Goal: Entertainment & Leisure: Browse casually

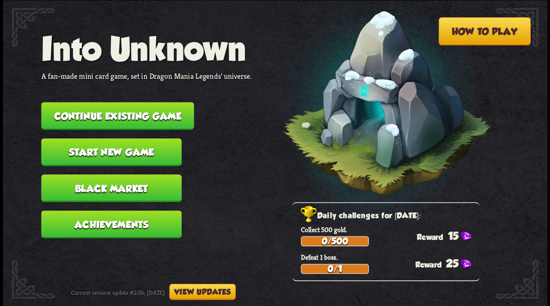
click at [140, 116] on button "Continue existing game" at bounding box center [117, 116] width 153 height 28
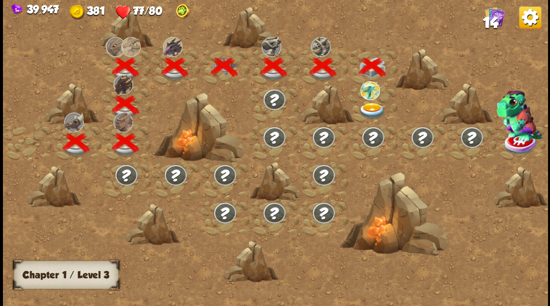
click at [369, 108] on img at bounding box center [371, 111] width 27 height 16
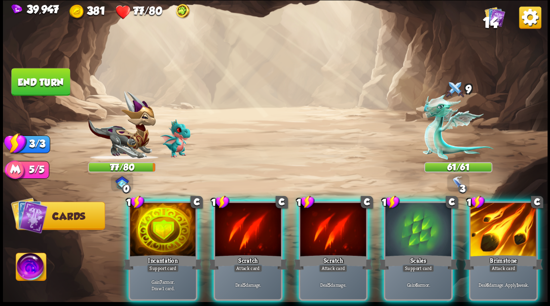
click at [499, 253] on div "Brimstone" at bounding box center [503, 262] width 79 height 18
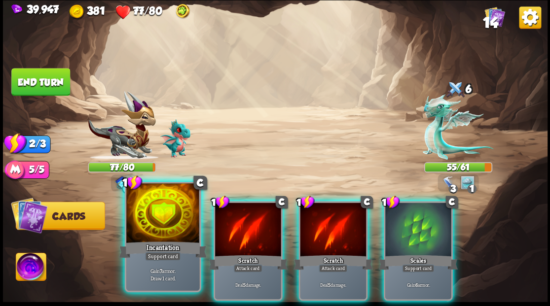
click at [154, 250] on div "Incantation" at bounding box center [163, 250] width 88 height 20
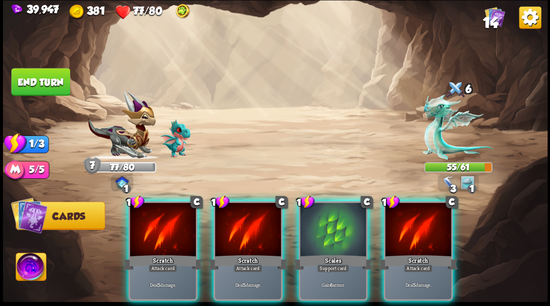
click at [242, 236] on div at bounding box center [248, 231] width 66 height 56
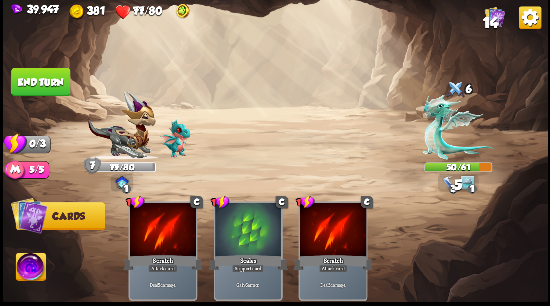
click at [39, 88] on button "End turn" at bounding box center [40, 82] width 59 height 28
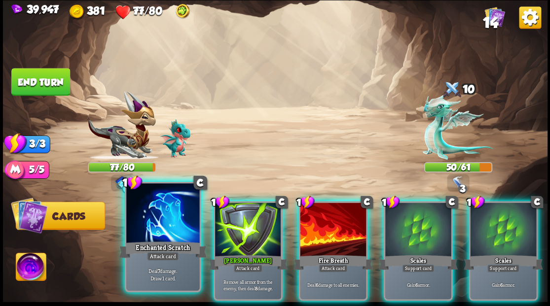
click at [162, 230] on div at bounding box center [162, 214] width 73 height 62
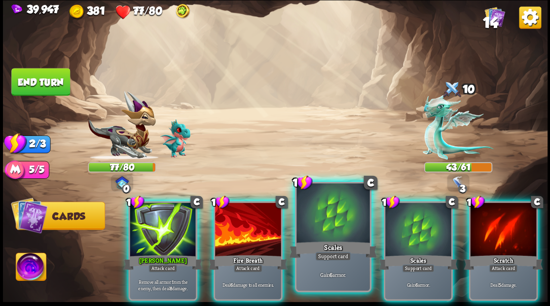
click at [324, 218] on div at bounding box center [332, 214] width 73 height 62
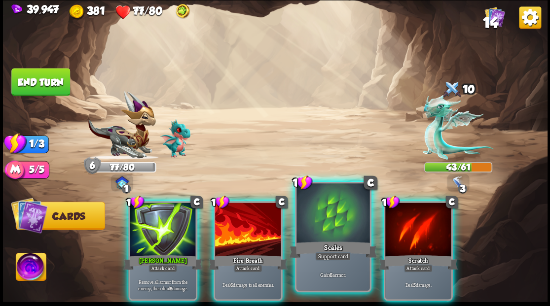
click at [331, 214] on div at bounding box center [332, 214] width 73 height 62
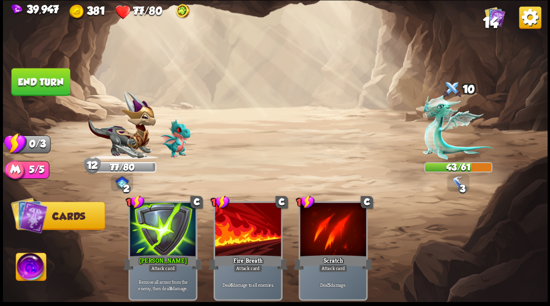
click at [48, 81] on button "End turn" at bounding box center [40, 82] width 59 height 28
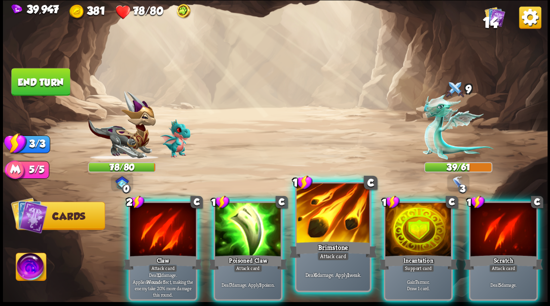
click at [331, 230] on div at bounding box center [332, 214] width 73 height 62
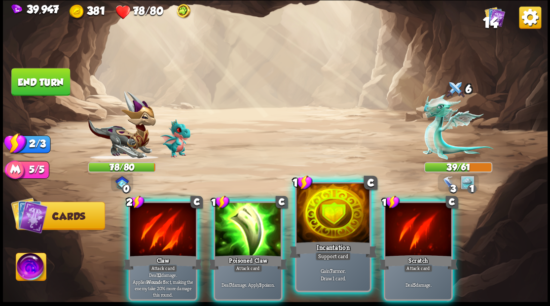
click at [328, 227] on div at bounding box center [332, 214] width 73 height 62
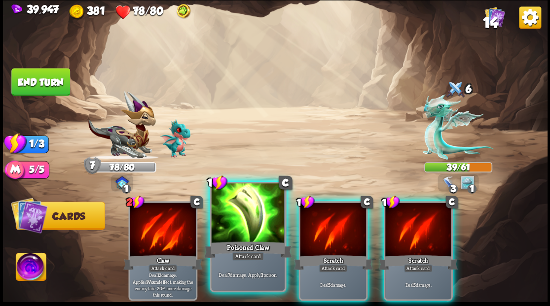
click at [242, 226] on div at bounding box center [247, 214] width 73 height 62
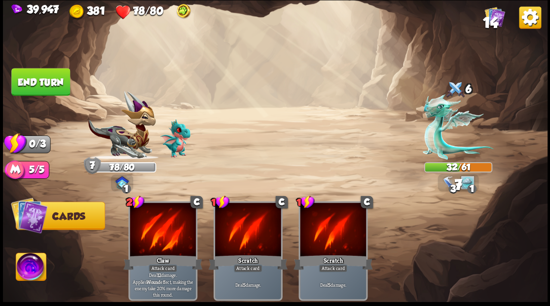
click at [40, 82] on button "End turn" at bounding box center [40, 82] width 59 height 28
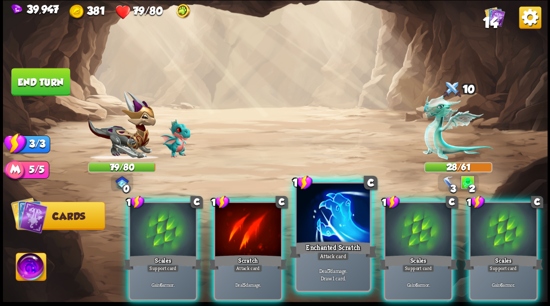
click at [319, 227] on div at bounding box center [332, 214] width 73 height 62
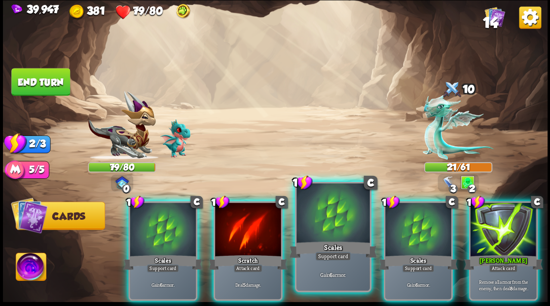
click at [310, 218] on div at bounding box center [332, 214] width 73 height 62
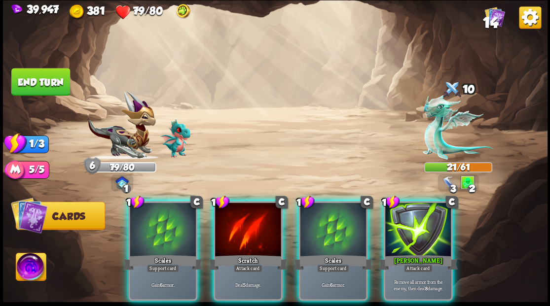
drag, startPoint x: 429, startPoint y: 225, endPoint x: 420, endPoint y: 179, distance: 47.8
click at [429, 225] on div at bounding box center [418, 231] width 66 height 56
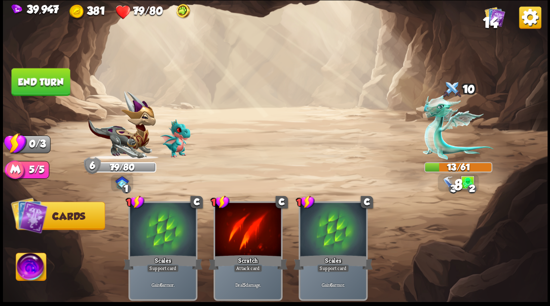
click at [42, 71] on button "End turn" at bounding box center [40, 82] width 59 height 28
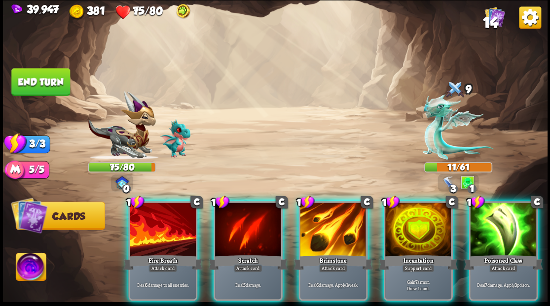
click at [320, 213] on div at bounding box center [333, 231] width 66 height 56
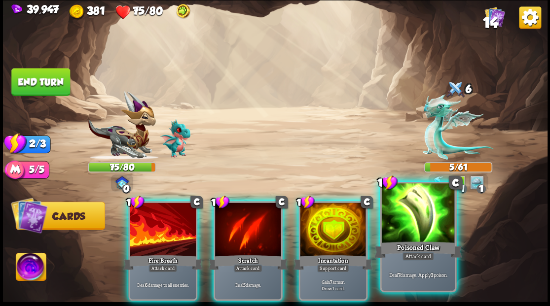
drag, startPoint x: 408, startPoint y: 222, endPoint x: 371, endPoint y: 193, distance: 46.4
click at [407, 222] on div at bounding box center [417, 214] width 73 height 62
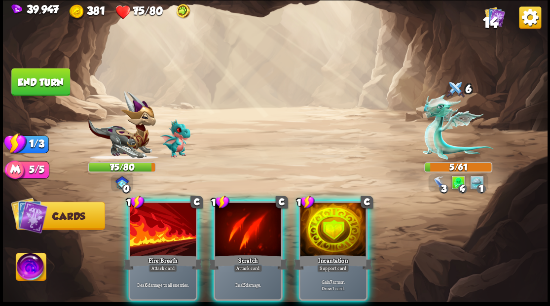
drag, startPoint x: 164, startPoint y: 225, endPoint x: 252, endPoint y: 148, distance: 117.1
click at [165, 221] on div at bounding box center [163, 231] width 66 height 56
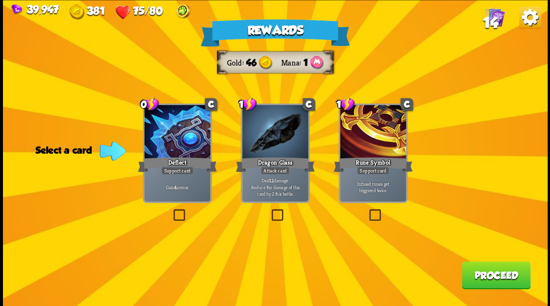
click at [490, 24] on span "14" at bounding box center [489, 22] width 15 height 17
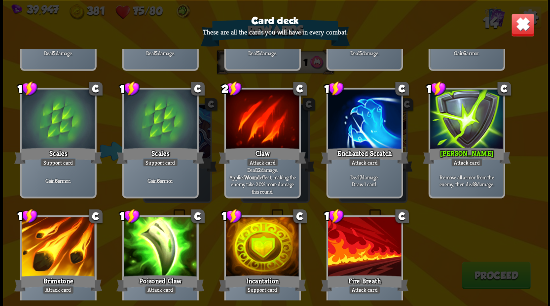
scroll to position [162, 0]
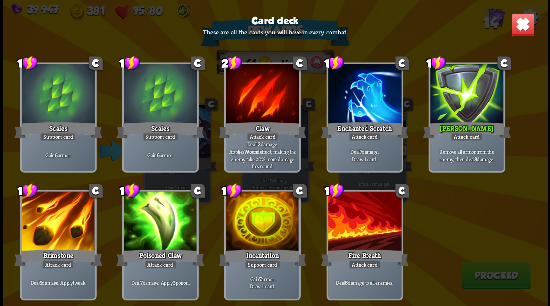
click at [523, 29] on img at bounding box center [522, 25] width 24 height 24
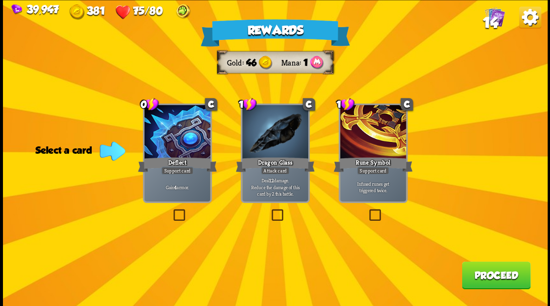
click at [269, 211] on label at bounding box center [269, 211] width 0 height 0
click at [0, 0] on input "checkbox" at bounding box center [0, 0] width 0 height 0
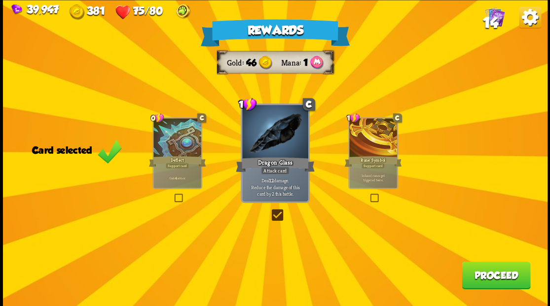
click at [477, 279] on button "Proceed" at bounding box center [496, 275] width 69 height 28
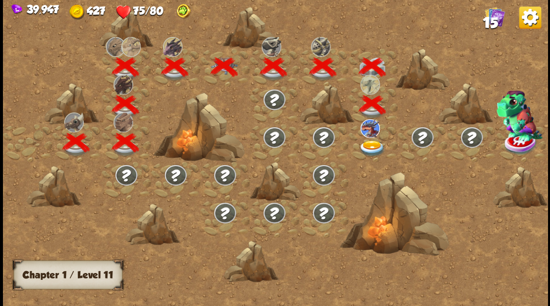
scroll to position [0, 150]
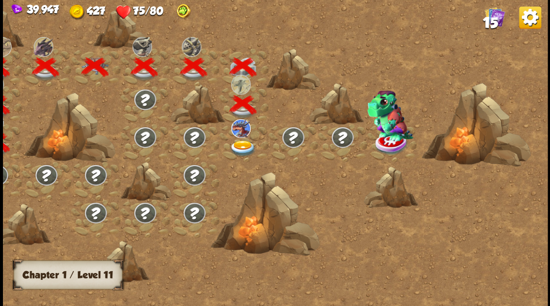
click at [241, 144] on img at bounding box center [242, 148] width 27 height 16
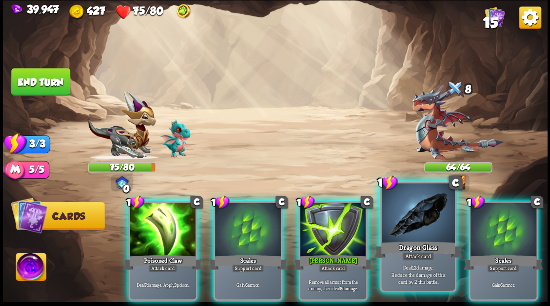
click at [418, 228] on div at bounding box center [417, 214] width 73 height 62
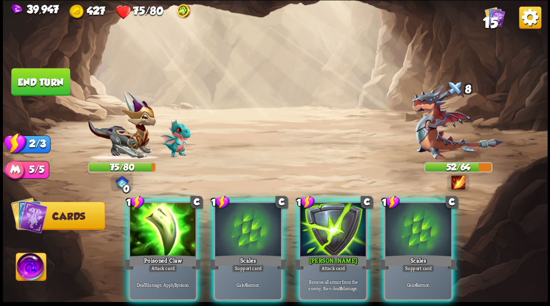
click at [172, 216] on div at bounding box center [163, 231] width 66 height 56
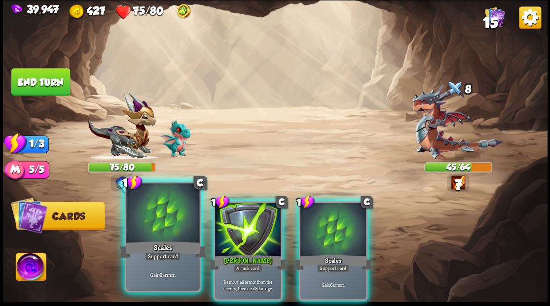
click at [173, 215] on div at bounding box center [162, 214] width 73 height 62
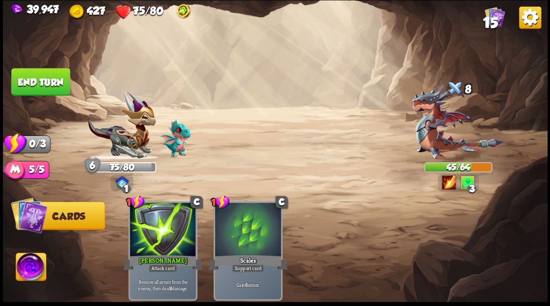
click at [52, 77] on button "End turn" at bounding box center [40, 82] width 59 height 28
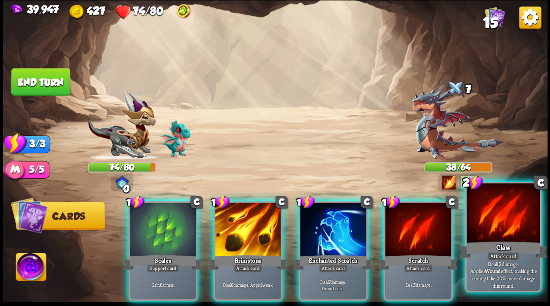
click at [518, 239] on div at bounding box center [502, 214] width 73 height 62
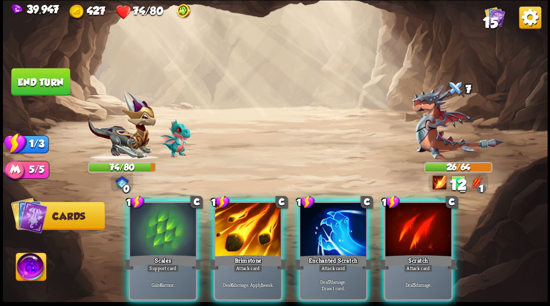
drag, startPoint x: 145, startPoint y: 231, endPoint x: 133, endPoint y: 187, distance: 45.5
click at [145, 230] on div at bounding box center [163, 231] width 66 height 56
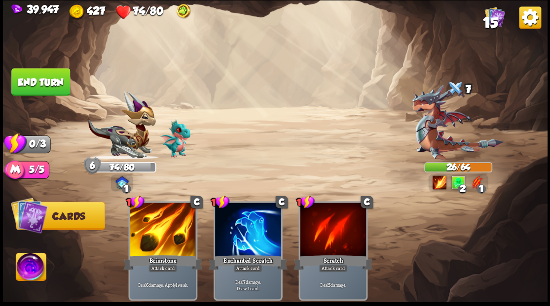
click at [46, 86] on button "End turn" at bounding box center [40, 82] width 59 height 28
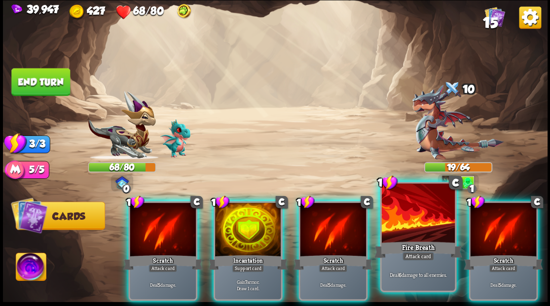
click at [419, 229] on div at bounding box center [417, 214] width 73 height 62
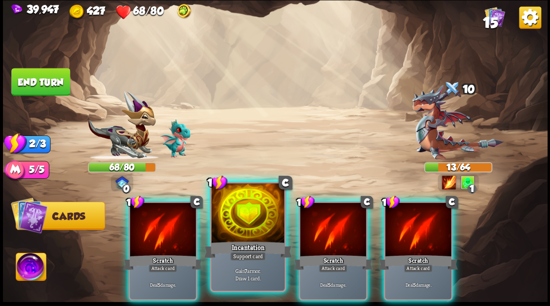
click at [249, 227] on div at bounding box center [247, 214] width 73 height 62
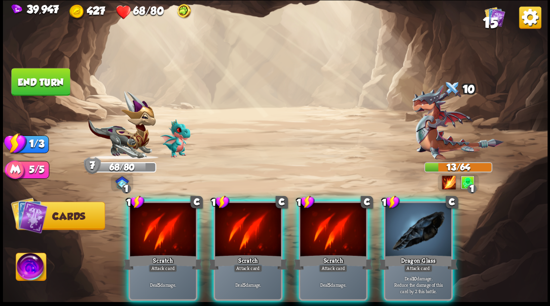
click at [423, 230] on div at bounding box center [418, 231] width 66 height 56
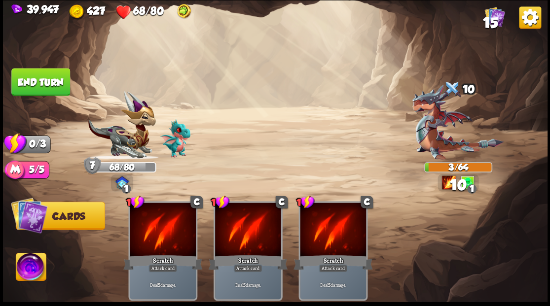
drag, startPoint x: 38, startPoint y: 89, endPoint x: 43, endPoint y: 89, distance: 5.0
click at [38, 89] on button "End turn" at bounding box center [40, 82] width 59 height 28
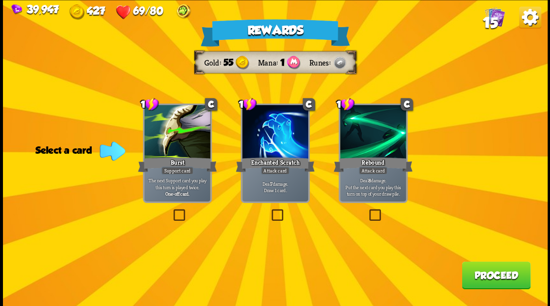
click at [367, 211] on label at bounding box center [367, 211] width 0 height 0
click at [0, 0] on input "checkbox" at bounding box center [0, 0] width 0 height 0
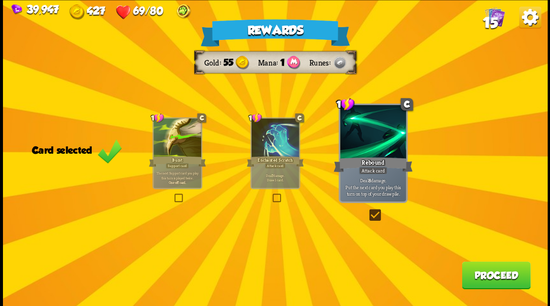
click at [482, 274] on button "Proceed" at bounding box center [496, 275] width 69 height 28
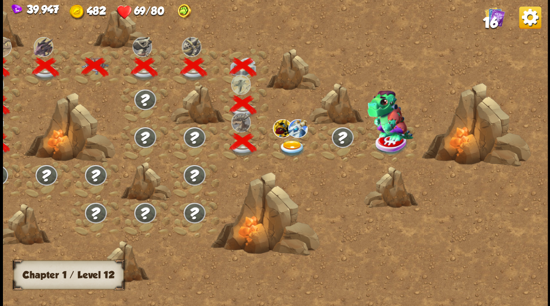
click at [291, 142] on img at bounding box center [291, 148] width 27 height 16
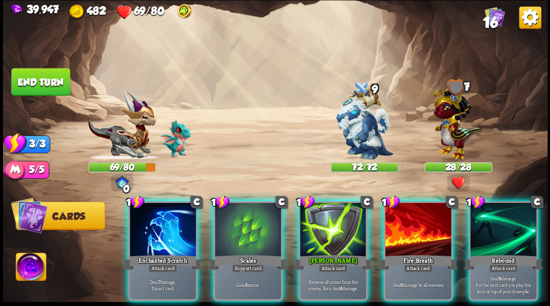
click at [494, 23] on span "16" at bounding box center [489, 22] width 15 height 17
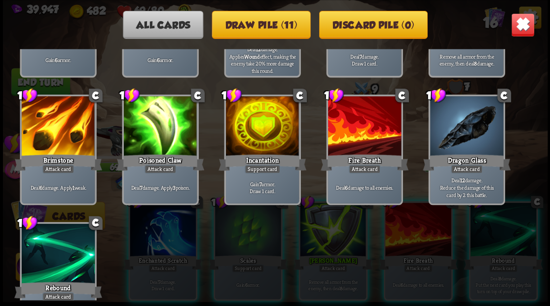
scroll to position [296, 0]
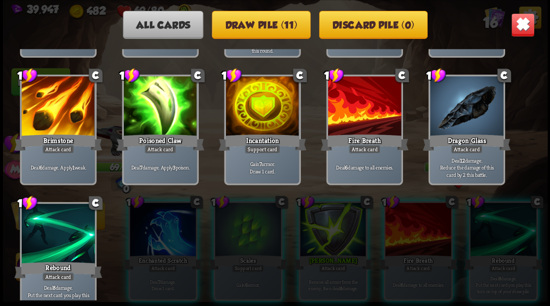
click at [518, 27] on img at bounding box center [522, 25] width 24 height 24
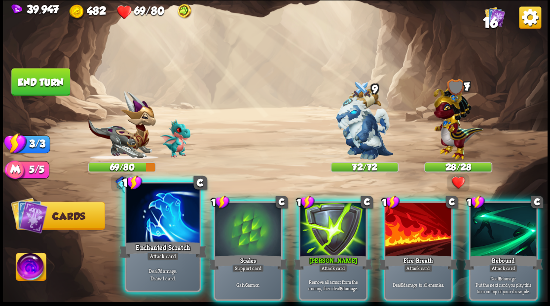
click at [167, 225] on div at bounding box center [162, 214] width 73 height 62
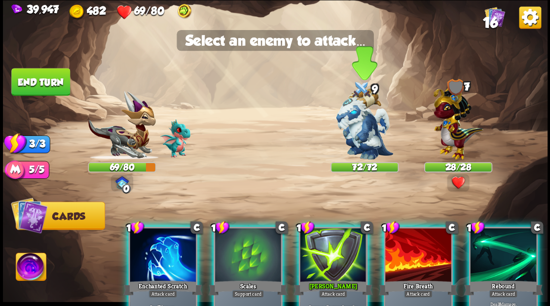
click at [358, 133] on img at bounding box center [364, 123] width 57 height 71
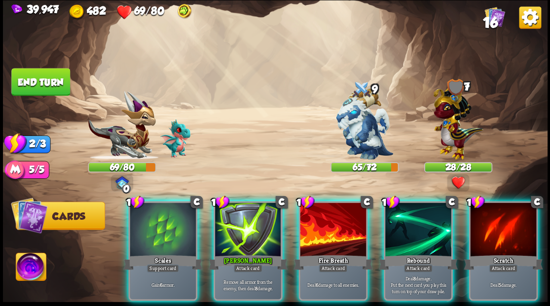
click at [156, 218] on div at bounding box center [163, 231] width 66 height 56
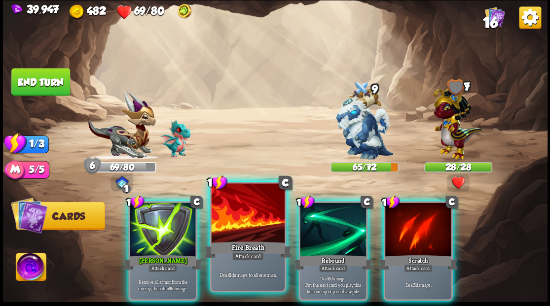
click at [231, 229] on div at bounding box center [247, 214] width 73 height 62
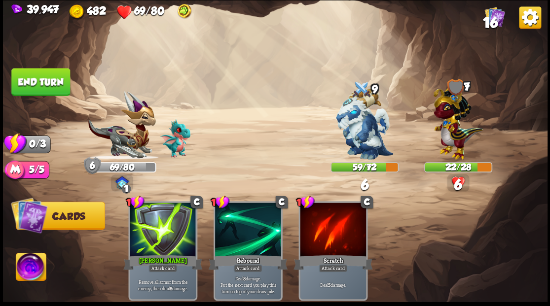
click at [36, 84] on button "End turn" at bounding box center [40, 82] width 59 height 28
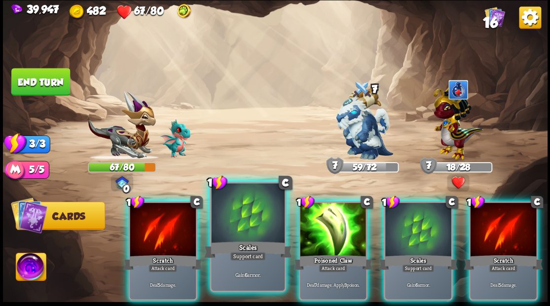
click at [241, 222] on div at bounding box center [247, 214] width 73 height 62
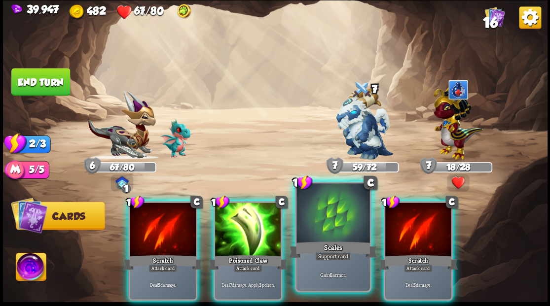
click at [329, 209] on div at bounding box center [332, 214] width 73 height 62
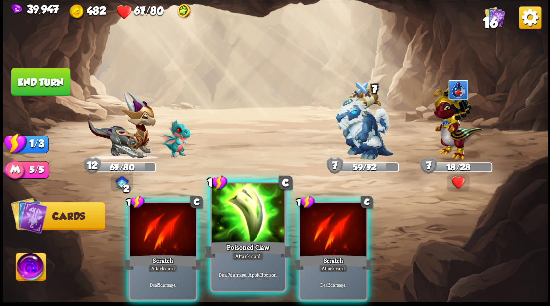
click at [253, 228] on div at bounding box center [247, 214] width 73 height 62
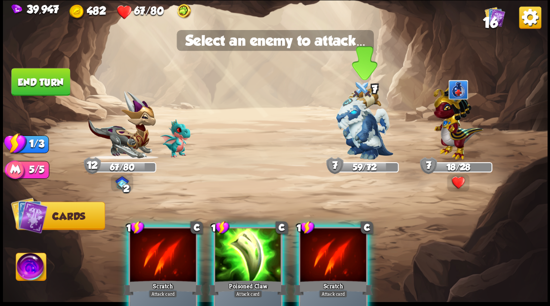
click at [359, 128] on img at bounding box center [364, 123] width 57 height 71
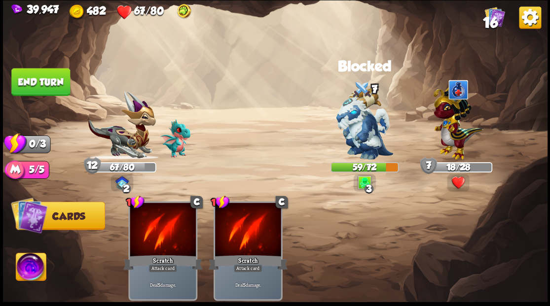
click at [28, 76] on button "End turn" at bounding box center [40, 82] width 59 height 28
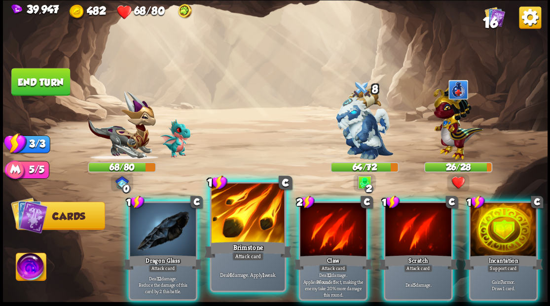
click at [233, 216] on div at bounding box center [247, 214] width 73 height 62
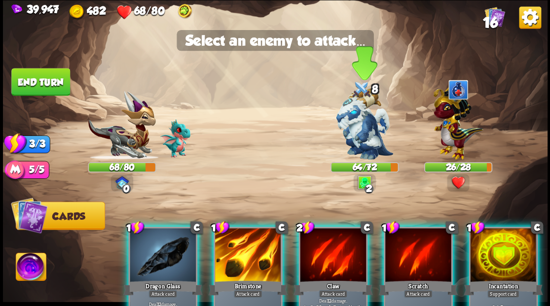
click at [356, 133] on img at bounding box center [364, 123] width 57 height 71
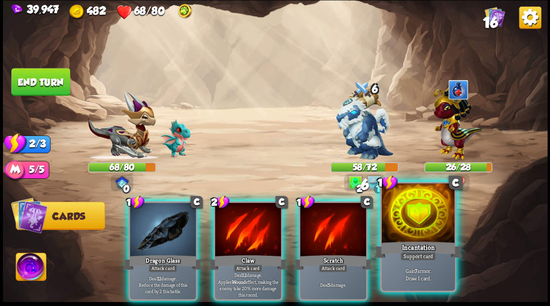
click at [428, 238] on div at bounding box center [417, 214] width 73 height 62
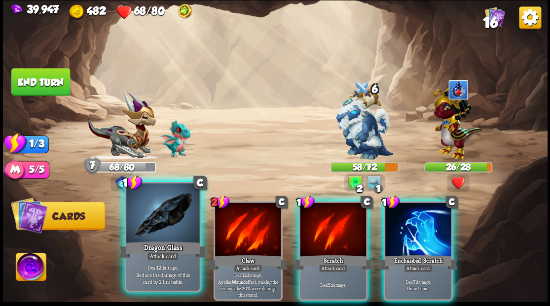
click at [156, 231] on div at bounding box center [162, 214] width 73 height 62
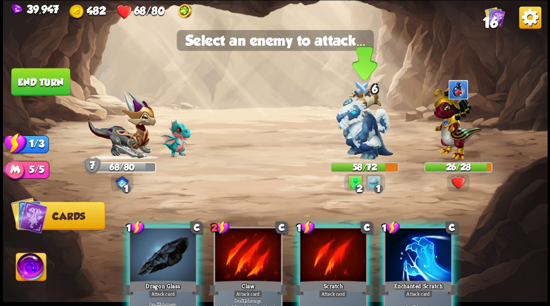
click at [365, 133] on img at bounding box center [364, 123] width 57 height 71
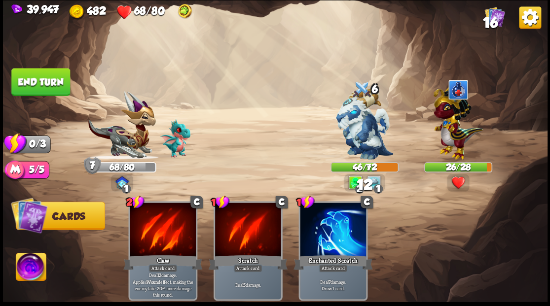
click at [54, 88] on button "End turn" at bounding box center [40, 82] width 59 height 28
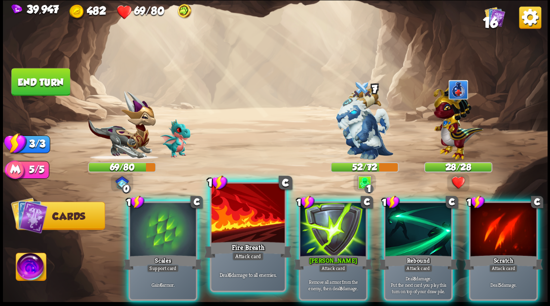
click at [238, 210] on div at bounding box center [247, 214] width 73 height 62
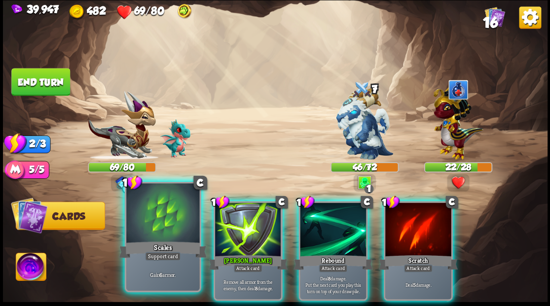
click at [151, 223] on div at bounding box center [162, 214] width 73 height 62
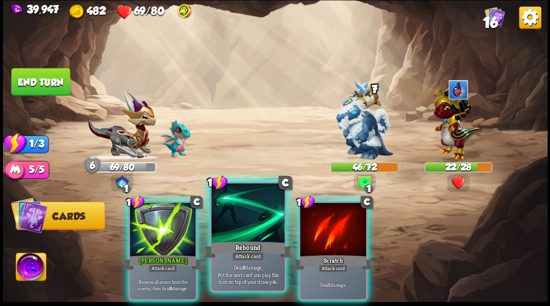
click at [241, 233] on div at bounding box center [247, 214] width 73 height 62
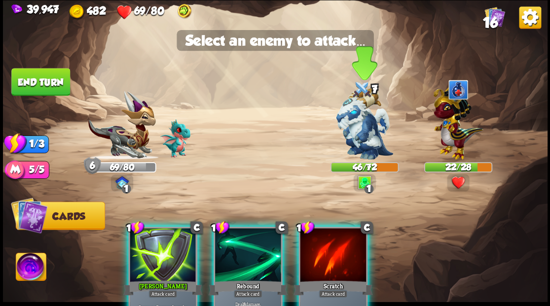
click at [356, 131] on img at bounding box center [364, 123] width 57 height 71
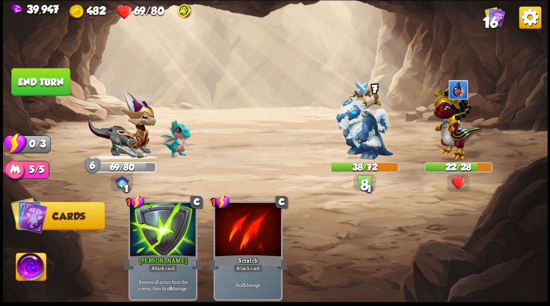
click at [37, 82] on button "End turn" at bounding box center [40, 82] width 59 height 28
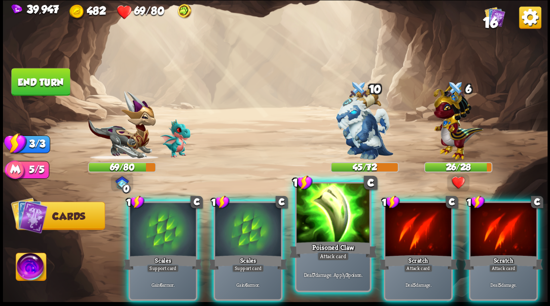
click at [322, 219] on div at bounding box center [332, 214] width 73 height 62
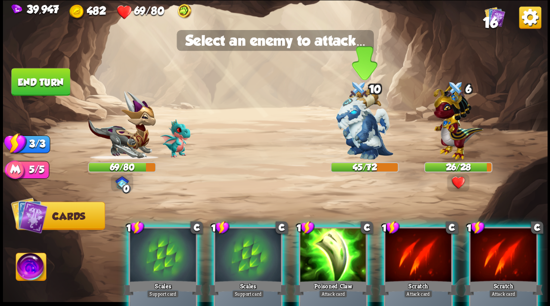
click at [357, 130] on img at bounding box center [364, 123] width 57 height 71
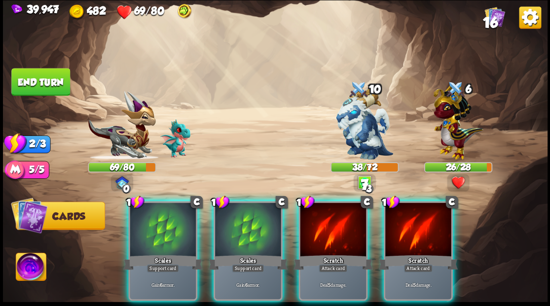
click at [147, 216] on div at bounding box center [163, 231] width 66 height 56
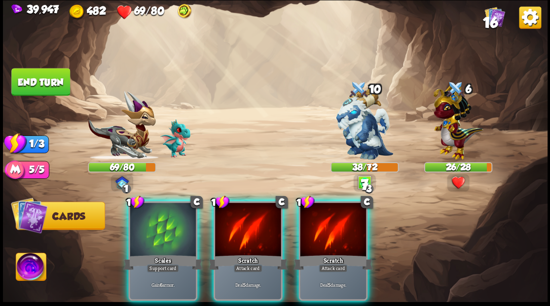
click at [145, 214] on div at bounding box center [163, 231] width 66 height 56
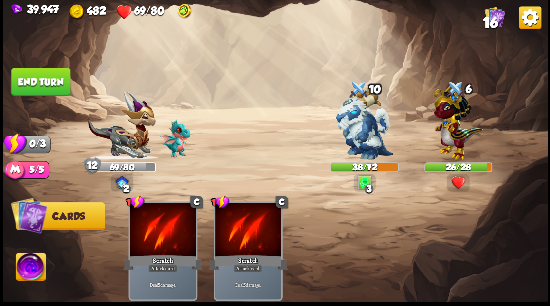
click at [43, 82] on button "End turn" at bounding box center [40, 82] width 59 height 28
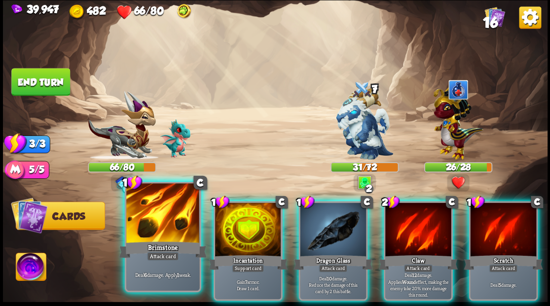
click at [164, 213] on div at bounding box center [162, 214] width 73 height 62
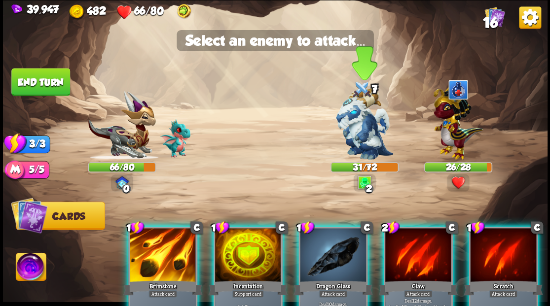
click at [358, 115] on img at bounding box center [364, 123] width 57 height 71
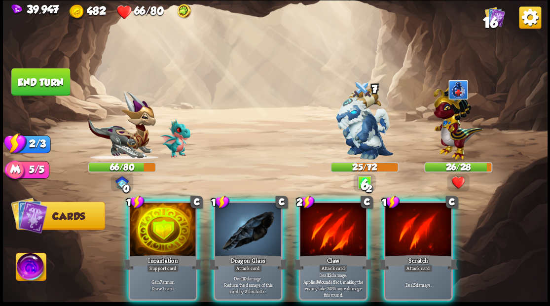
click at [162, 214] on div at bounding box center [163, 231] width 66 height 56
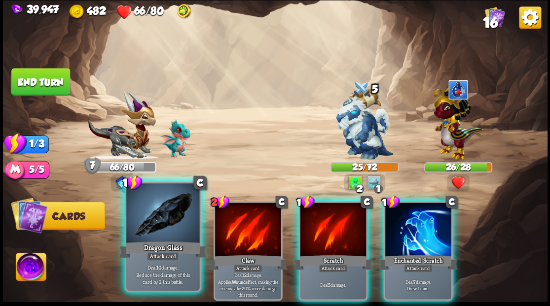
click at [154, 214] on div at bounding box center [162, 214] width 73 height 62
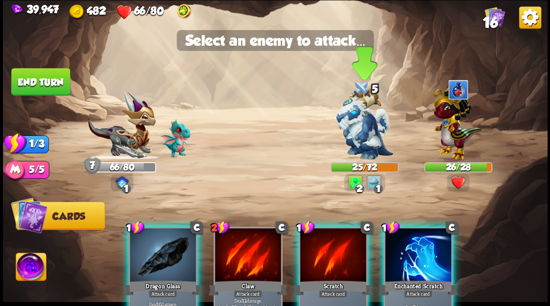
click at [365, 110] on img at bounding box center [364, 123] width 57 height 71
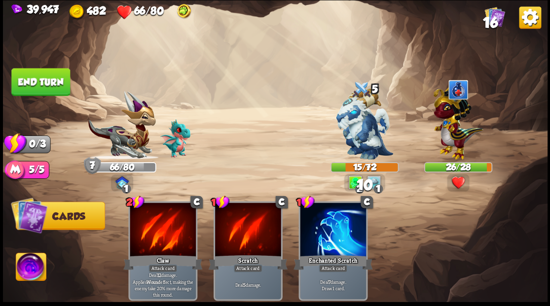
click at [43, 76] on button "End turn" at bounding box center [40, 82] width 59 height 28
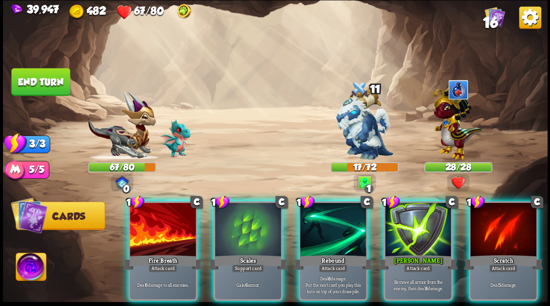
click at [453, 123] on img at bounding box center [458, 120] width 50 height 77
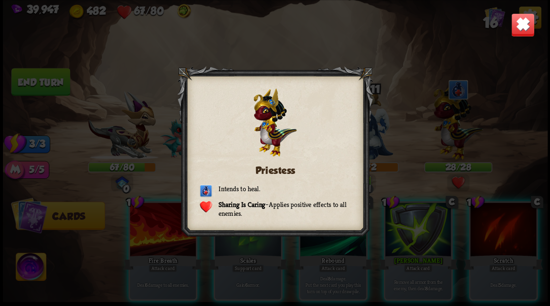
click at [519, 23] on img at bounding box center [522, 25] width 24 height 24
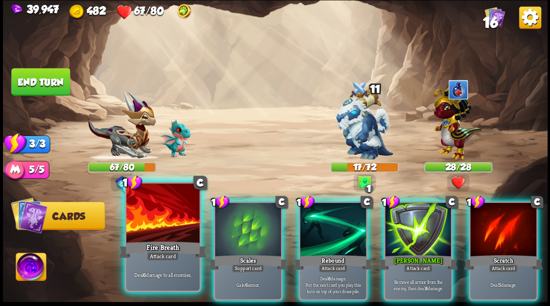
click at [157, 220] on div at bounding box center [162, 214] width 73 height 62
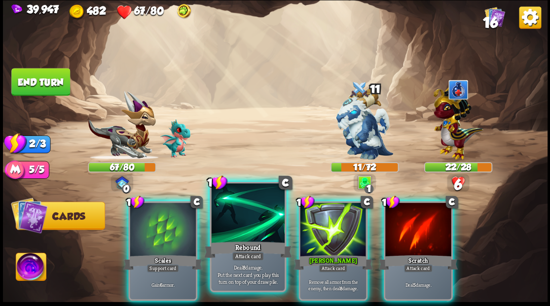
click at [248, 241] on div "Rebound" at bounding box center [248, 250] width 88 height 20
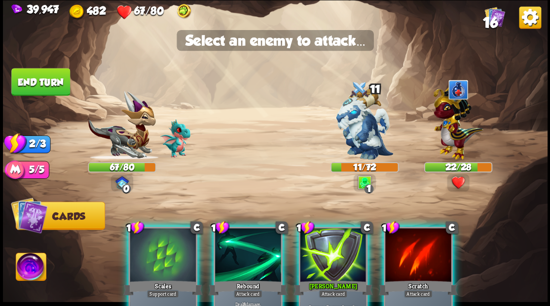
click at [246, 238] on div at bounding box center [248, 256] width 66 height 56
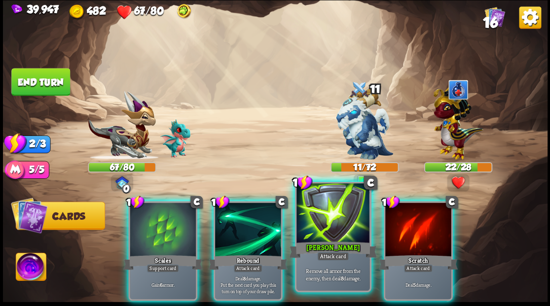
click at [340, 220] on div at bounding box center [332, 214] width 73 height 62
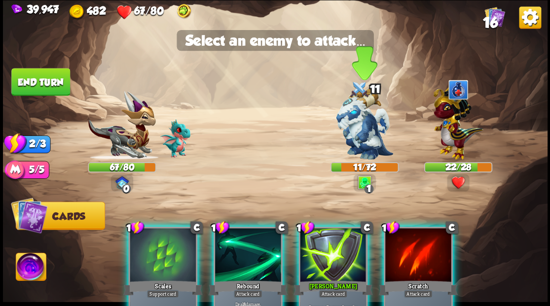
click at [355, 129] on img at bounding box center [364, 123] width 57 height 71
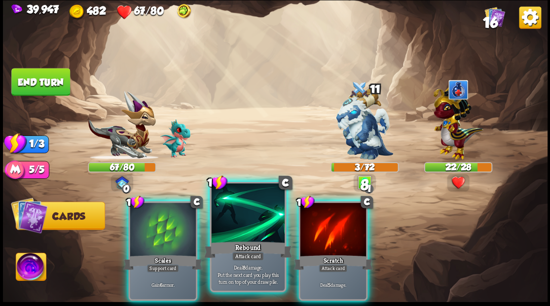
click at [238, 212] on div at bounding box center [247, 214] width 73 height 62
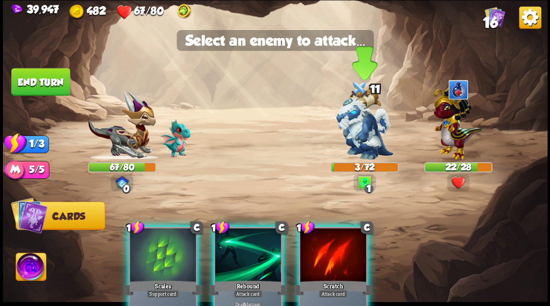
click at [357, 132] on img at bounding box center [364, 123] width 57 height 71
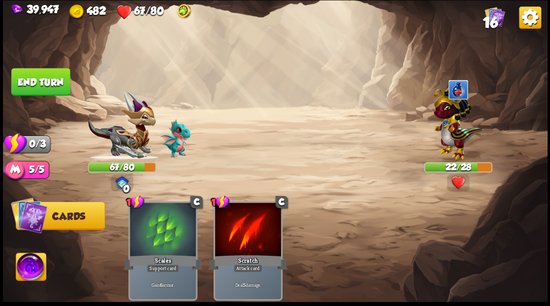
click at [35, 86] on button "End turn" at bounding box center [40, 82] width 59 height 28
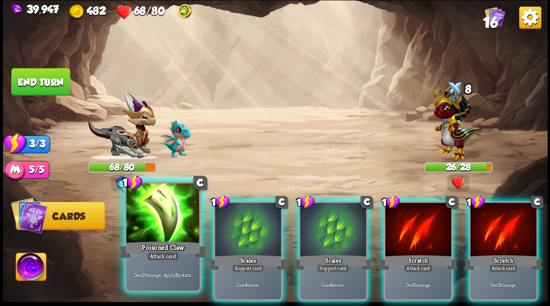
click at [163, 215] on div at bounding box center [162, 214] width 73 height 62
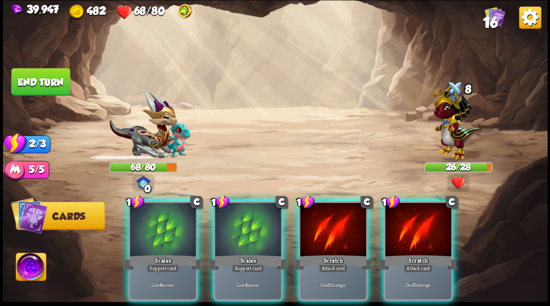
click at [163, 215] on div at bounding box center [163, 231] width 66 height 56
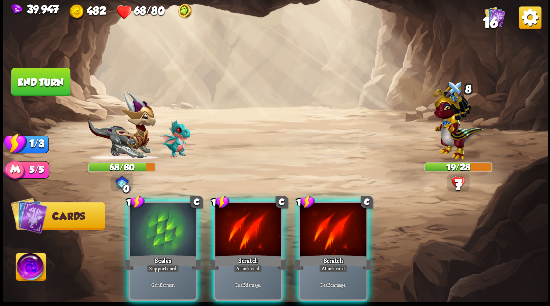
click at [162, 213] on div at bounding box center [163, 231] width 66 height 56
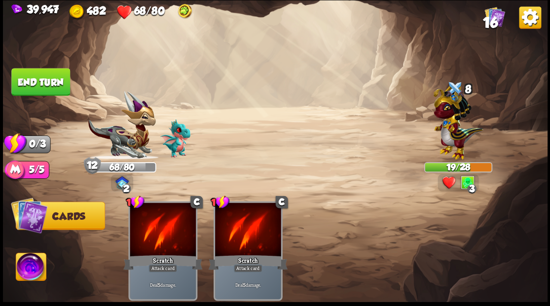
click at [33, 81] on button "End turn" at bounding box center [40, 82] width 59 height 28
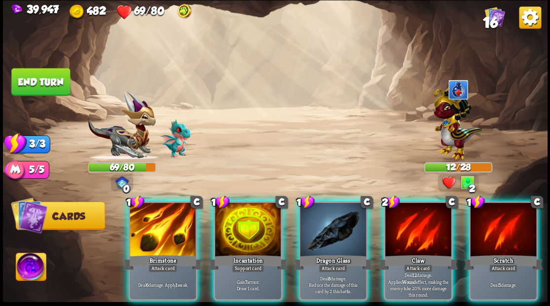
drag, startPoint x: 413, startPoint y: 217, endPoint x: 406, endPoint y: 212, distance: 8.7
click at [412, 217] on div at bounding box center [418, 231] width 66 height 56
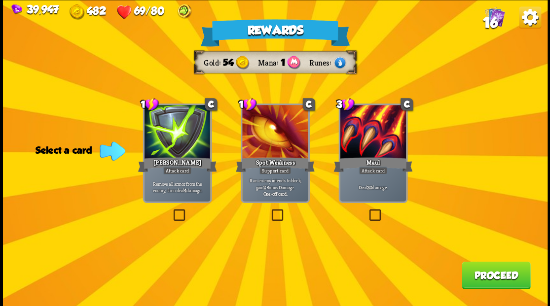
click at [495, 23] on span "16" at bounding box center [489, 22] width 15 height 17
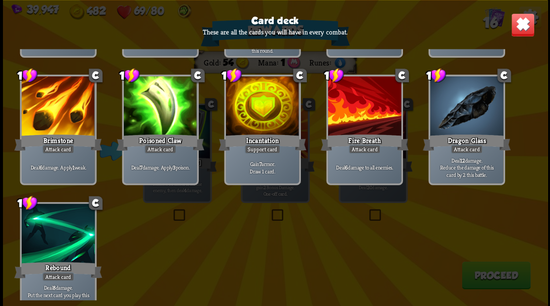
click at [524, 22] on img at bounding box center [522, 25] width 24 height 24
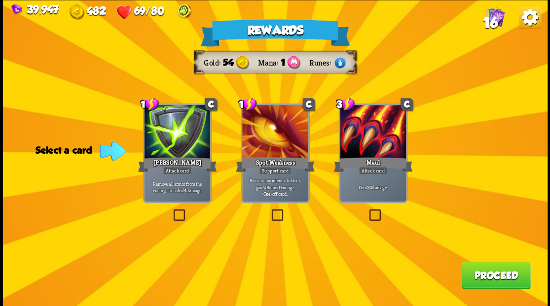
drag, startPoint x: 174, startPoint y: 214, endPoint x: 182, endPoint y: 216, distance: 8.5
click at [171, 211] on label at bounding box center [171, 211] width 0 height 0
click at [0, 0] on input "checkbox" at bounding box center [0, 0] width 0 height 0
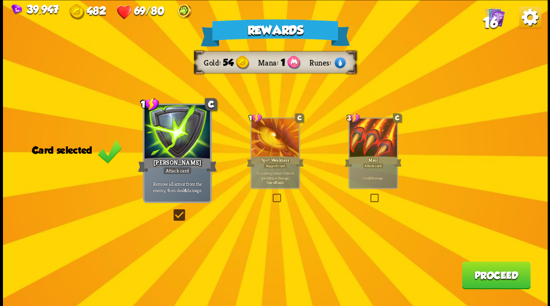
click at [485, 285] on button "Proceed" at bounding box center [496, 275] width 69 height 28
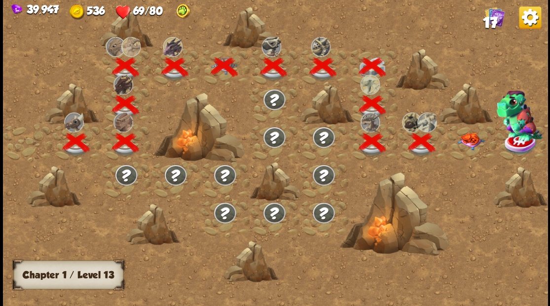
scroll to position [0, 150]
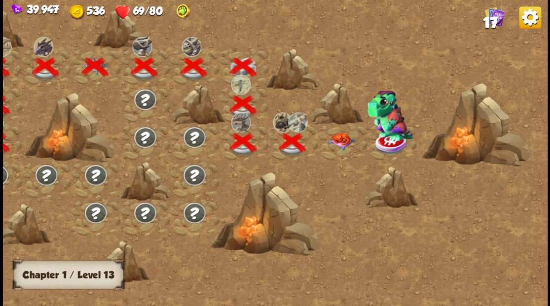
click at [336, 136] on img at bounding box center [340, 141] width 27 height 17
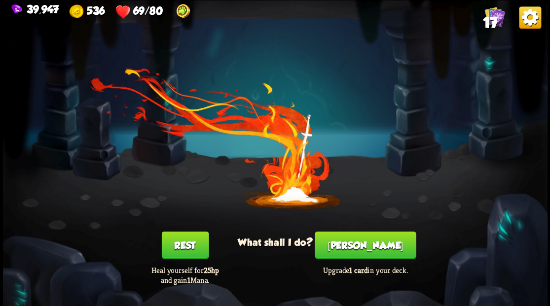
click at [365, 252] on button "[PERSON_NAME]" at bounding box center [365, 245] width 101 height 28
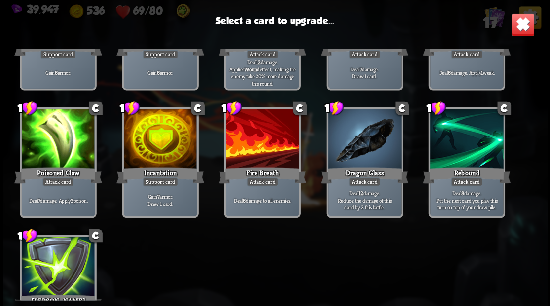
scroll to position [263, 0]
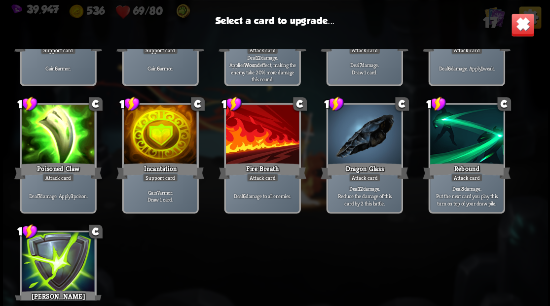
click at [167, 128] on div at bounding box center [159, 136] width 73 height 62
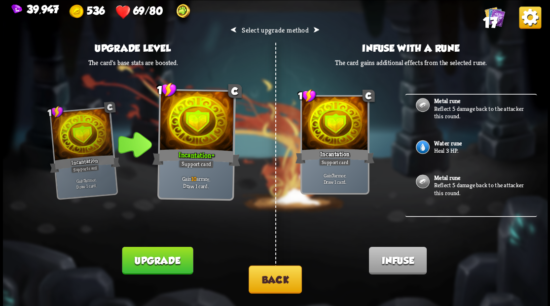
scroll to position [99, 0]
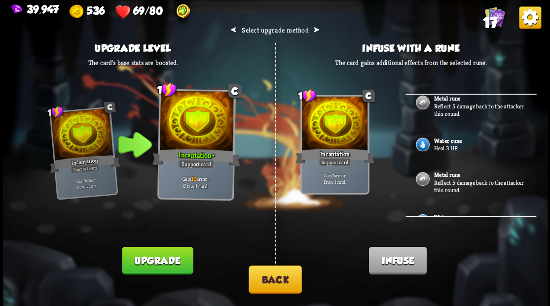
click at [443, 139] on b "Water rune" at bounding box center [447, 141] width 28 height 8
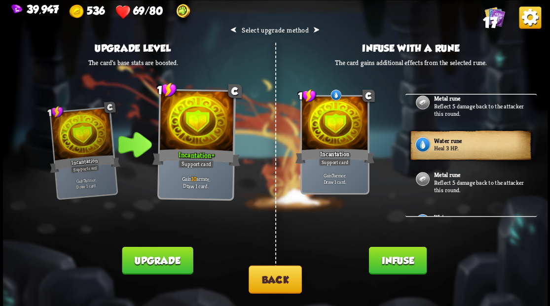
click at [392, 264] on button "Infuse" at bounding box center [397, 261] width 58 height 28
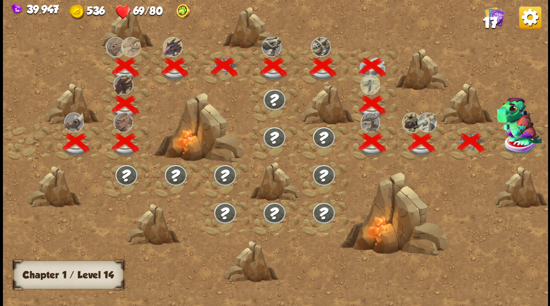
scroll to position [0, 150]
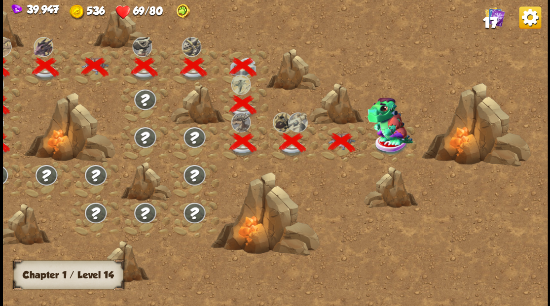
click at [389, 132] on img at bounding box center [390, 121] width 46 height 48
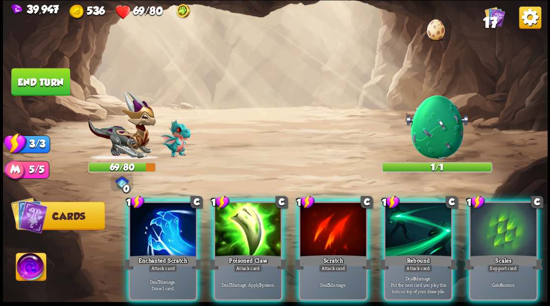
click at [29, 270] on img at bounding box center [31, 268] width 30 height 31
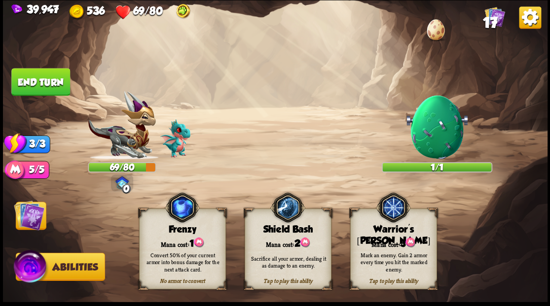
click at [397, 231] on div "Warrior's [PERSON_NAME]" at bounding box center [393, 235] width 86 height 23
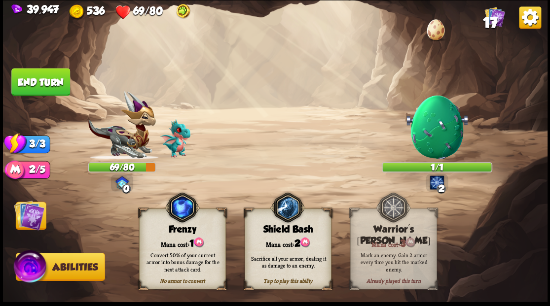
click at [26, 219] on img at bounding box center [29, 215] width 31 height 31
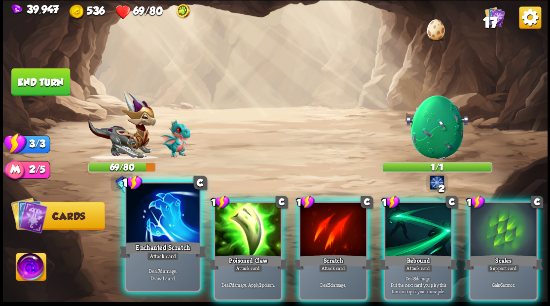
click at [156, 227] on div at bounding box center [162, 214] width 73 height 62
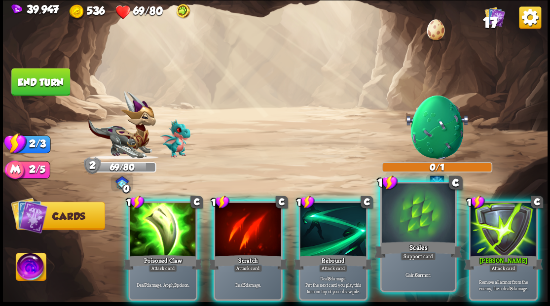
click at [423, 229] on div at bounding box center [417, 214] width 73 height 62
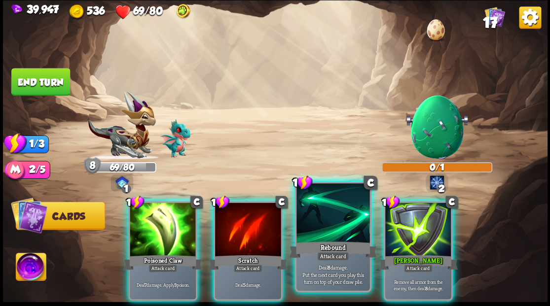
click at [332, 226] on div at bounding box center [332, 214] width 73 height 62
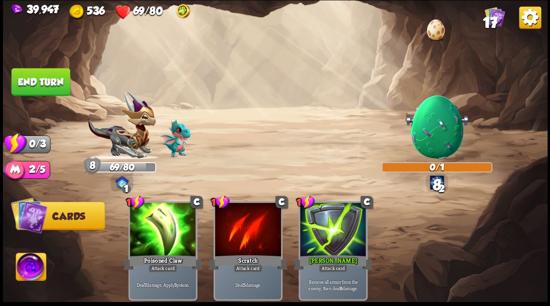
click at [49, 76] on button "End turn" at bounding box center [40, 82] width 59 height 28
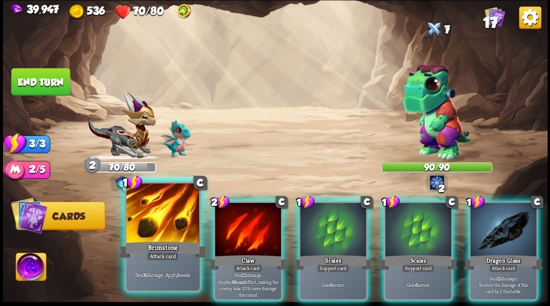
click at [149, 224] on div at bounding box center [162, 214] width 73 height 62
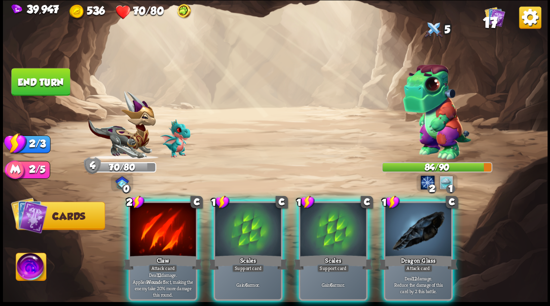
click at [164, 238] on div at bounding box center [163, 231] width 66 height 56
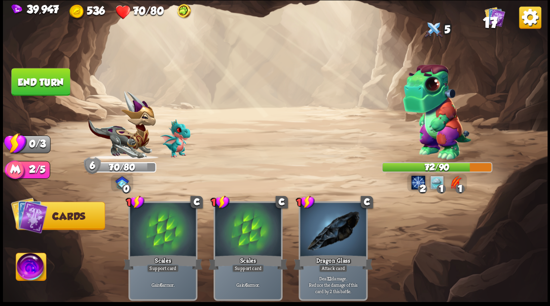
click at [40, 79] on button "End turn" at bounding box center [40, 82] width 59 height 28
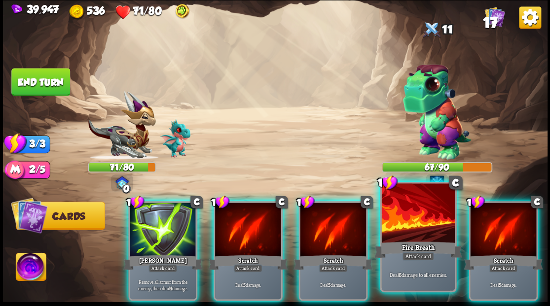
click at [402, 217] on div at bounding box center [417, 214] width 73 height 62
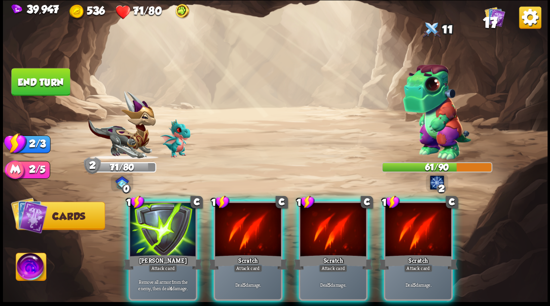
click at [402, 217] on div at bounding box center [418, 231] width 66 height 56
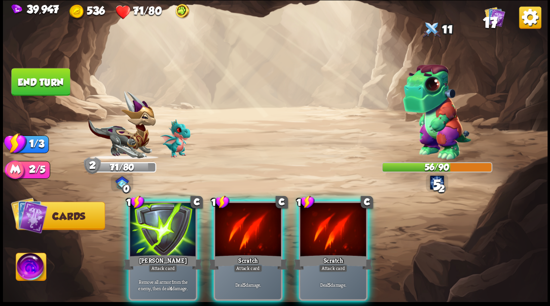
click at [316, 221] on div at bounding box center [333, 231] width 66 height 56
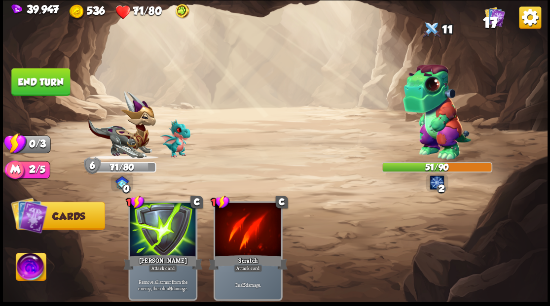
click at [33, 82] on button "End turn" at bounding box center [40, 82] width 59 height 28
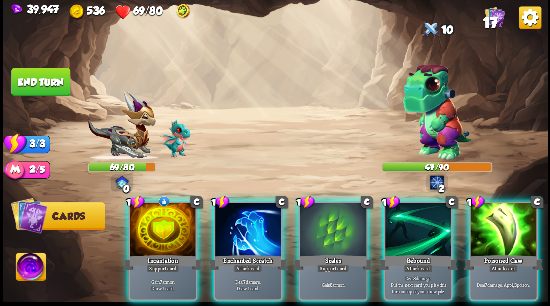
drag, startPoint x: 238, startPoint y: 212, endPoint x: 236, endPoint y: 164, distance: 47.9
click at [236, 210] on div at bounding box center [248, 231] width 66 height 56
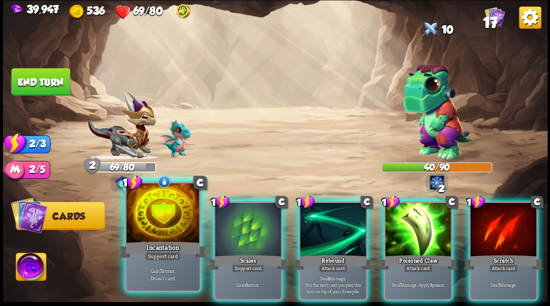
click at [155, 219] on div at bounding box center [162, 214] width 73 height 62
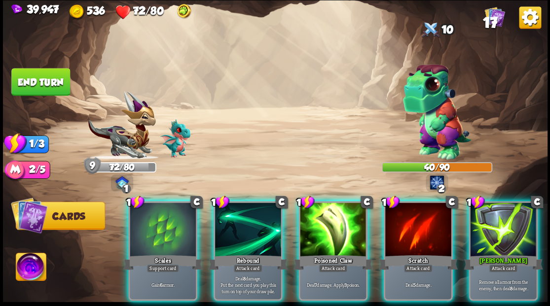
drag, startPoint x: 158, startPoint y: 235, endPoint x: 177, endPoint y: 193, distance: 46.4
click at [157, 234] on div at bounding box center [163, 231] width 66 height 56
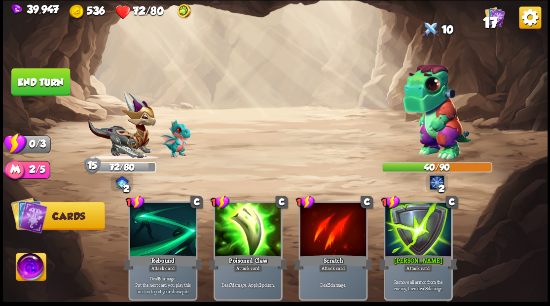
click at [52, 79] on button "End turn" at bounding box center [40, 82] width 59 height 28
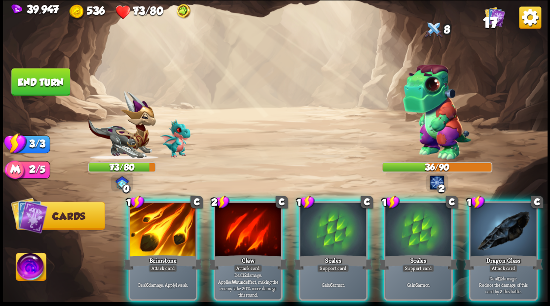
click at [157, 217] on div at bounding box center [163, 231] width 66 height 56
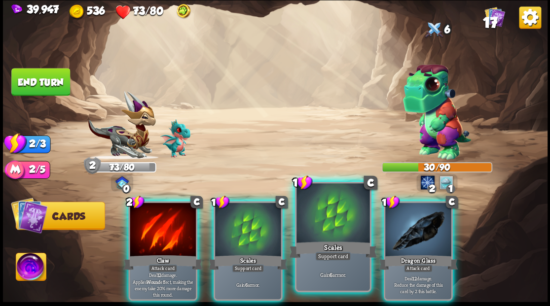
click at [323, 229] on div at bounding box center [332, 214] width 73 height 62
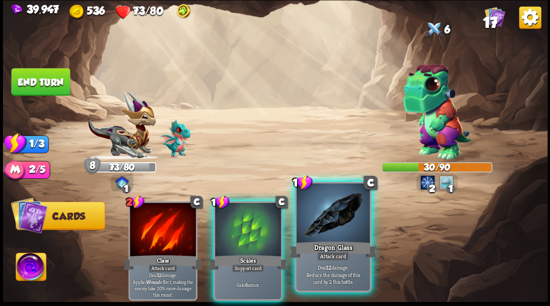
click at [322, 224] on div at bounding box center [332, 214] width 73 height 62
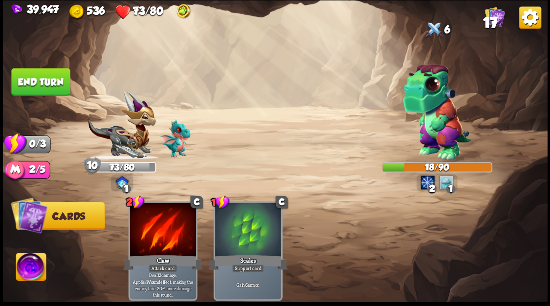
click at [39, 83] on button "End turn" at bounding box center [40, 82] width 59 height 28
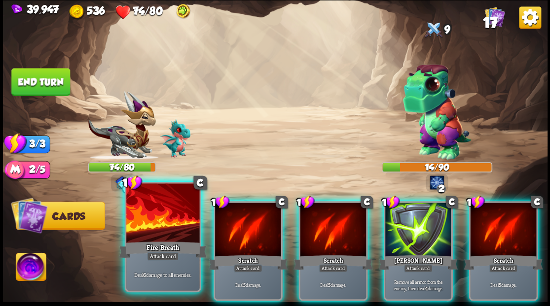
click at [161, 223] on div at bounding box center [162, 214] width 73 height 62
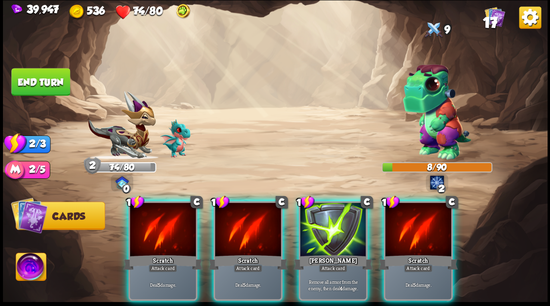
click at [161, 223] on div at bounding box center [163, 231] width 66 height 56
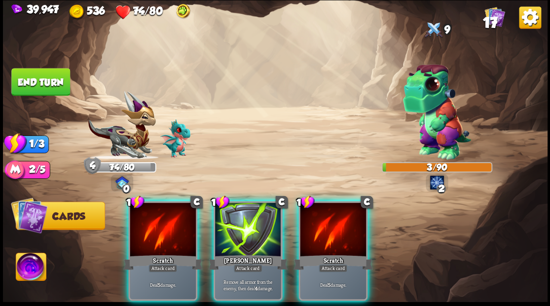
click at [161, 219] on div at bounding box center [163, 231] width 66 height 56
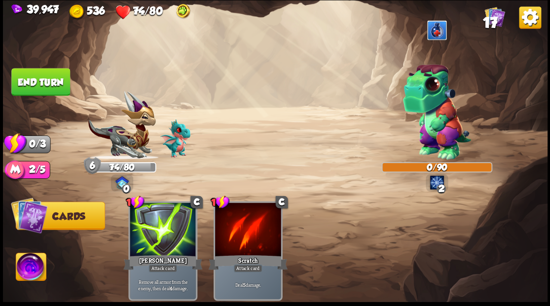
click at [46, 77] on button "End turn" at bounding box center [40, 82] width 59 height 28
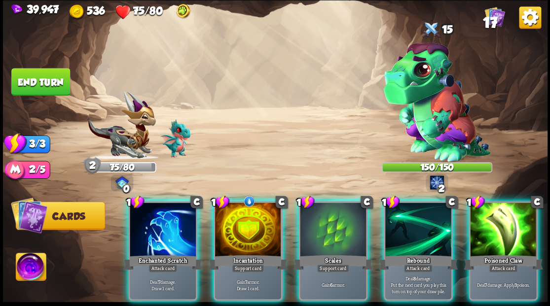
click at [243, 216] on div at bounding box center [248, 231] width 66 height 56
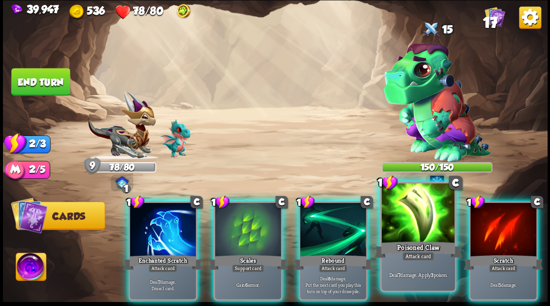
click at [405, 229] on div at bounding box center [417, 214] width 73 height 62
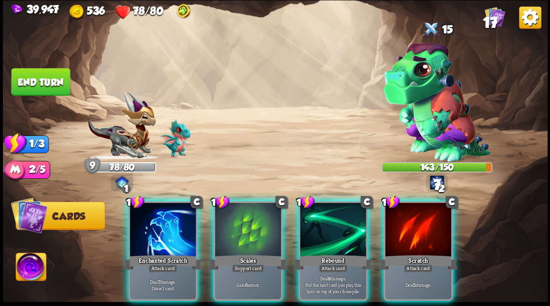
drag, startPoint x: 328, startPoint y: 217, endPoint x: 321, endPoint y: 172, distance: 46.0
click at [328, 216] on div at bounding box center [333, 231] width 66 height 56
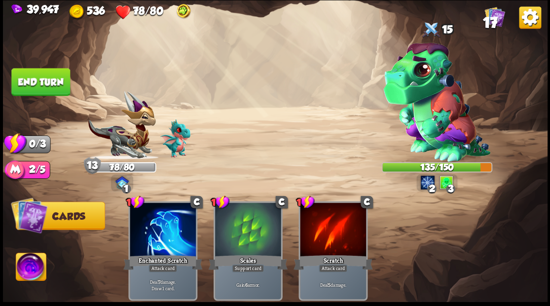
click at [33, 84] on button "End turn" at bounding box center [40, 82] width 59 height 28
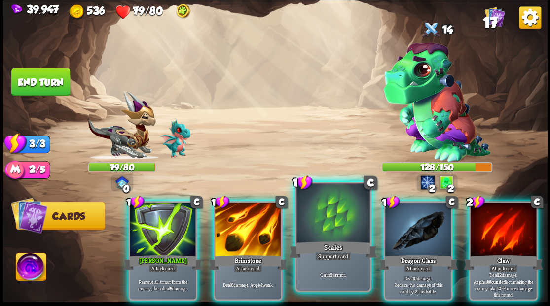
click at [323, 223] on div at bounding box center [332, 214] width 73 height 62
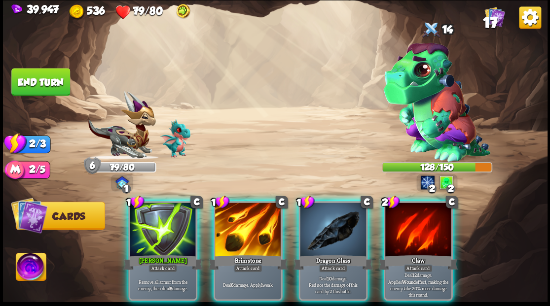
click at [239, 225] on div at bounding box center [248, 231] width 66 height 56
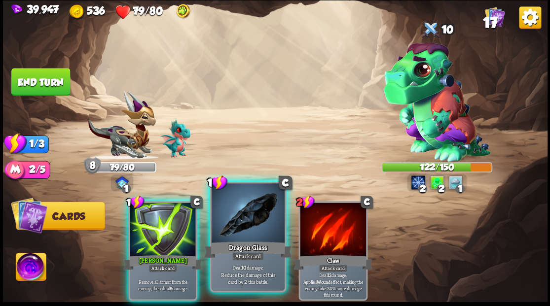
click at [250, 223] on div at bounding box center [247, 214] width 73 height 62
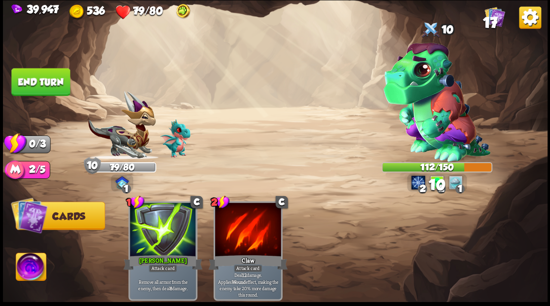
click at [35, 76] on button "End turn" at bounding box center [40, 82] width 59 height 28
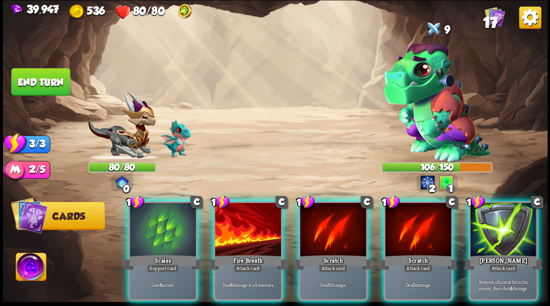
drag, startPoint x: 167, startPoint y: 212, endPoint x: 167, endPoint y: 207, distance: 5.0
click at [166, 211] on div at bounding box center [163, 231] width 66 height 56
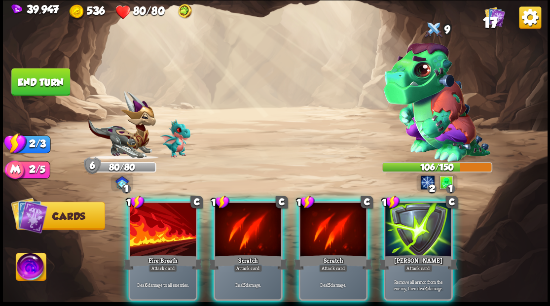
click at [159, 209] on div at bounding box center [163, 231] width 66 height 56
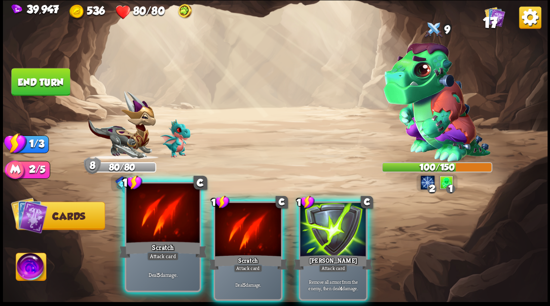
click at [151, 222] on div at bounding box center [162, 214] width 73 height 62
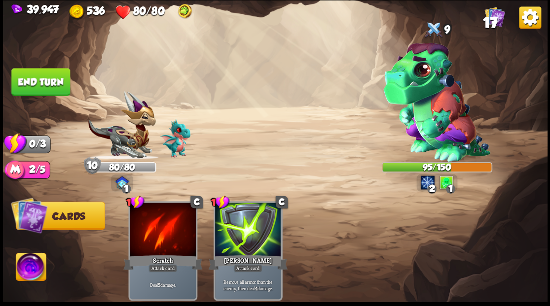
drag, startPoint x: 40, startPoint y: 76, endPoint x: 164, endPoint y: 127, distance: 133.1
click at [45, 80] on button "End turn" at bounding box center [40, 82] width 59 height 28
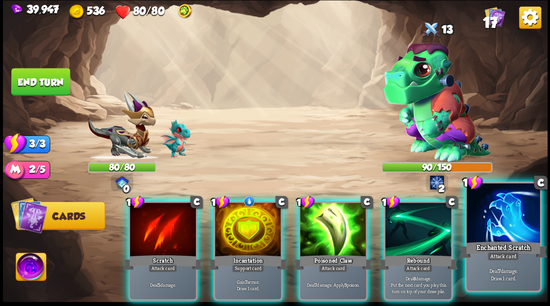
click at [506, 214] on div at bounding box center [502, 214] width 73 height 62
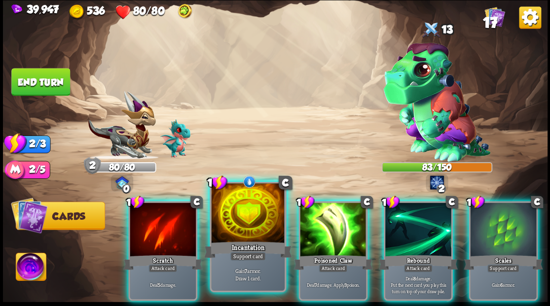
click at [233, 233] on div at bounding box center [247, 214] width 73 height 62
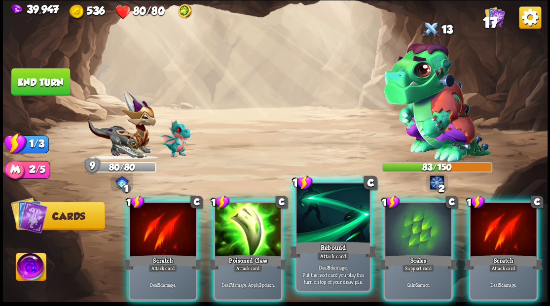
click at [322, 213] on div at bounding box center [332, 214] width 73 height 62
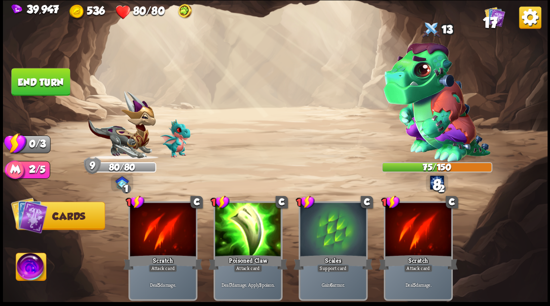
click at [30, 69] on button "End turn" at bounding box center [40, 82] width 59 height 28
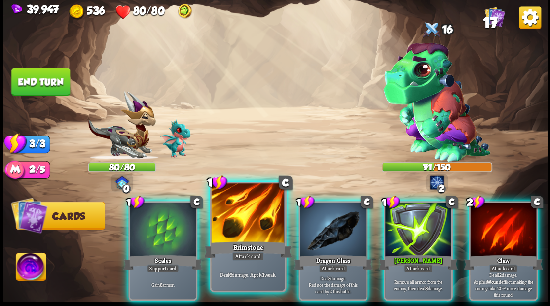
click at [249, 221] on div at bounding box center [247, 214] width 73 height 62
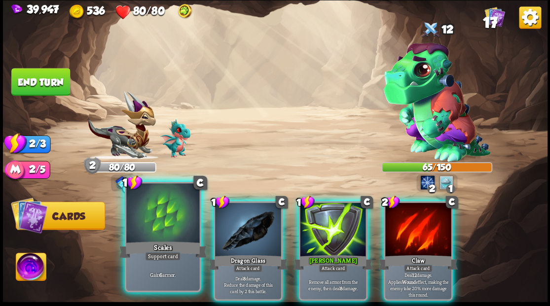
click at [159, 214] on div at bounding box center [162, 214] width 73 height 62
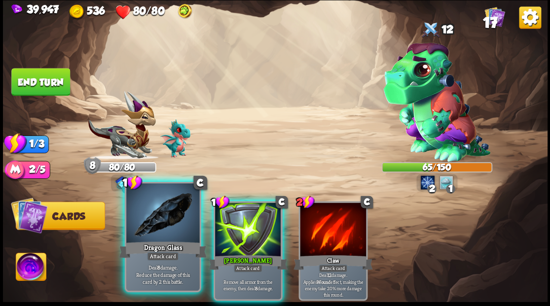
click at [146, 227] on div at bounding box center [162, 214] width 73 height 62
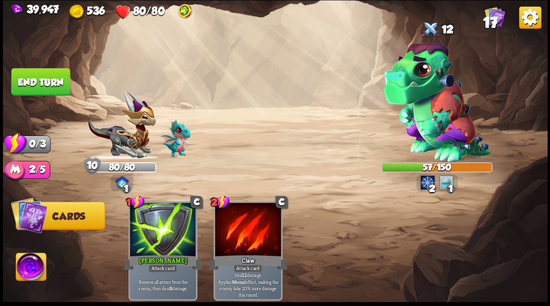
click at [48, 85] on button "End turn" at bounding box center [40, 82] width 59 height 28
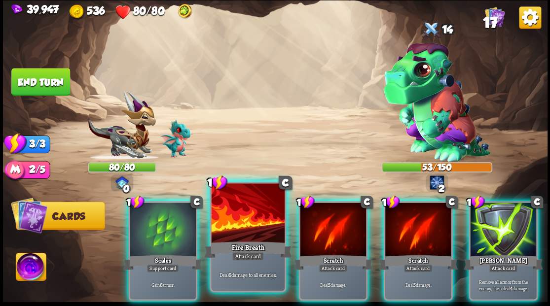
click at [243, 200] on div at bounding box center [247, 214] width 73 height 62
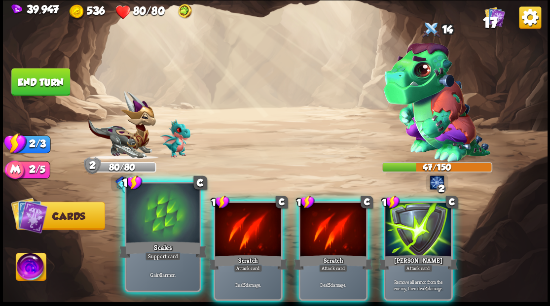
click at [163, 225] on div at bounding box center [162, 214] width 73 height 62
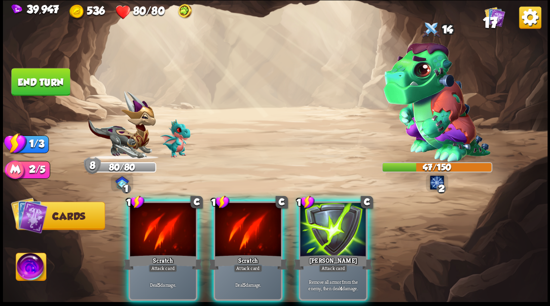
click at [163, 222] on div at bounding box center [163, 231] width 66 height 56
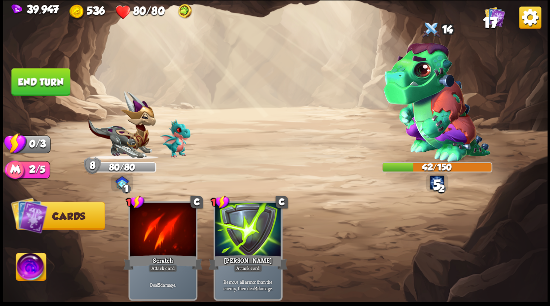
drag, startPoint x: 46, startPoint y: 83, endPoint x: 145, endPoint y: 83, distance: 99.1
click at [47, 82] on button "End turn" at bounding box center [40, 82] width 59 height 28
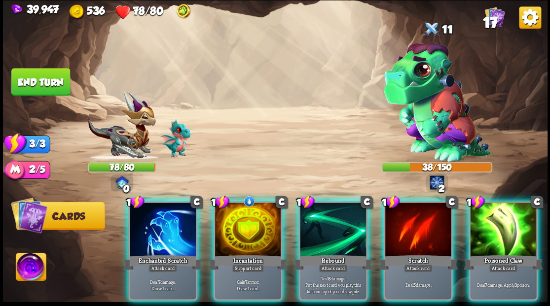
click at [246, 207] on div at bounding box center [248, 231] width 66 height 56
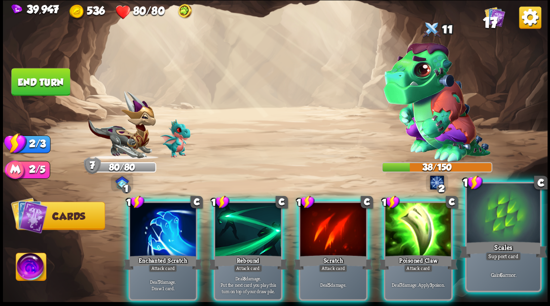
click at [500, 222] on div at bounding box center [502, 214] width 73 height 62
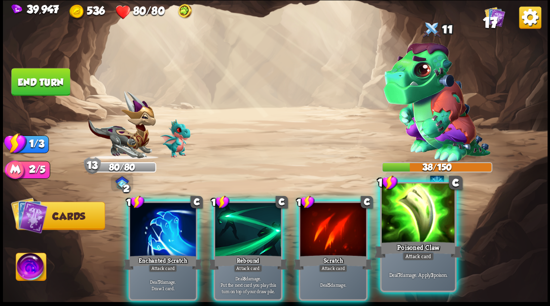
click at [417, 216] on div at bounding box center [417, 214] width 73 height 62
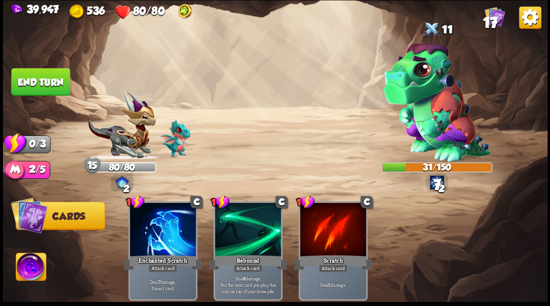
click at [39, 89] on button "End turn" at bounding box center [40, 82] width 59 height 28
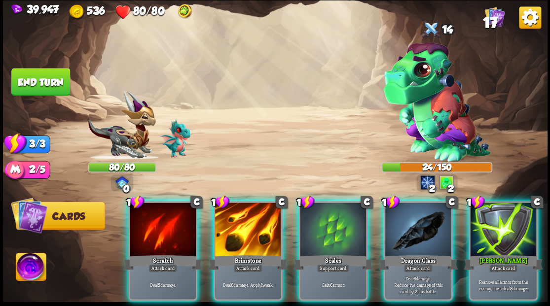
drag, startPoint x: 250, startPoint y: 221, endPoint x: 248, endPoint y: 208, distance: 13.9
click at [250, 221] on div at bounding box center [248, 231] width 66 height 56
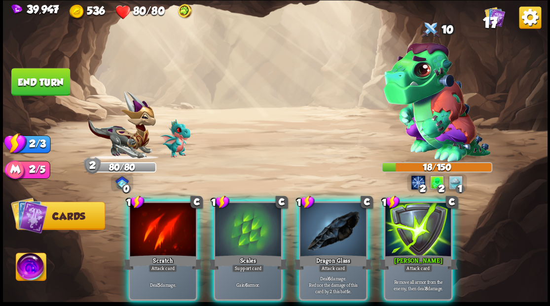
click at [331, 221] on div at bounding box center [333, 231] width 66 height 56
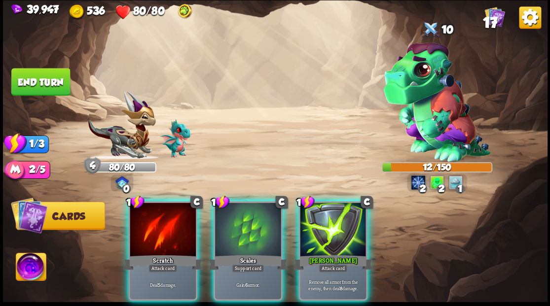
drag, startPoint x: 250, startPoint y: 223, endPoint x: 251, endPoint y: 214, distance: 9.0
click at [250, 221] on div at bounding box center [248, 231] width 66 height 56
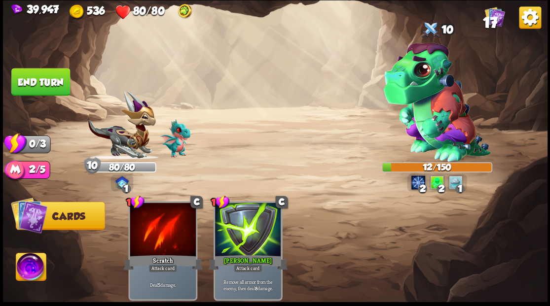
click at [42, 74] on button "End turn" at bounding box center [40, 82] width 59 height 28
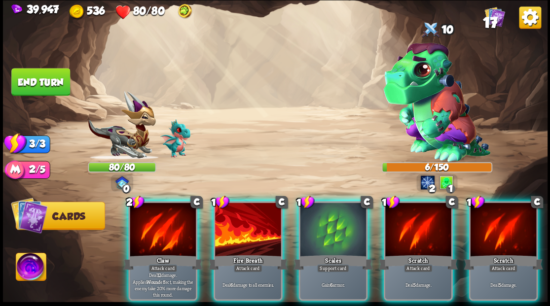
click at [169, 223] on div at bounding box center [163, 231] width 66 height 56
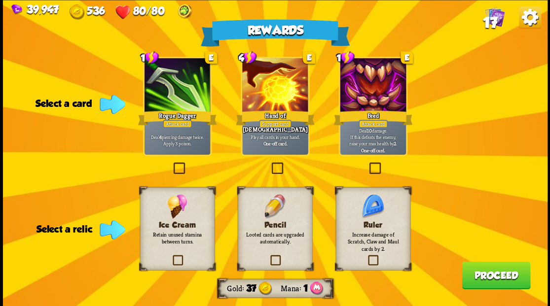
click at [171, 164] on label at bounding box center [171, 164] width 0 height 0
click at [0, 0] on input "checkbox" at bounding box center [0, 0] width 0 height 0
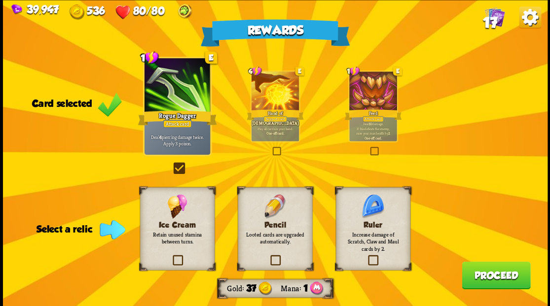
drag, startPoint x: 178, startPoint y: 260, endPoint x: 201, endPoint y: 262, distance: 23.8
click at [171, 256] on label at bounding box center [171, 256] width 0 height 0
click at [0, 0] on input "checkbox" at bounding box center [0, 0] width 0 height 0
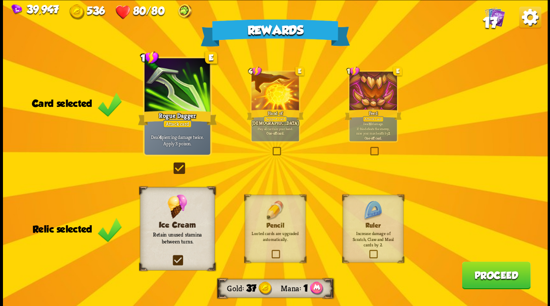
drag, startPoint x: 503, startPoint y: 275, endPoint x: 501, endPoint y: 270, distance: 5.3
click at [501, 270] on button "Proceed" at bounding box center [496, 275] width 69 height 28
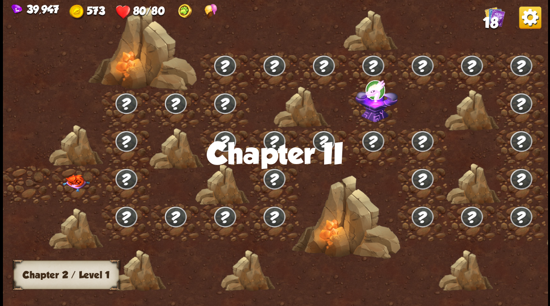
click at [70, 182] on img at bounding box center [75, 182] width 27 height 17
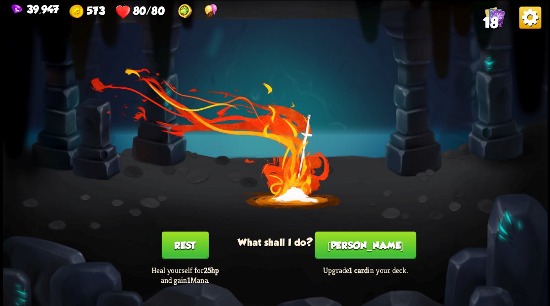
click at [363, 251] on button "[PERSON_NAME]" at bounding box center [365, 245] width 101 height 28
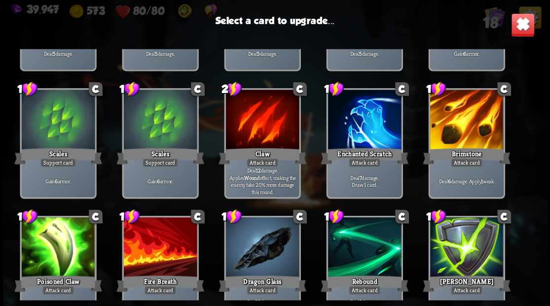
scroll to position [131, 0]
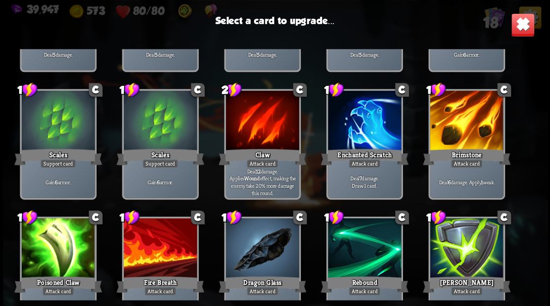
click at [361, 122] on div at bounding box center [363, 122] width 73 height 62
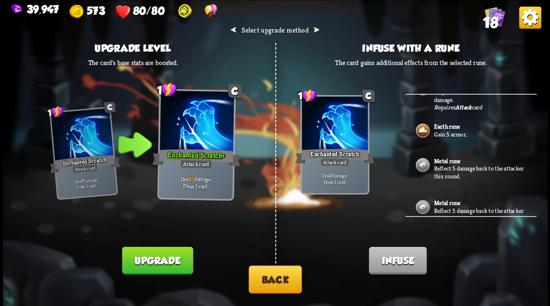
scroll to position [41, 0]
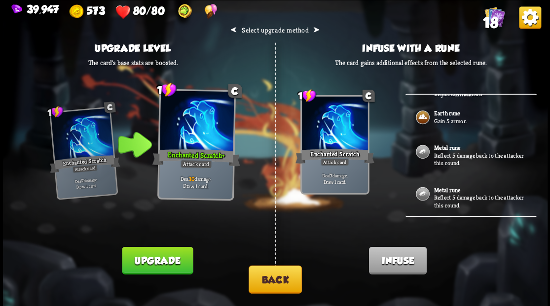
click at [282, 282] on button "Back" at bounding box center [275, 279] width 53 height 28
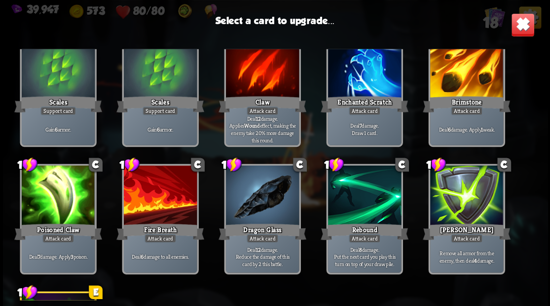
scroll to position [113, 0]
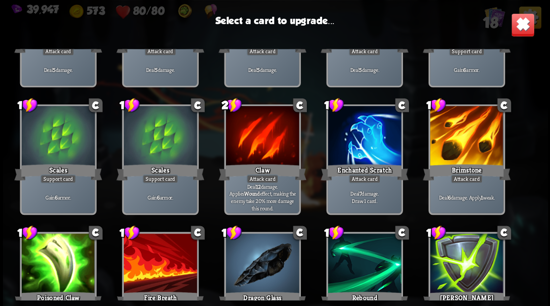
click at [468, 140] on div at bounding box center [465, 137] width 73 height 62
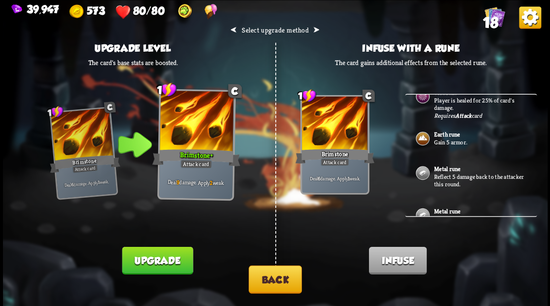
scroll to position [33, 0]
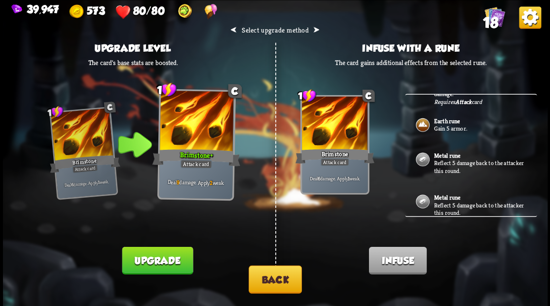
click at [450, 162] on p "Reflect 5 damage back to the attacker this round." at bounding box center [479, 166] width 92 height 15
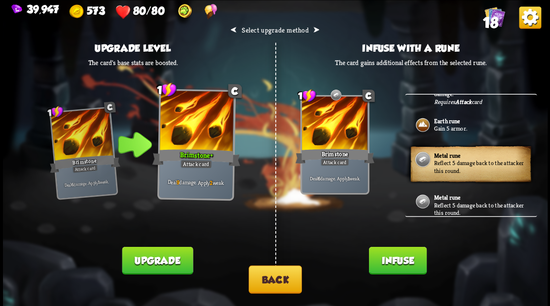
click at [399, 262] on button "Infuse" at bounding box center [397, 261] width 58 height 28
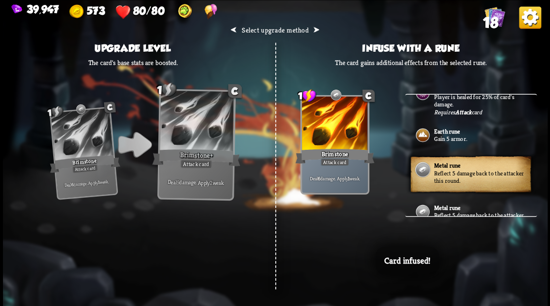
scroll to position [0, 0]
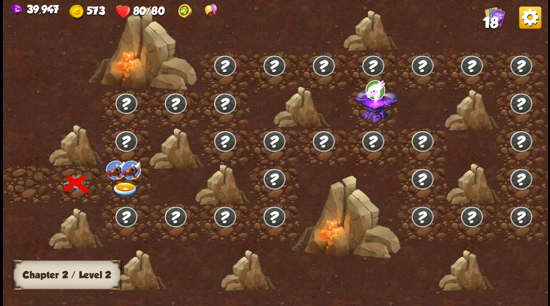
click at [124, 185] on img at bounding box center [124, 190] width 27 height 16
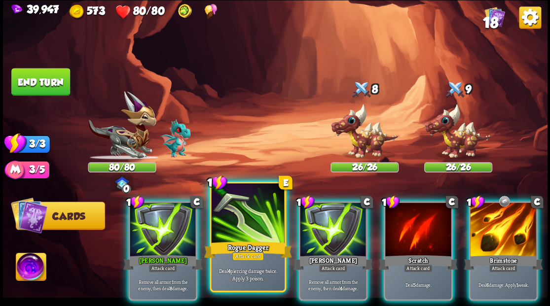
click at [248, 212] on div at bounding box center [247, 214] width 73 height 62
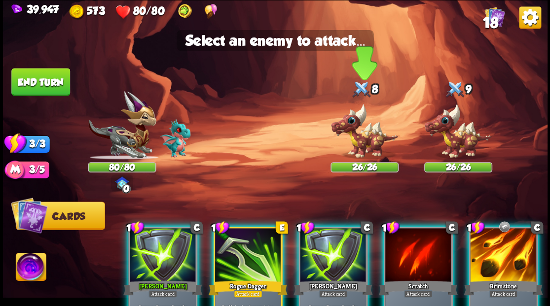
click at [354, 136] on img at bounding box center [364, 131] width 68 height 56
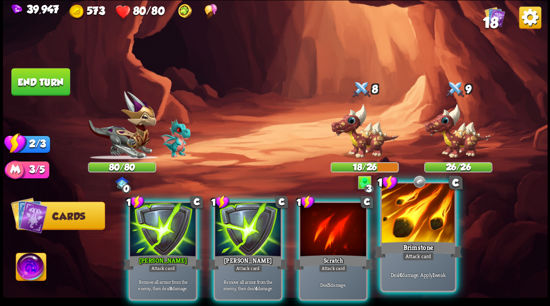
click at [419, 228] on div at bounding box center [417, 214] width 73 height 62
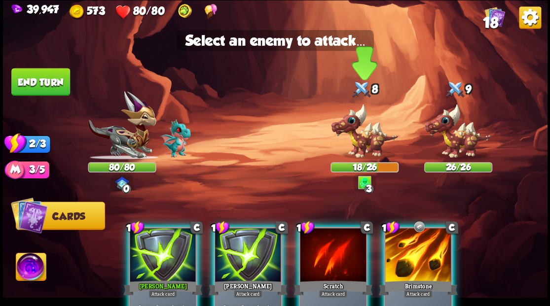
click at [366, 129] on img at bounding box center [364, 131] width 68 height 56
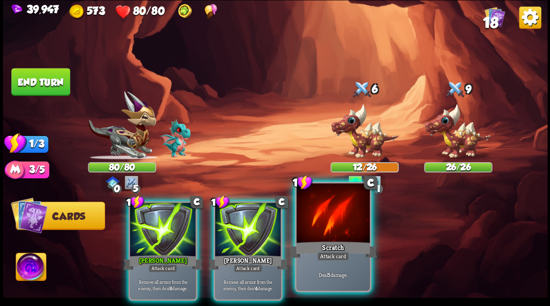
click at [330, 232] on div at bounding box center [332, 214] width 73 height 62
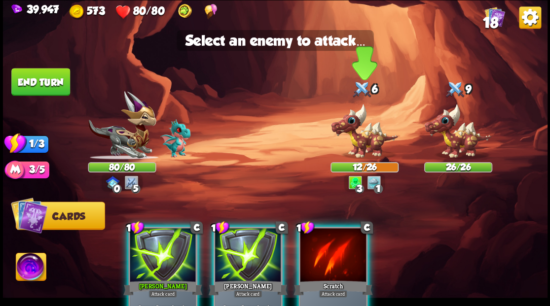
click at [362, 139] on img at bounding box center [364, 131] width 68 height 56
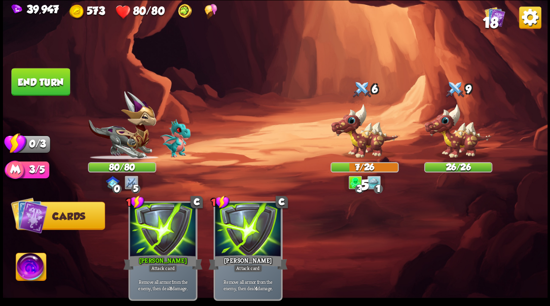
click at [48, 76] on button "End turn" at bounding box center [40, 82] width 59 height 28
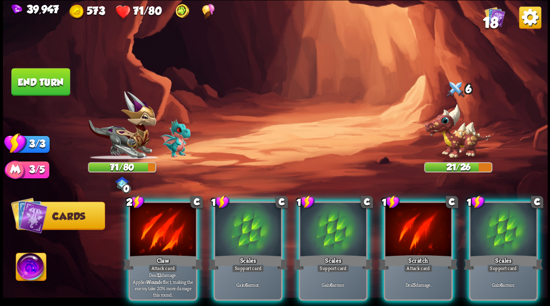
click at [161, 239] on div at bounding box center [163, 231] width 66 height 56
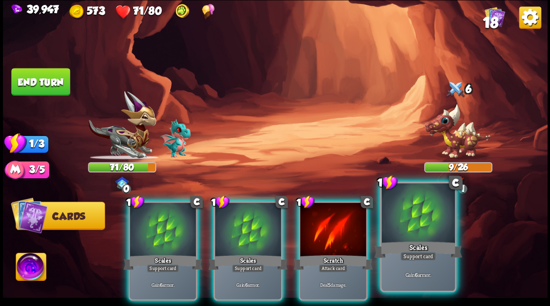
click at [424, 231] on div at bounding box center [417, 214] width 73 height 62
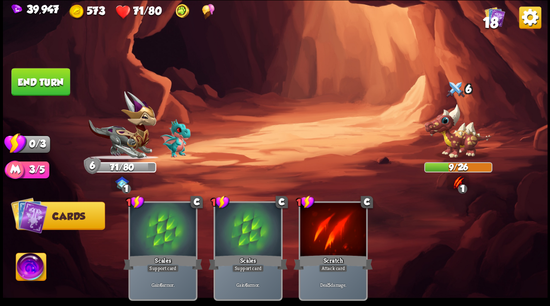
click at [55, 80] on button "End turn" at bounding box center [40, 82] width 59 height 28
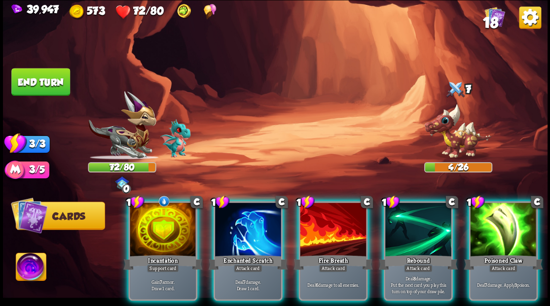
drag, startPoint x: 163, startPoint y: 235, endPoint x: 163, endPoint y: 229, distance: 5.9
click at [162, 232] on div at bounding box center [163, 231] width 66 height 56
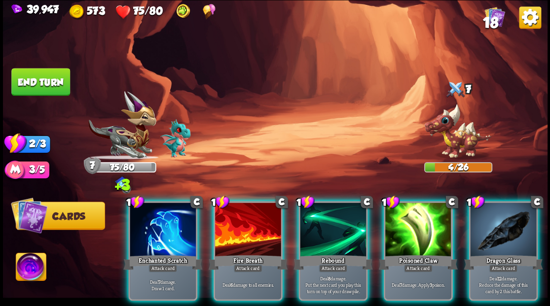
drag, startPoint x: 242, startPoint y: 241, endPoint x: 244, endPoint y: 201, distance: 39.5
click at [241, 232] on div "1 C Fire Breath Attack card Deal 6 damage to all enemies." at bounding box center [247, 251] width 69 height 100
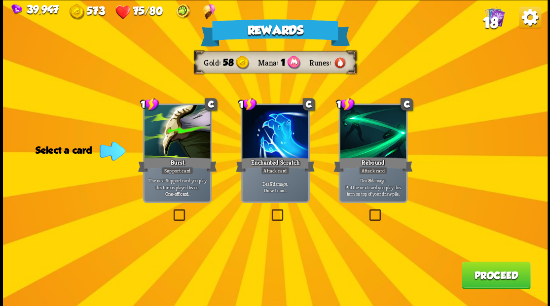
click at [496, 282] on button "Proceed" at bounding box center [496, 275] width 69 height 28
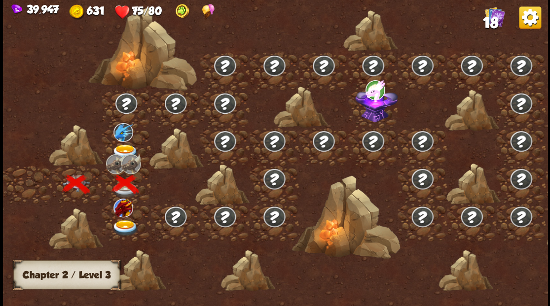
click at [125, 224] on img at bounding box center [124, 228] width 27 height 16
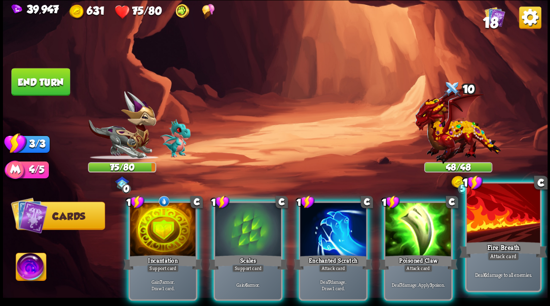
click at [512, 221] on div at bounding box center [502, 214] width 73 height 62
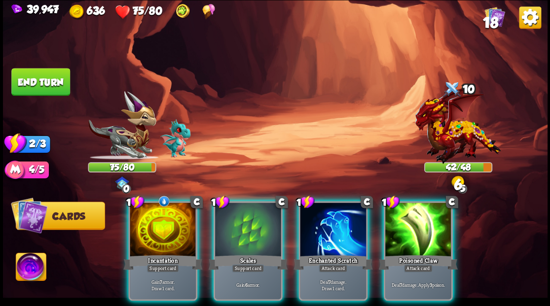
drag, startPoint x: 158, startPoint y: 221, endPoint x: 224, endPoint y: 170, distance: 83.6
click at [157, 220] on div at bounding box center [163, 231] width 66 height 56
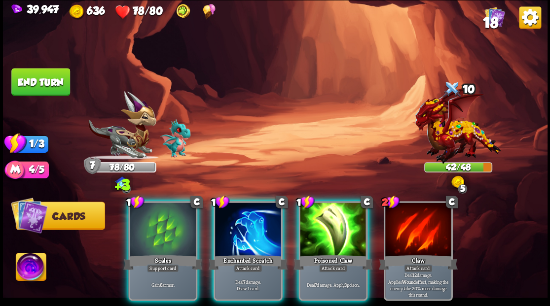
drag, startPoint x: 241, startPoint y: 221, endPoint x: 239, endPoint y: 210, distance: 10.9
click at [241, 217] on div at bounding box center [248, 231] width 66 height 56
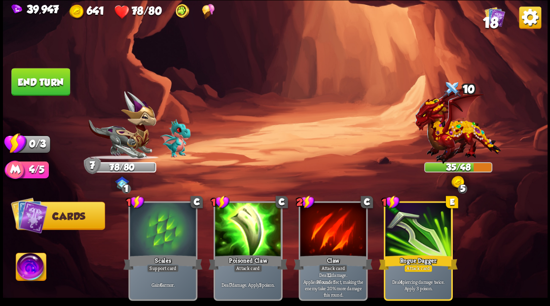
click at [50, 92] on button "End turn" at bounding box center [40, 82] width 59 height 28
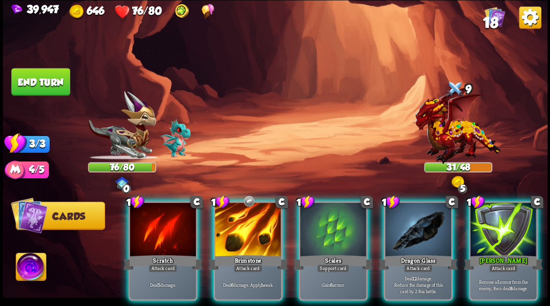
click at [334, 226] on div at bounding box center [333, 231] width 66 height 56
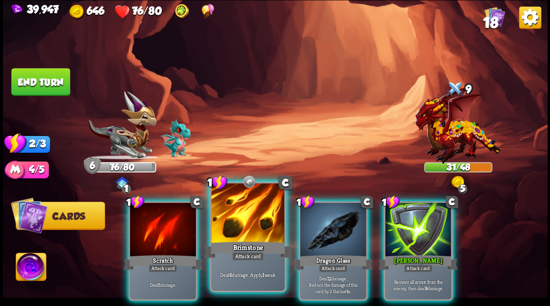
click at [252, 218] on div at bounding box center [247, 214] width 73 height 62
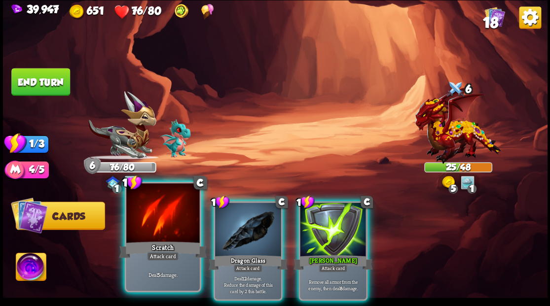
click at [149, 234] on div at bounding box center [162, 214] width 73 height 62
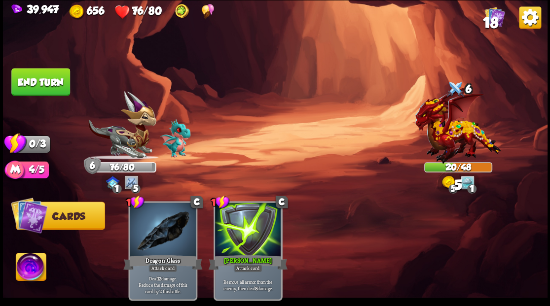
click at [24, 81] on button "End turn" at bounding box center [40, 82] width 59 height 28
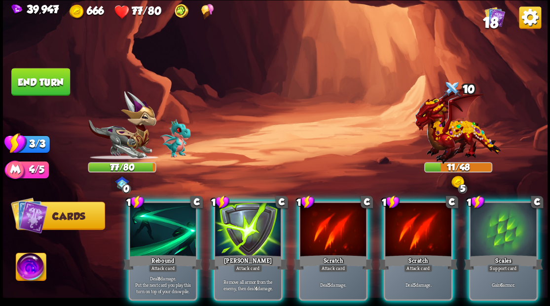
click at [250, 88] on img at bounding box center [275, 153] width 544 height 306
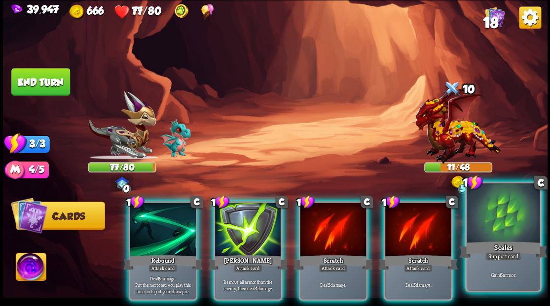
click at [501, 230] on div at bounding box center [502, 214] width 73 height 62
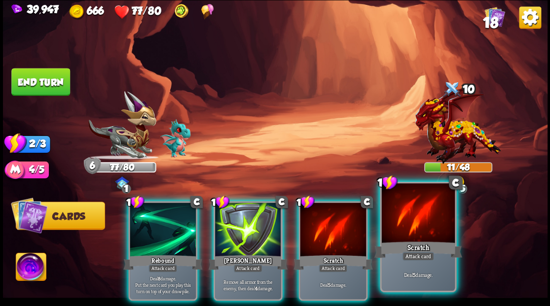
click at [419, 228] on div at bounding box center [417, 214] width 73 height 62
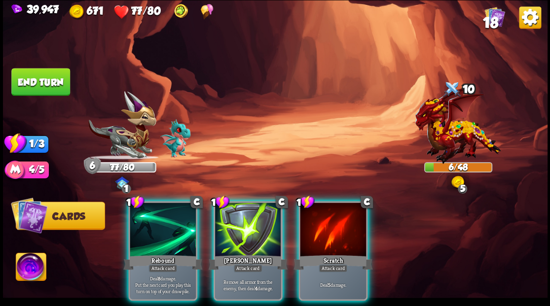
click at [319, 217] on div at bounding box center [333, 231] width 66 height 56
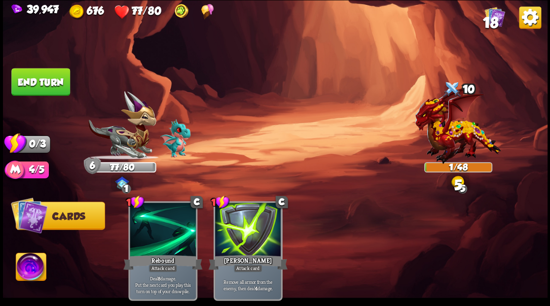
click at [52, 82] on button "End turn" at bounding box center [40, 82] width 59 height 28
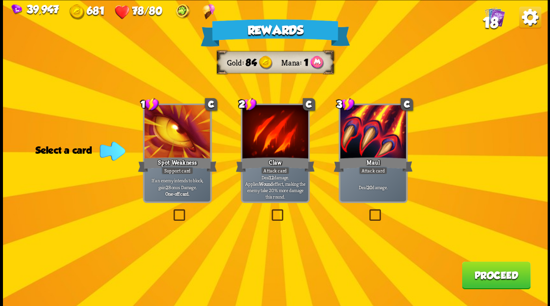
click at [494, 274] on button "Proceed" at bounding box center [496, 275] width 69 height 28
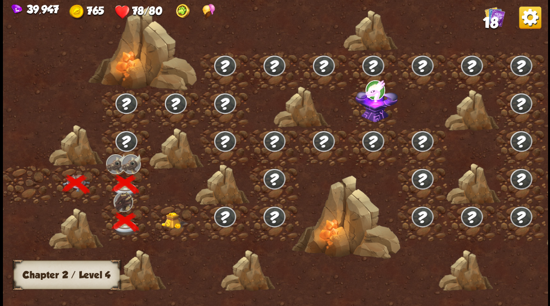
click at [373, 119] on img at bounding box center [376, 103] width 42 height 36
click at [172, 220] on img at bounding box center [174, 220] width 27 height 17
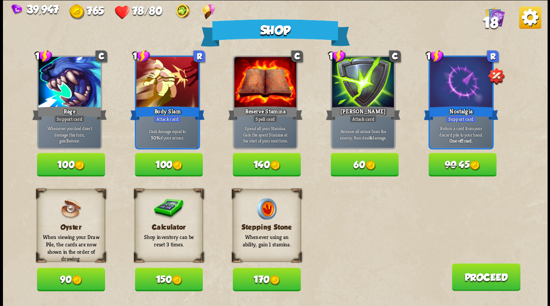
click at [158, 279] on button "150" at bounding box center [169, 280] width 68 height 24
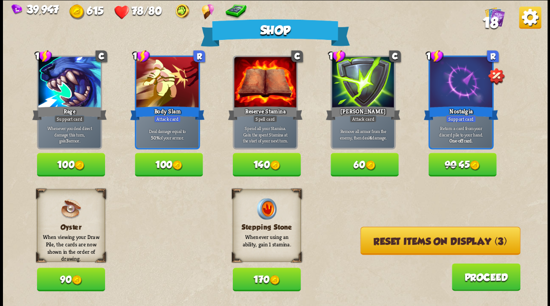
click at [411, 236] on button "Reset items on display (3)" at bounding box center [440, 241] width 160 height 28
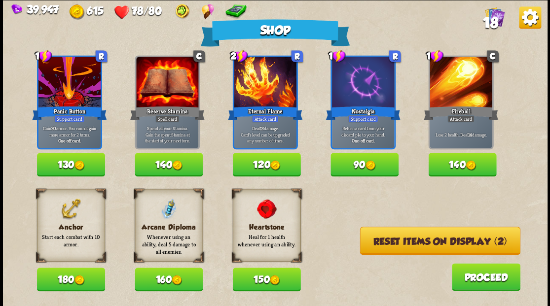
drag, startPoint x: 65, startPoint y: 281, endPoint x: 73, endPoint y: 279, distance: 8.7
click at [64, 281] on button "180" at bounding box center [71, 280] width 68 height 24
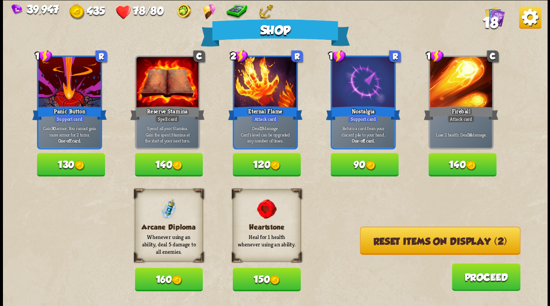
click at [395, 242] on button "Reset items on display (2)" at bounding box center [439, 241] width 160 height 28
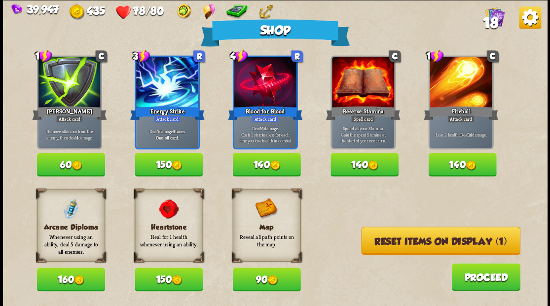
click at [395, 242] on button "Reset items on display (1)" at bounding box center [440, 241] width 159 height 28
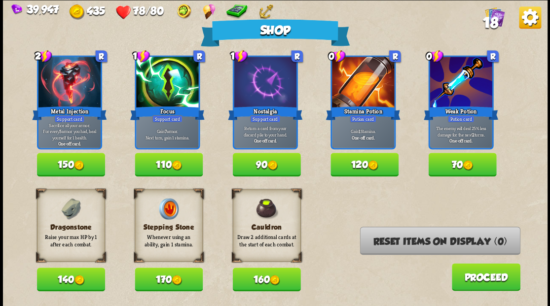
click at [56, 278] on button "140" at bounding box center [71, 280] width 68 height 24
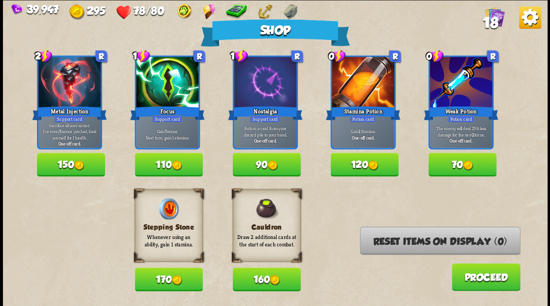
click at [479, 279] on button "Proceed" at bounding box center [485, 277] width 69 height 28
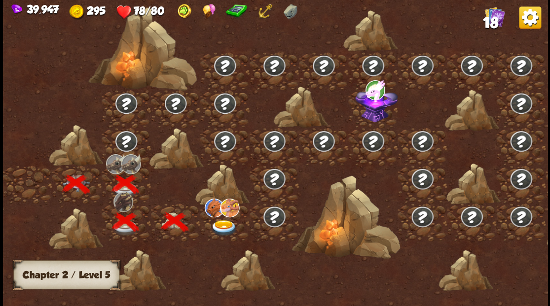
click at [225, 224] on img at bounding box center [223, 228] width 27 height 16
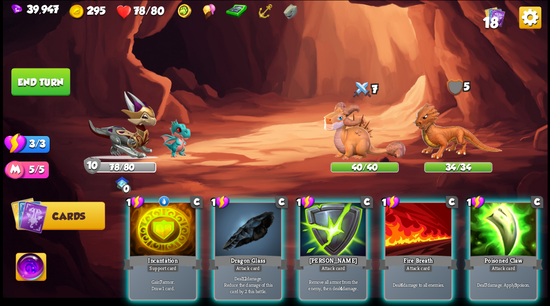
drag, startPoint x: 160, startPoint y: 212, endPoint x: 168, endPoint y: 212, distance: 7.9
click at [160, 212] on div at bounding box center [163, 231] width 66 height 56
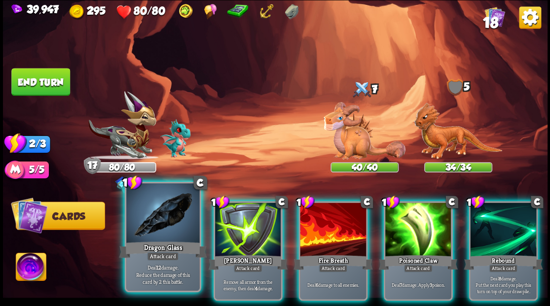
click at [163, 231] on div at bounding box center [162, 214] width 73 height 62
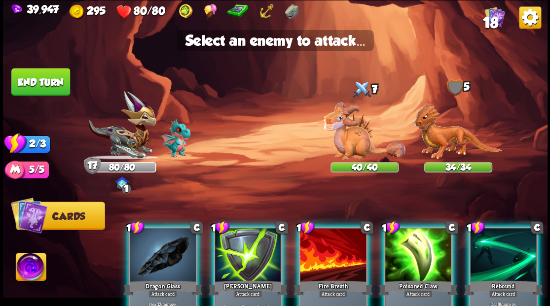
drag, startPoint x: 350, startPoint y: 143, endPoint x: 247, endPoint y: 174, distance: 107.5
click at [350, 143] on img at bounding box center [364, 131] width 82 height 58
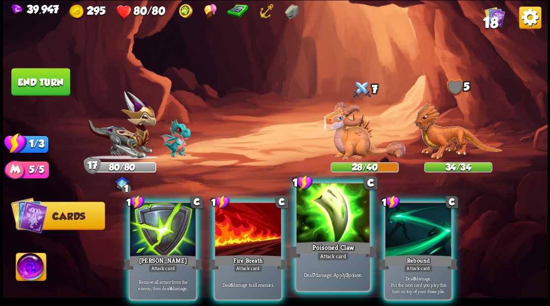
click at [327, 241] on div "Poisoned Claw" at bounding box center [333, 250] width 88 height 20
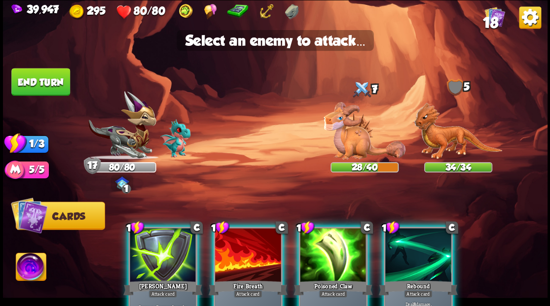
click at [335, 256] on div at bounding box center [333, 256] width 66 height 56
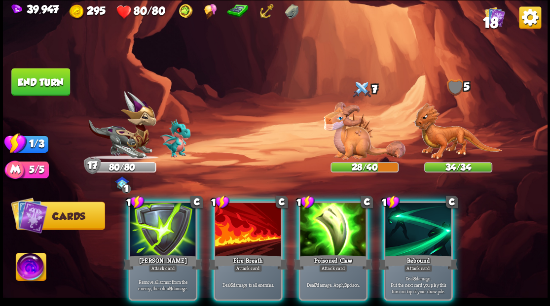
drag, startPoint x: 332, startPoint y: 241, endPoint x: 350, endPoint y: 194, distance: 49.8
click at [332, 253] on div "Poisoned Claw" at bounding box center [332, 262] width 79 height 18
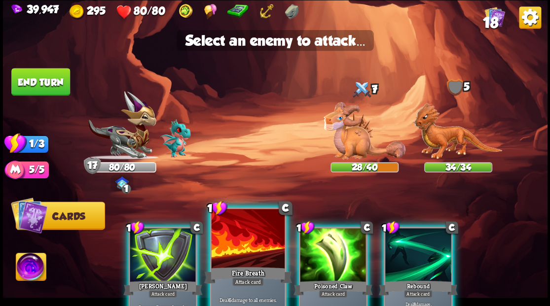
click at [244, 255] on div at bounding box center [247, 240] width 73 height 62
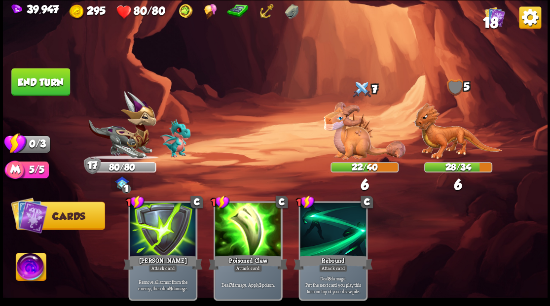
click at [42, 82] on button "End turn" at bounding box center [40, 82] width 59 height 28
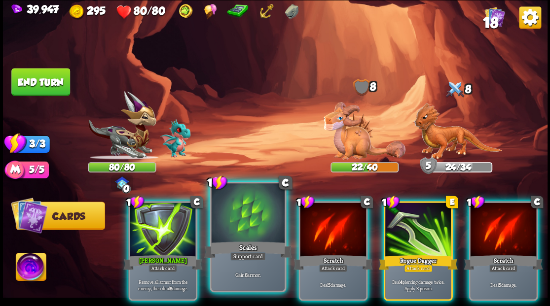
click at [245, 219] on div at bounding box center [247, 214] width 73 height 62
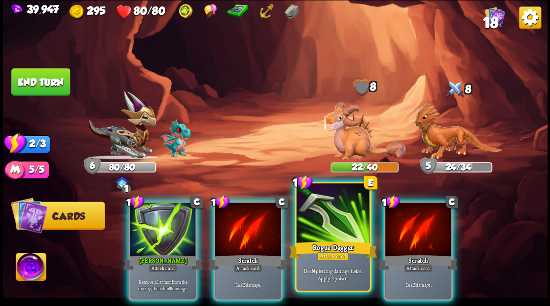
click at [336, 227] on div at bounding box center [332, 214] width 73 height 62
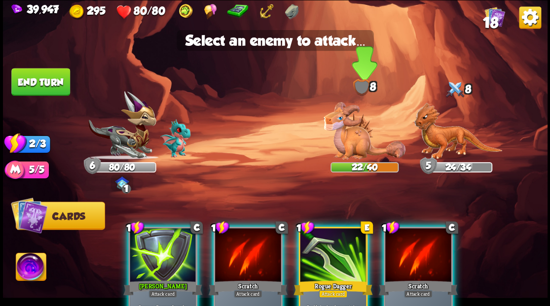
click at [354, 145] on img at bounding box center [364, 131] width 82 height 58
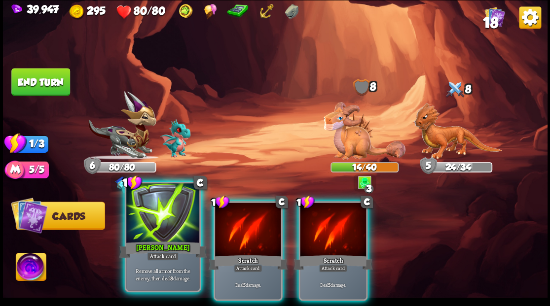
click at [164, 226] on div at bounding box center [162, 214] width 73 height 62
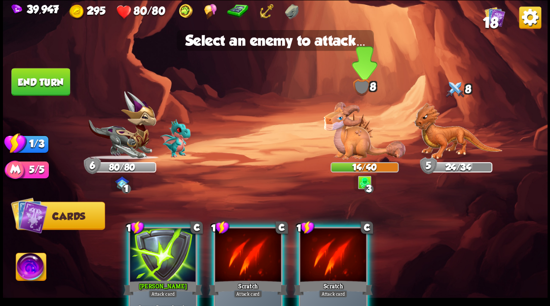
click at [355, 141] on img at bounding box center [364, 131] width 82 height 58
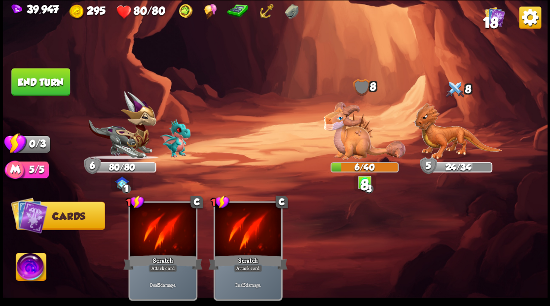
click at [41, 81] on button "End turn" at bounding box center [40, 82] width 59 height 28
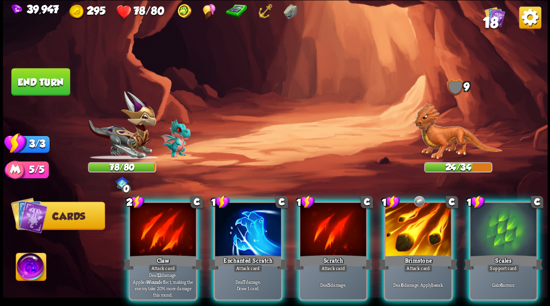
click at [447, 140] on img at bounding box center [458, 131] width 88 height 57
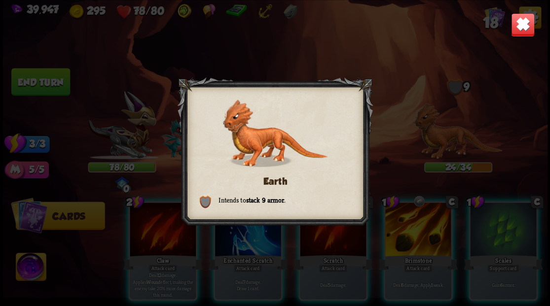
click at [522, 25] on img at bounding box center [522, 25] width 24 height 24
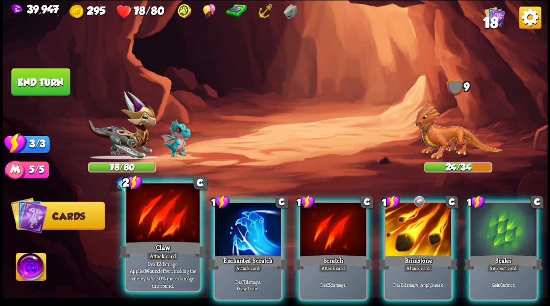
click at [155, 218] on div at bounding box center [162, 214] width 73 height 62
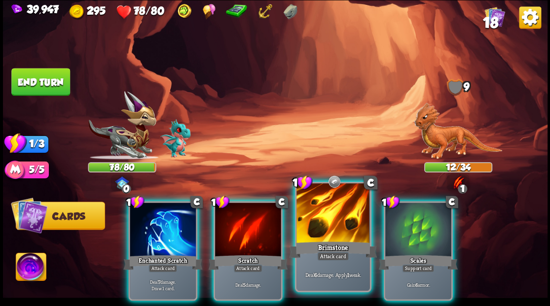
click at [336, 215] on div at bounding box center [332, 214] width 73 height 62
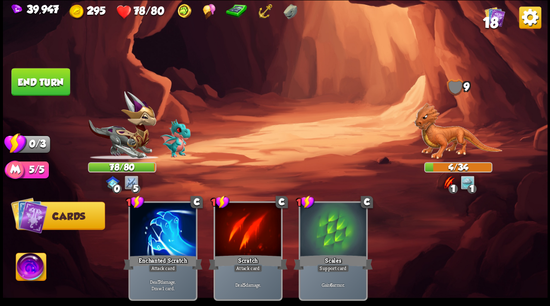
click at [41, 82] on button "End turn" at bounding box center [40, 82] width 59 height 28
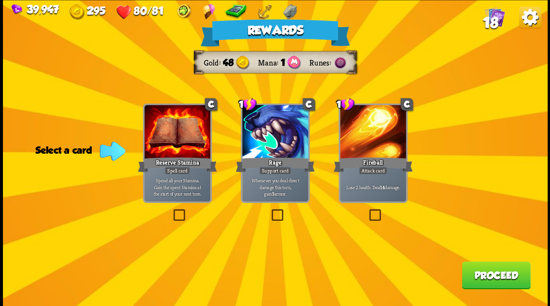
click at [486, 284] on button "Proceed" at bounding box center [496, 275] width 69 height 28
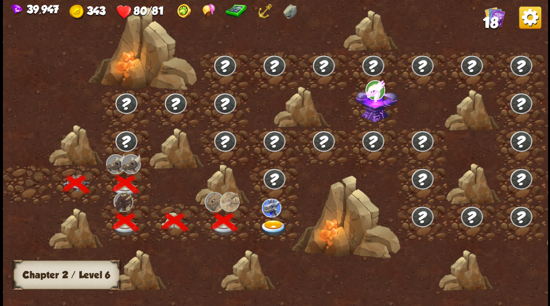
click at [270, 224] on img at bounding box center [272, 228] width 27 height 16
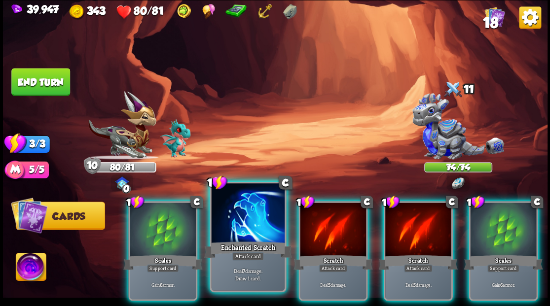
click at [241, 225] on div at bounding box center [247, 214] width 73 height 62
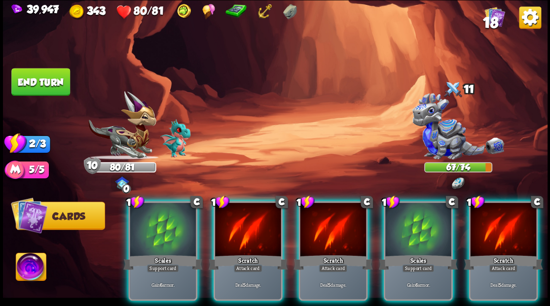
drag, startPoint x: 254, startPoint y: 225, endPoint x: 264, endPoint y: 180, distance: 45.6
click at [253, 224] on div at bounding box center [248, 231] width 66 height 56
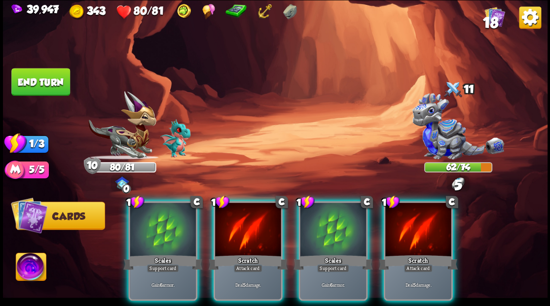
drag, startPoint x: 323, startPoint y: 227, endPoint x: 310, endPoint y: 195, distance: 34.4
click at [322, 223] on div at bounding box center [333, 231] width 66 height 56
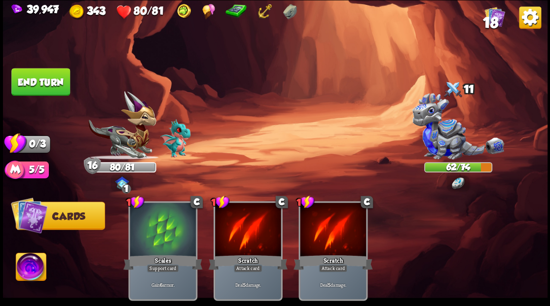
click at [44, 79] on button "End turn" at bounding box center [40, 82] width 59 height 28
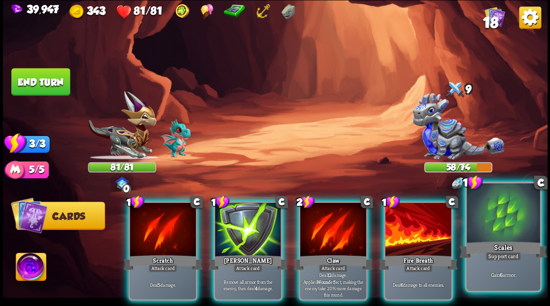
click at [495, 222] on div at bounding box center [502, 214] width 73 height 62
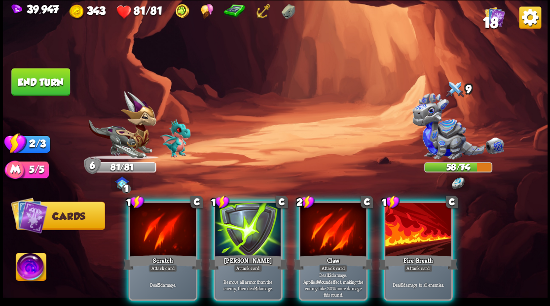
click at [322, 222] on div at bounding box center [333, 231] width 66 height 56
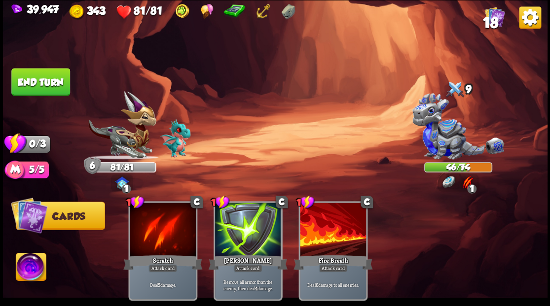
click at [37, 79] on button "End turn" at bounding box center [40, 82] width 59 height 28
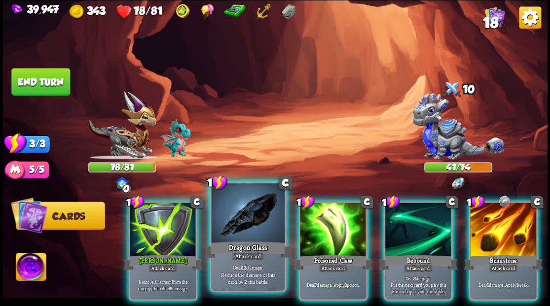
drag, startPoint x: 251, startPoint y: 225, endPoint x: 369, endPoint y: 173, distance: 128.7
click at [252, 225] on div at bounding box center [247, 214] width 73 height 62
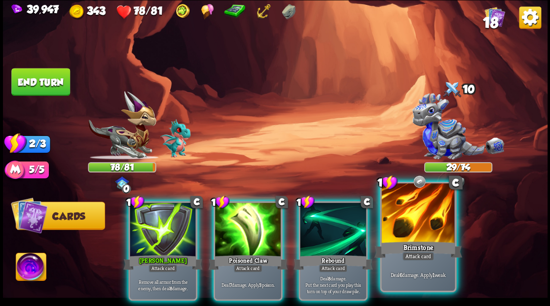
click at [411, 222] on div at bounding box center [417, 214] width 73 height 62
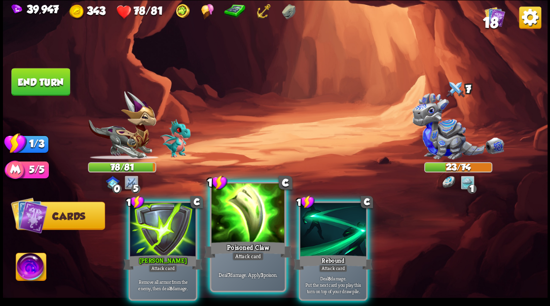
click at [242, 226] on div at bounding box center [247, 214] width 73 height 62
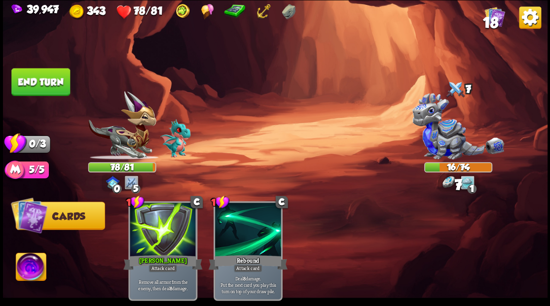
click at [47, 72] on button "End turn" at bounding box center [40, 82] width 59 height 28
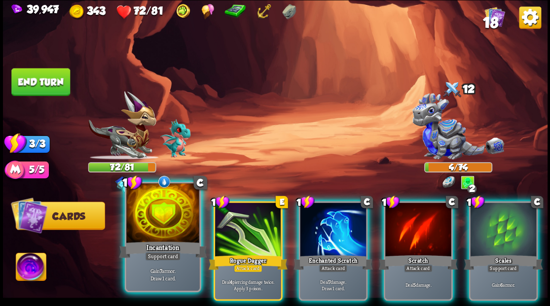
click at [152, 227] on div at bounding box center [162, 214] width 73 height 62
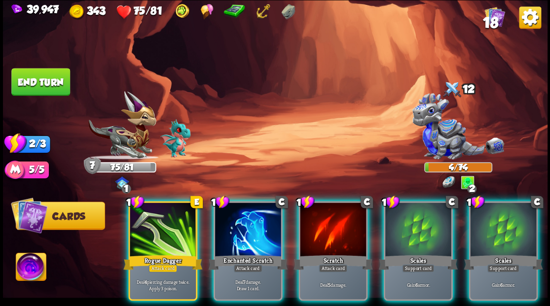
drag, startPoint x: 236, startPoint y: 221, endPoint x: 277, endPoint y: 156, distance: 76.5
click at [237, 219] on div at bounding box center [248, 231] width 66 height 56
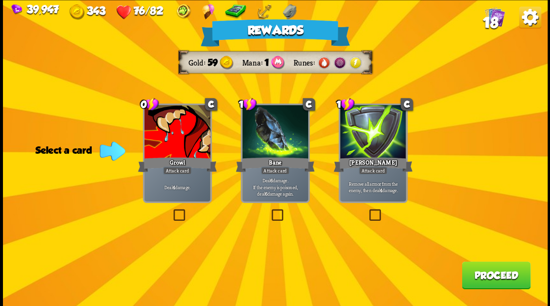
click at [171, 211] on label at bounding box center [171, 211] width 0 height 0
click at [0, 0] on input "checkbox" at bounding box center [0, 0] width 0 height 0
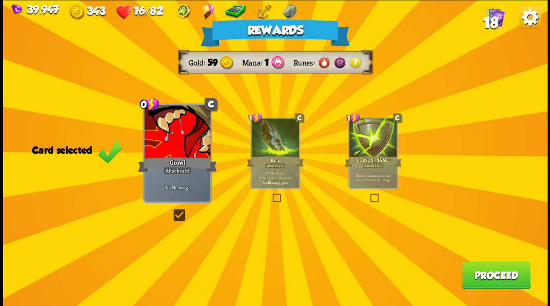
click at [496, 275] on button "Proceed" at bounding box center [496, 275] width 69 height 28
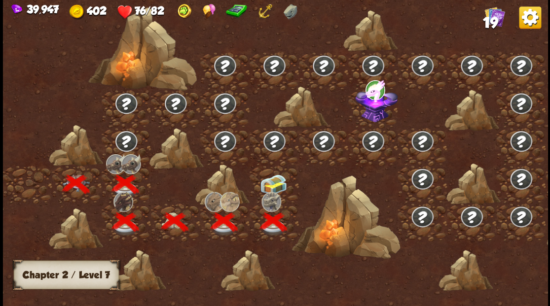
click at [276, 178] on img at bounding box center [272, 184] width 27 height 21
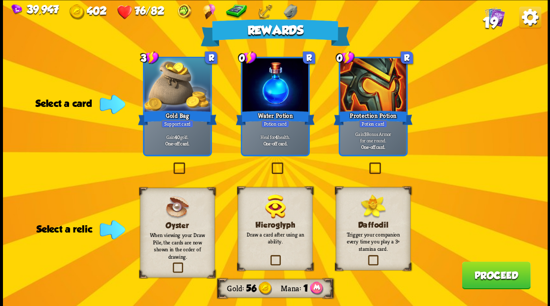
click at [269, 164] on label at bounding box center [269, 164] width 0 height 0
click at [0, 0] on input "checkbox" at bounding box center [0, 0] width 0 height 0
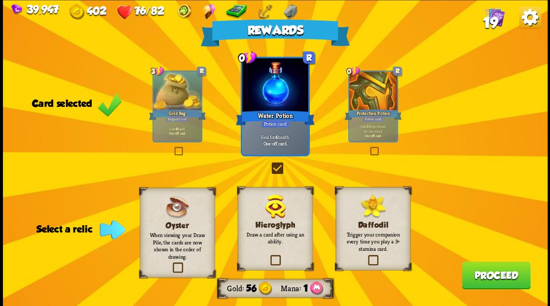
click at [366, 256] on label at bounding box center [366, 256] width 0 height 0
click at [0, 0] on input "checkbox" at bounding box center [0, 0] width 0 height 0
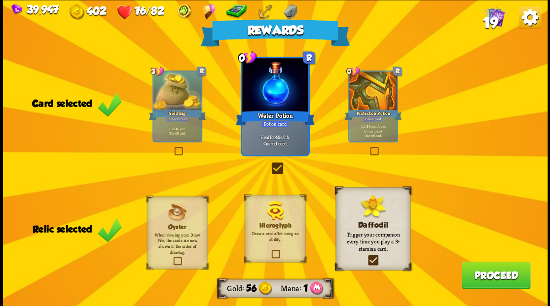
click at [481, 273] on button "Proceed" at bounding box center [496, 275] width 69 height 28
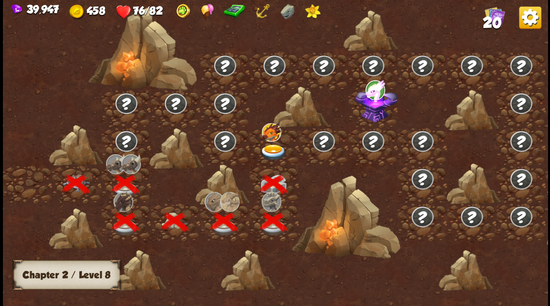
click at [270, 148] on img at bounding box center [272, 152] width 27 height 16
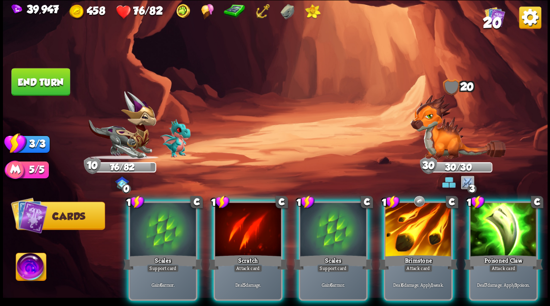
click at [436, 130] on img at bounding box center [457, 126] width 95 height 65
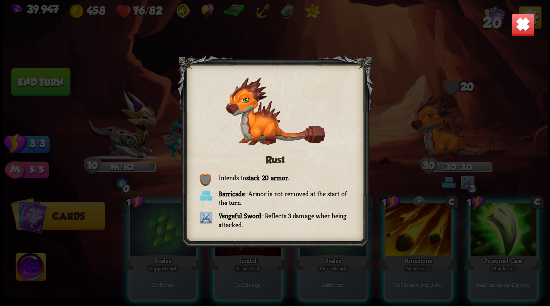
click at [524, 31] on img at bounding box center [522, 25] width 24 height 24
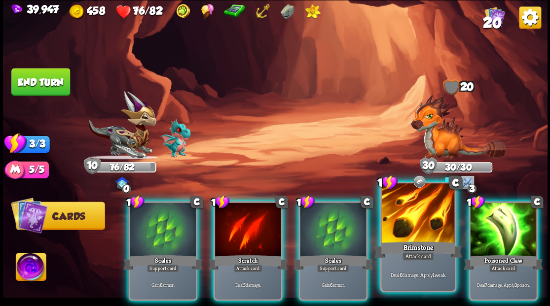
click at [412, 222] on div at bounding box center [417, 214] width 73 height 62
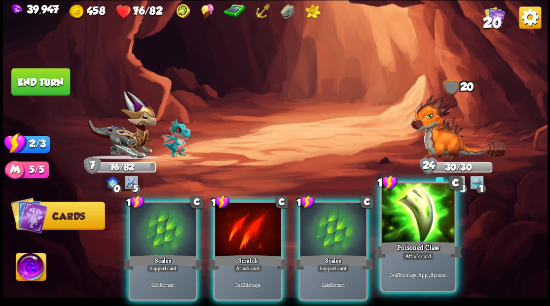
click at [420, 222] on div at bounding box center [417, 214] width 73 height 62
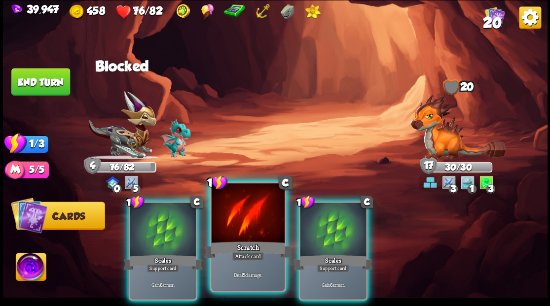
click at [241, 215] on div at bounding box center [247, 214] width 73 height 62
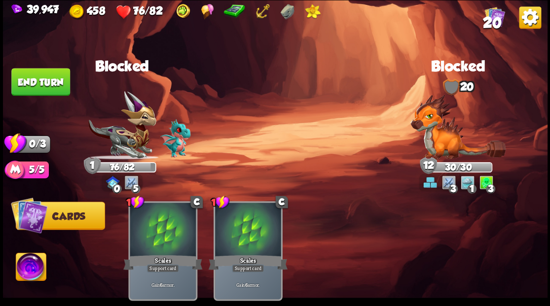
click at [41, 78] on button "End turn" at bounding box center [40, 82] width 59 height 28
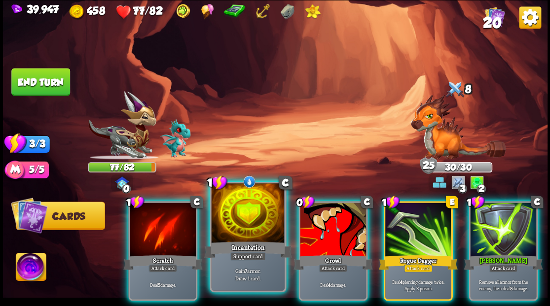
click at [240, 229] on div at bounding box center [247, 214] width 73 height 62
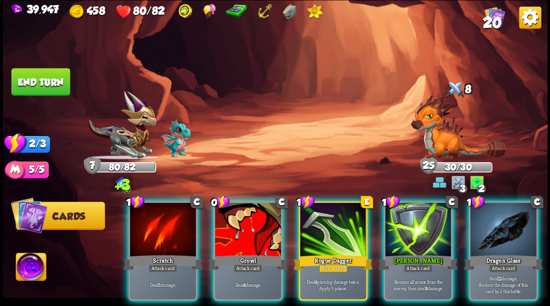
click at [406, 231] on div at bounding box center [418, 231] width 66 height 56
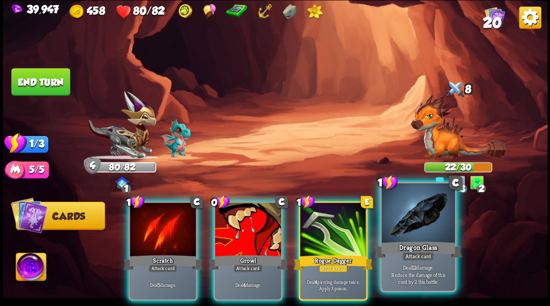
click at [417, 223] on div at bounding box center [417, 214] width 73 height 62
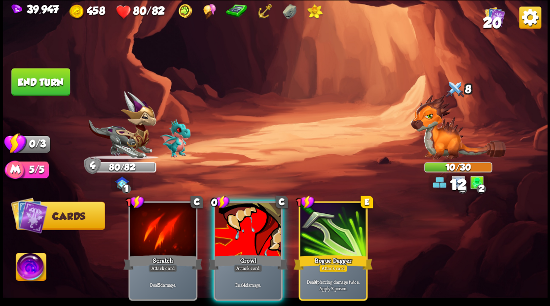
drag, startPoint x: 247, startPoint y: 233, endPoint x: 173, endPoint y: 147, distance: 114.0
click at [247, 233] on div at bounding box center [248, 231] width 66 height 56
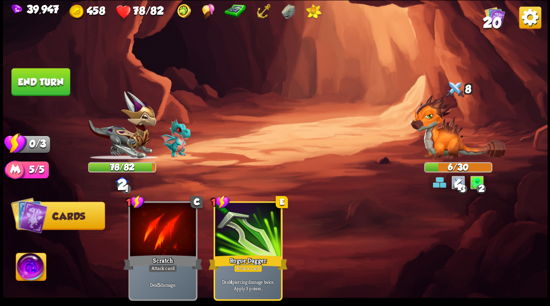
click at [33, 81] on button "End turn" at bounding box center [40, 82] width 59 height 28
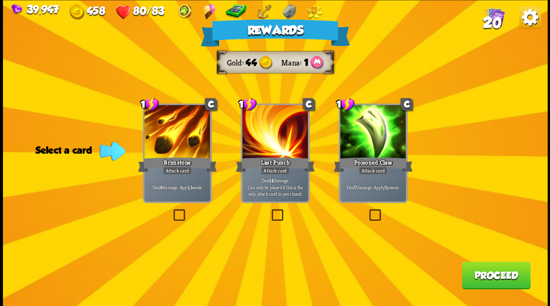
click at [490, 275] on button "Proceed" at bounding box center [496, 275] width 69 height 28
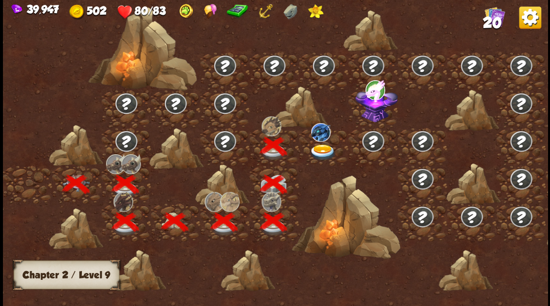
click at [316, 145] on img at bounding box center [322, 152] width 27 height 16
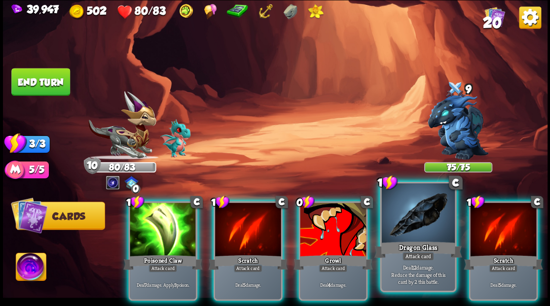
click at [417, 224] on div at bounding box center [417, 214] width 73 height 62
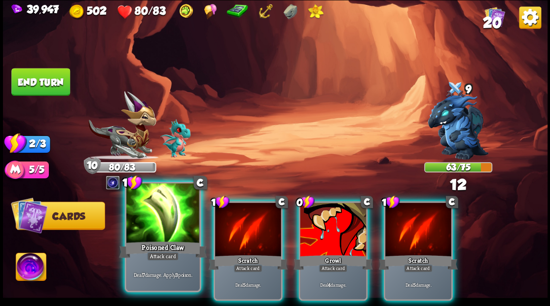
click at [151, 222] on div at bounding box center [162, 214] width 73 height 62
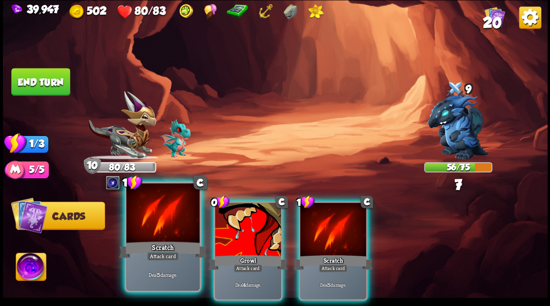
click at [145, 212] on div at bounding box center [162, 214] width 73 height 62
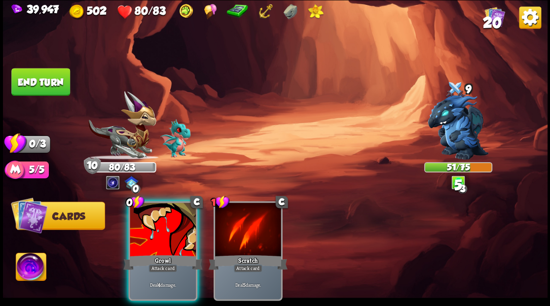
click at [146, 212] on div at bounding box center [163, 231] width 66 height 56
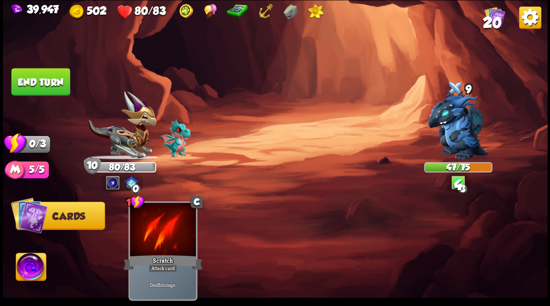
click at [49, 82] on button "End turn" at bounding box center [40, 82] width 59 height 28
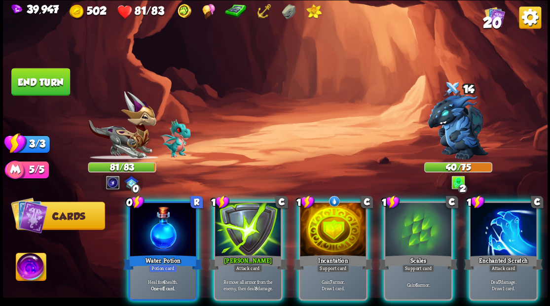
click at [165, 215] on div at bounding box center [163, 231] width 66 height 56
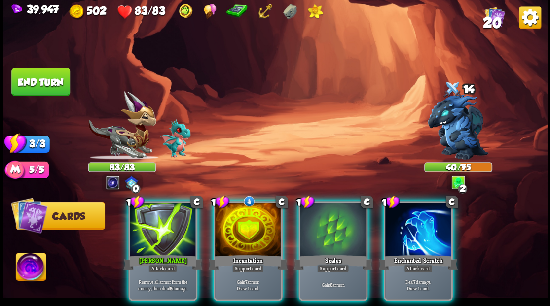
click at [233, 227] on div at bounding box center [248, 231] width 66 height 56
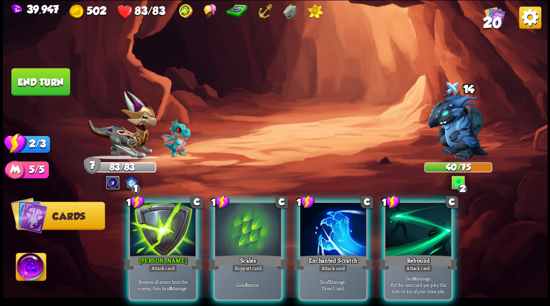
drag, startPoint x: 325, startPoint y: 227, endPoint x: 322, endPoint y: 211, distance: 16.1
click at [324, 226] on div at bounding box center [333, 231] width 66 height 56
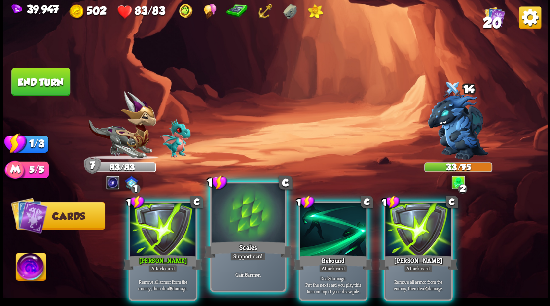
click at [245, 232] on div at bounding box center [247, 214] width 73 height 62
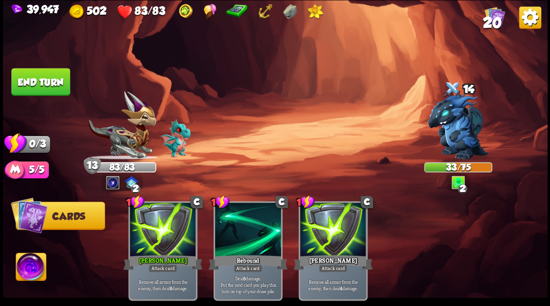
drag, startPoint x: 37, startPoint y: 81, endPoint x: 182, endPoint y: 87, distance: 145.1
click at [37, 81] on button "End turn" at bounding box center [40, 82] width 59 height 28
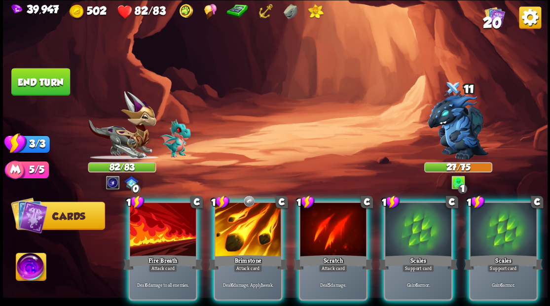
drag, startPoint x: 244, startPoint y: 209, endPoint x: 253, endPoint y: 193, distance: 18.5
click at [245, 204] on div at bounding box center [248, 231] width 66 height 56
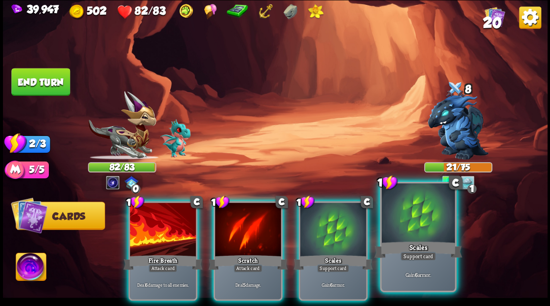
click at [423, 233] on div at bounding box center [417, 214] width 73 height 62
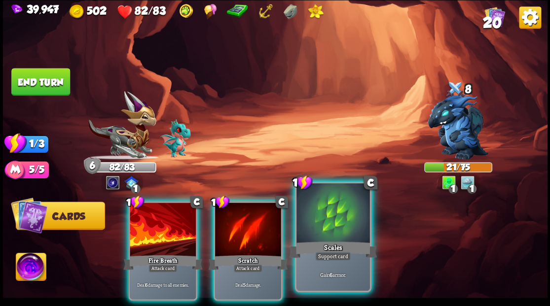
click at [342, 234] on div at bounding box center [332, 214] width 73 height 62
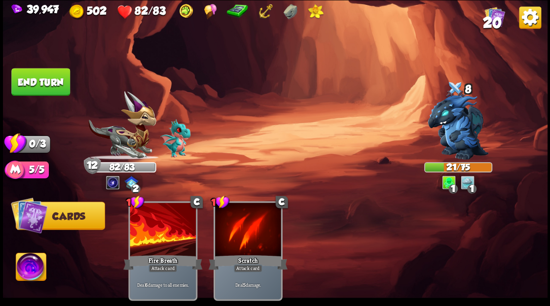
click at [30, 80] on button "End turn" at bounding box center [40, 82] width 59 height 28
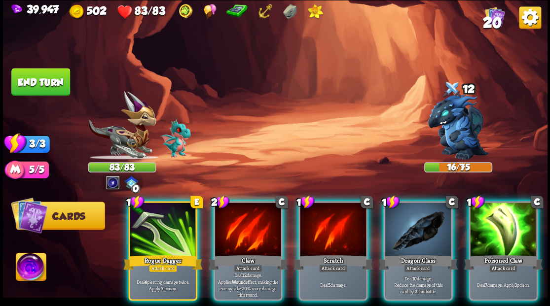
drag, startPoint x: 417, startPoint y: 237, endPoint x: 334, endPoint y: 155, distance: 116.1
click at [414, 233] on div at bounding box center [418, 231] width 66 height 56
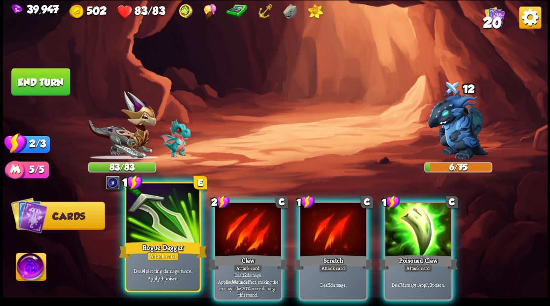
drag, startPoint x: 164, startPoint y: 232, endPoint x: 226, endPoint y: 185, distance: 77.5
click at [164, 231] on div at bounding box center [162, 214] width 73 height 62
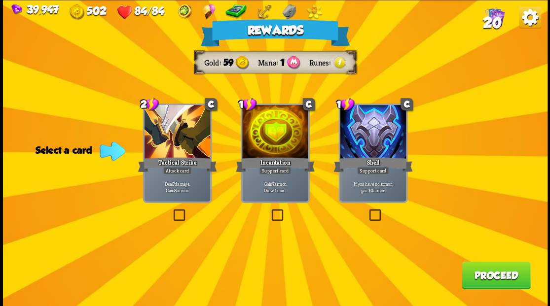
click at [481, 278] on button "Proceed" at bounding box center [496, 275] width 69 height 28
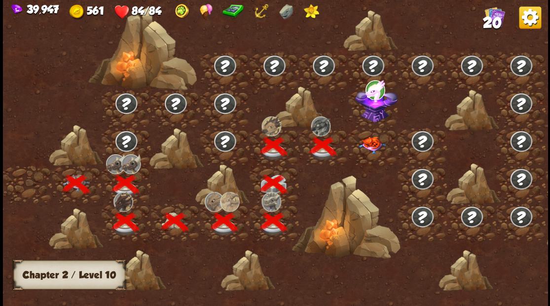
click at [371, 142] on img at bounding box center [371, 145] width 27 height 17
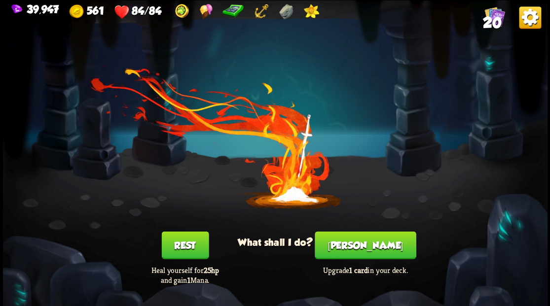
drag, startPoint x: 362, startPoint y: 248, endPoint x: 361, endPoint y: 243, distance: 5.0
click at [361, 243] on button "[PERSON_NAME]" at bounding box center [365, 245] width 101 height 28
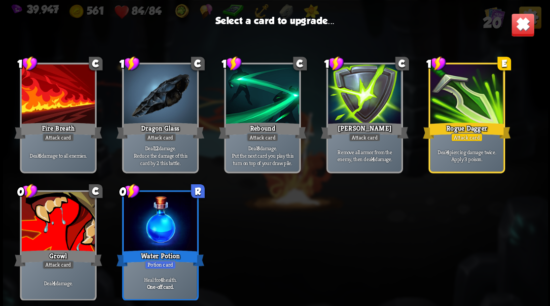
scroll to position [310, 0]
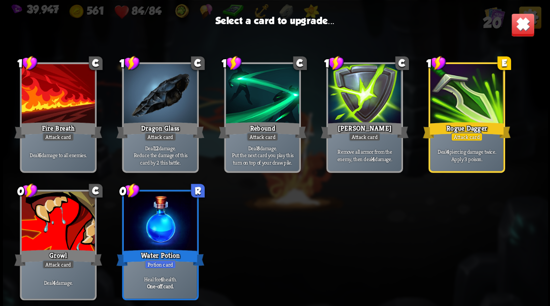
click at [47, 221] on div at bounding box center [57, 222] width 73 height 62
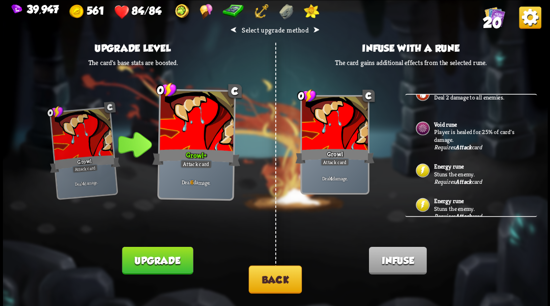
scroll to position [247, 0]
click at [457, 170] on p "Stuns the enemy." at bounding box center [479, 174] width 92 height 8
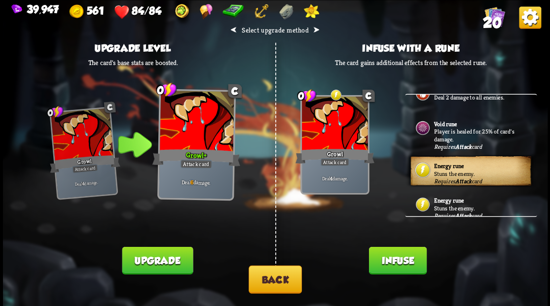
click at [394, 263] on button "Infuse" at bounding box center [397, 261] width 58 height 28
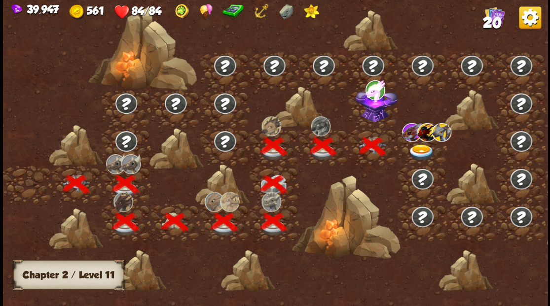
scroll to position [0, 150]
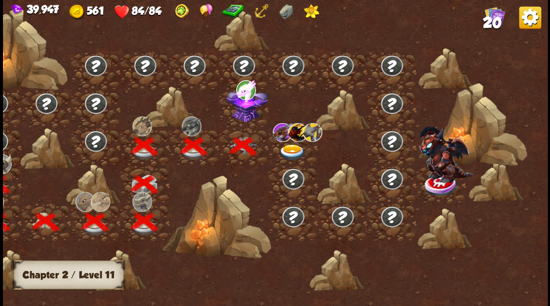
click at [239, 115] on img at bounding box center [246, 103] width 42 height 36
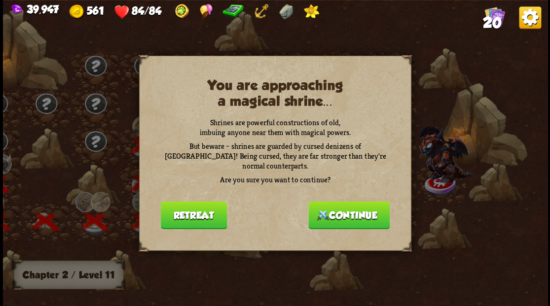
click at [351, 213] on button "Continue" at bounding box center [348, 215] width 81 height 28
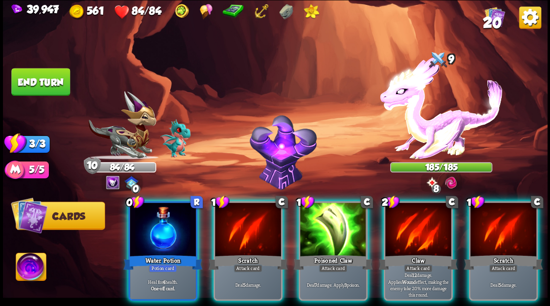
click at [27, 269] on img at bounding box center [31, 268] width 30 height 31
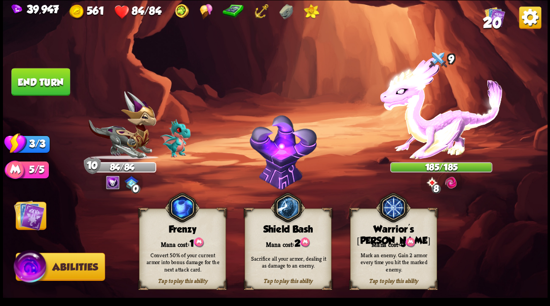
click at [32, 211] on img at bounding box center [29, 215] width 31 height 31
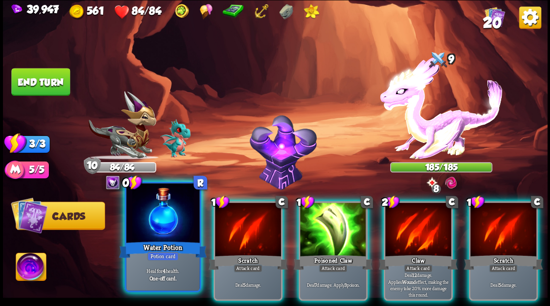
click at [161, 219] on div at bounding box center [162, 214] width 73 height 62
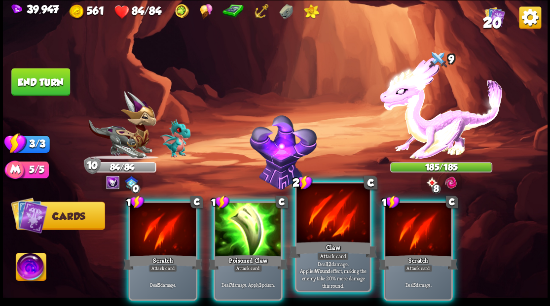
click at [326, 242] on div "Claw" at bounding box center [333, 250] width 88 height 20
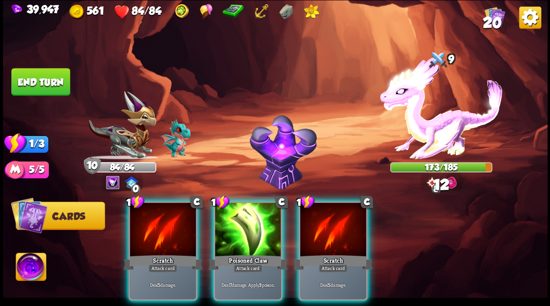
drag, startPoint x: 228, startPoint y: 227, endPoint x: 198, endPoint y: 194, distance: 44.7
click at [222, 214] on div at bounding box center [248, 231] width 66 height 56
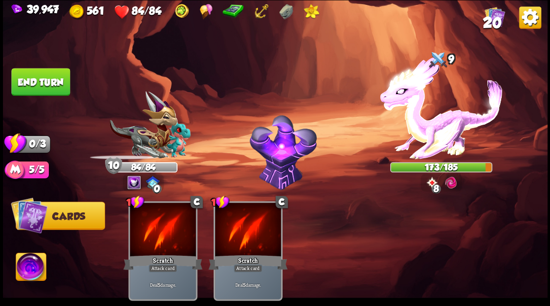
click at [55, 85] on button "End turn" at bounding box center [40, 82] width 59 height 28
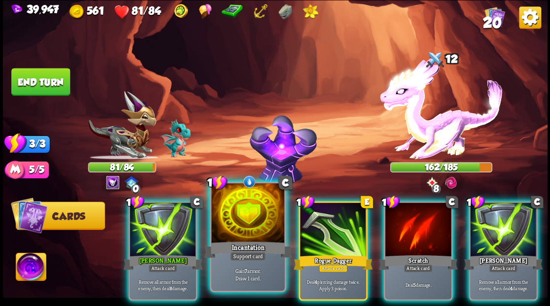
click at [242, 237] on div at bounding box center [247, 214] width 73 height 62
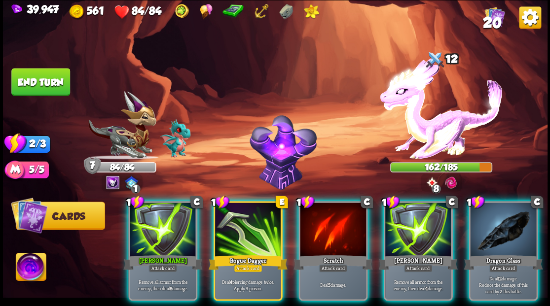
click at [495, 222] on div at bounding box center [503, 231] width 66 height 56
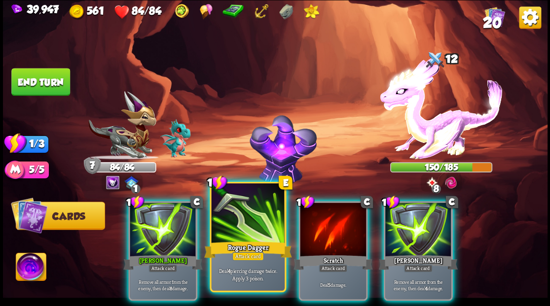
click at [236, 226] on div at bounding box center [247, 214] width 73 height 62
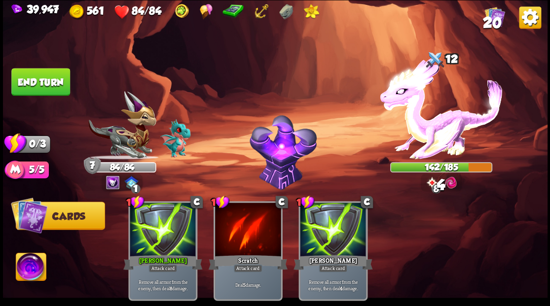
click at [50, 80] on button "End turn" at bounding box center [40, 82] width 59 height 28
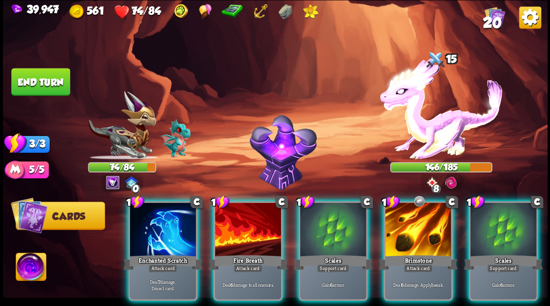
click at [410, 231] on div at bounding box center [418, 231] width 66 height 56
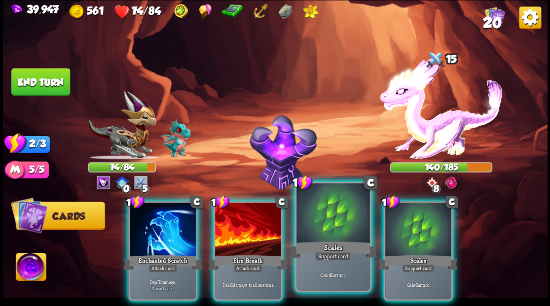
click at [324, 214] on div at bounding box center [332, 214] width 73 height 62
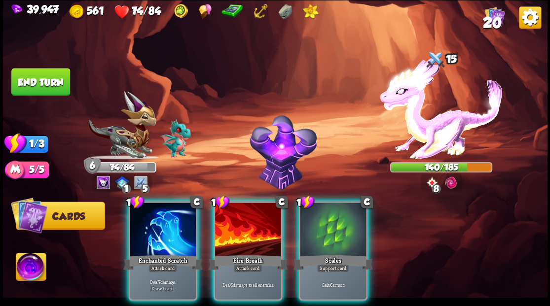
click at [324, 214] on div at bounding box center [333, 231] width 66 height 56
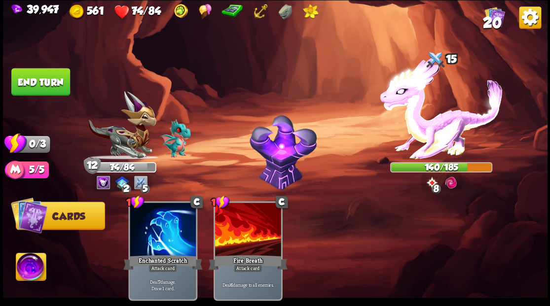
drag, startPoint x: 43, startPoint y: 86, endPoint x: 82, endPoint y: 99, distance: 41.0
click at [43, 86] on button "End turn" at bounding box center [40, 82] width 59 height 28
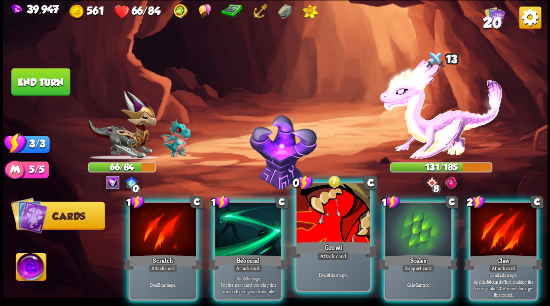
click at [328, 221] on div at bounding box center [332, 214] width 73 height 62
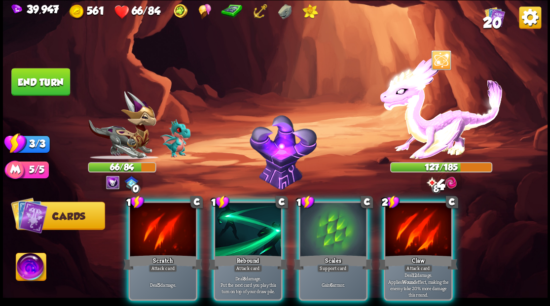
click at [426, 220] on div at bounding box center [418, 231] width 66 height 56
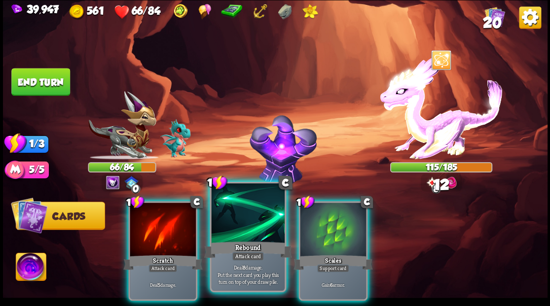
click at [257, 227] on div at bounding box center [247, 214] width 73 height 62
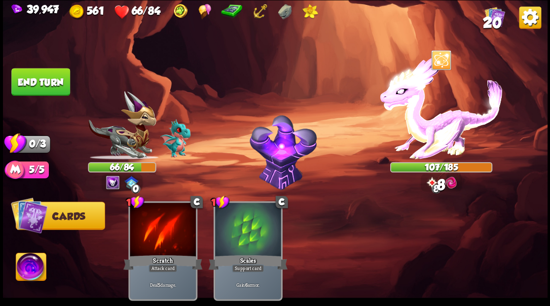
click at [25, 76] on button "End turn" at bounding box center [40, 82] width 59 height 28
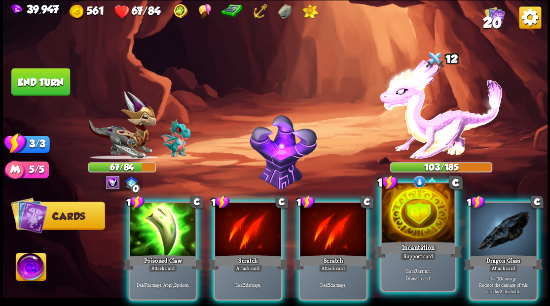
click at [411, 228] on div at bounding box center [417, 214] width 73 height 62
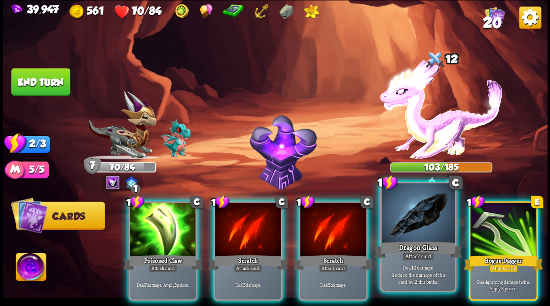
click at [414, 233] on div at bounding box center [417, 214] width 73 height 62
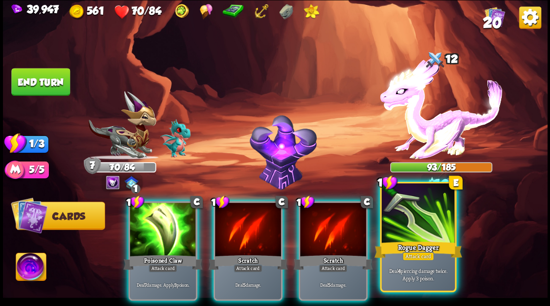
click at [416, 233] on div at bounding box center [417, 214] width 73 height 62
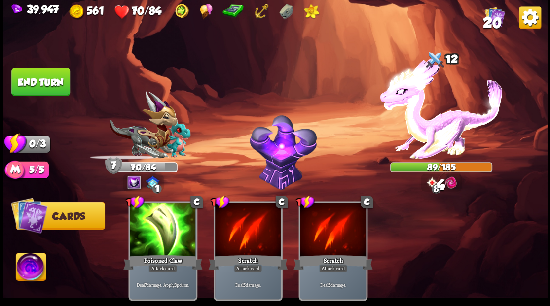
click at [39, 76] on button "End turn" at bounding box center [40, 82] width 59 height 28
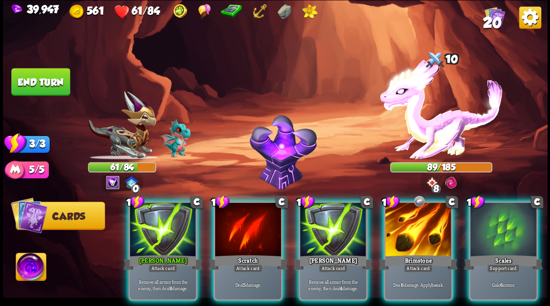
click at [415, 216] on div at bounding box center [418, 231] width 66 height 56
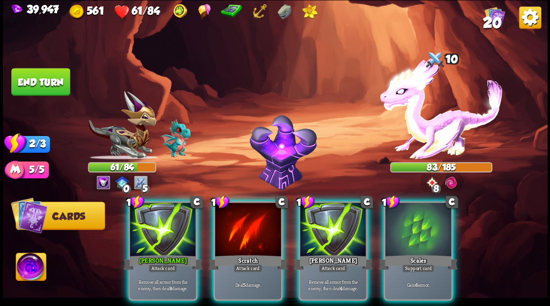
drag, startPoint x: 419, startPoint y: 227, endPoint x: 412, endPoint y: 215, distance: 13.3
click at [419, 226] on div at bounding box center [418, 231] width 66 height 56
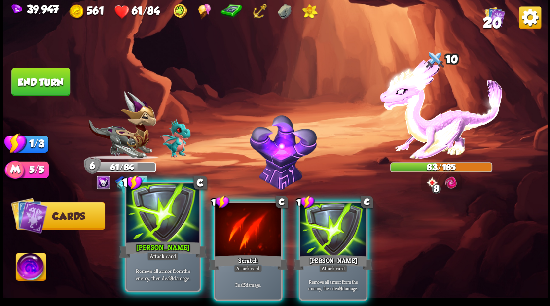
click at [167, 232] on div at bounding box center [162, 214] width 73 height 62
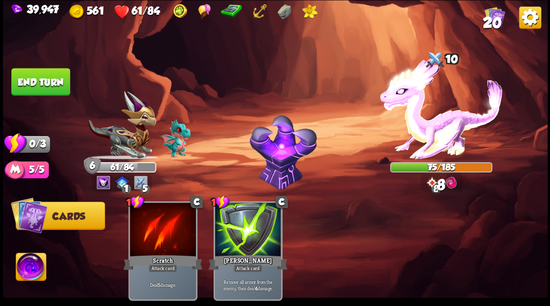
click at [41, 80] on button "End turn" at bounding box center [40, 82] width 59 height 28
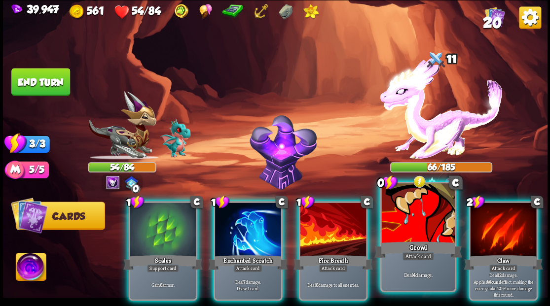
drag, startPoint x: 413, startPoint y: 226, endPoint x: 405, endPoint y: 213, distance: 15.5
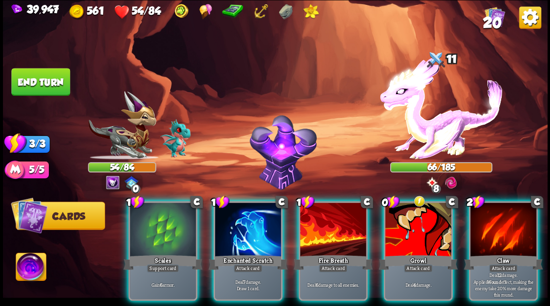
click at [412, 223] on div at bounding box center [418, 231] width 66 height 56
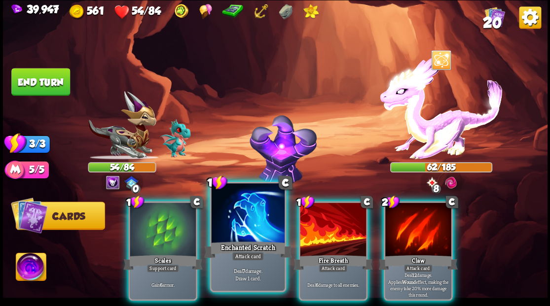
click at [244, 241] on div "Enchanted Scratch" at bounding box center [248, 250] width 88 height 20
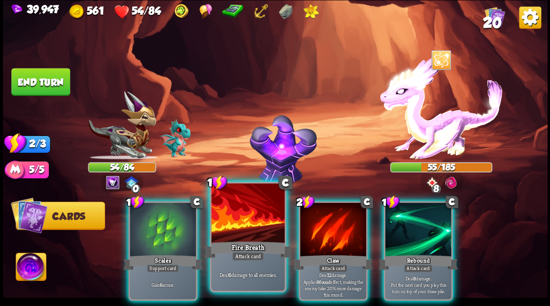
click at [261, 211] on div at bounding box center [247, 214] width 73 height 62
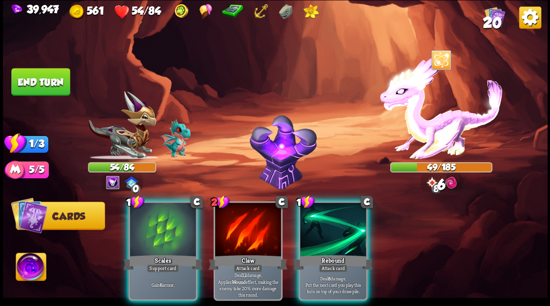
drag, startPoint x: 336, startPoint y: 228, endPoint x: 282, endPoint y: 129, distance: 112.6
click at [332, 222] on div at bounding box center [333, 231] width 66 height 56
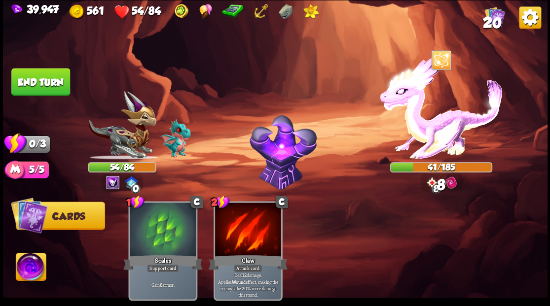
click at [12, 71] on button "End turn" at bounding box center [40, 82] width 59 height 28
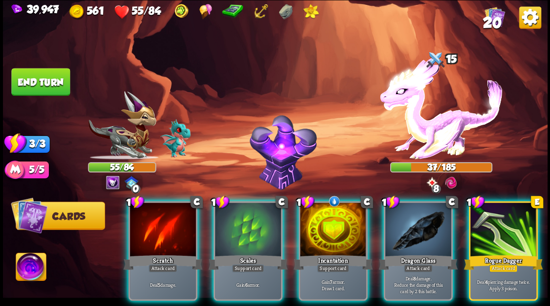
click at [326, 208] on div at bounding box center [333, 231] width 66 height 56
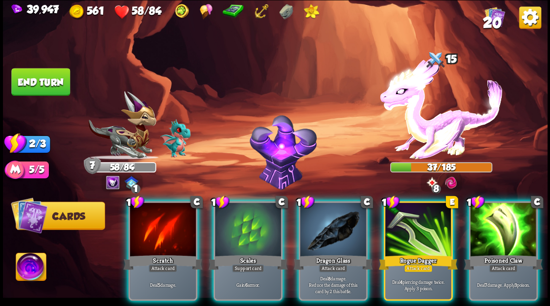
click at [246, 219] on div at bounding box center [248, 231] width 66 height 56
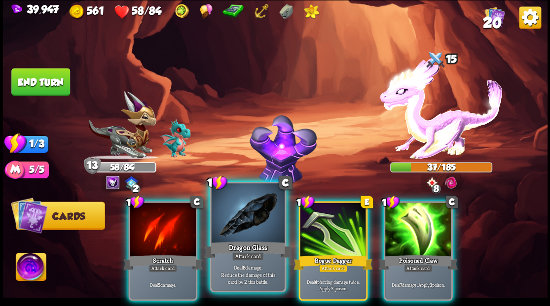
click at [235, 224] on div at bounding box center [247, 214] width 73 height 62
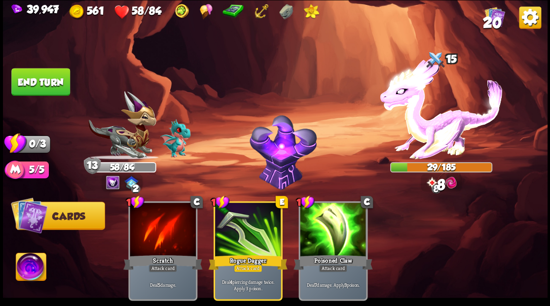
click at [53, 83] on button "End turn" at bounding box center [40, 82] width 59 height 28
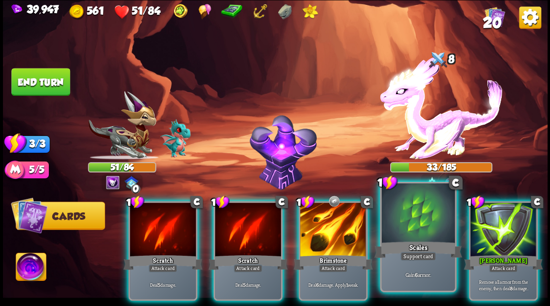
click at [404, 230] on div at bounding box center [417, 214] width 73 height 62
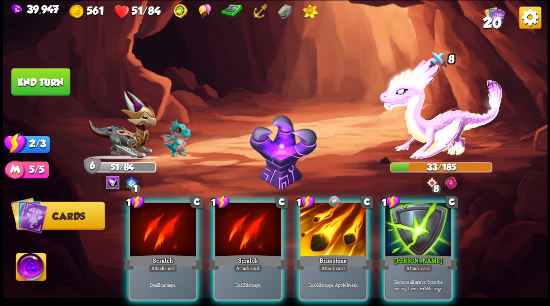
drag, startPoint x: 334, startPoint y: 221, endPoint x: 328, endPoint y: 218, distance: 6.6
click at [334, 221] on div at bounding box center [333, 231] width 66 height 56
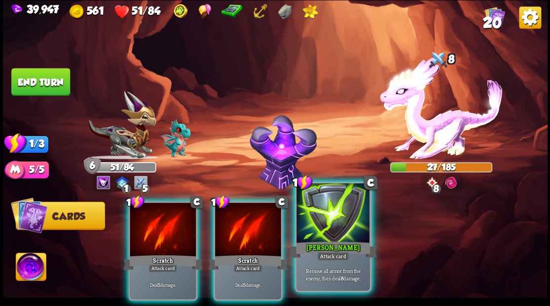
click at [329, 226] on div at bounding box center [332, 214] width 73 height 62
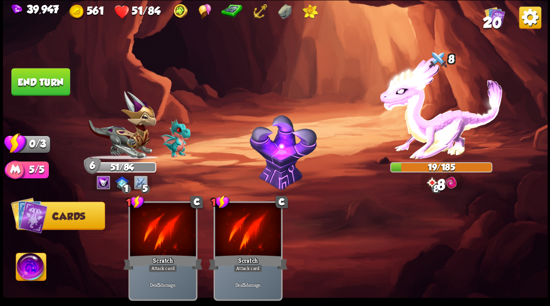
click at [33, 77] on button "End turn" at bounding box center [40, 82] width 59 height 28
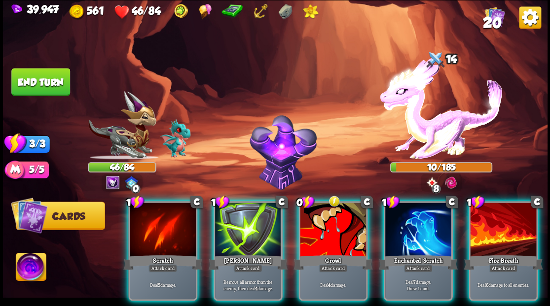
drag, startPoint x: 334, startPoint y: 225, endPoint x: 322, endPoint y: 192, distance: 35.4
click at [332, 224] on div at bounding box center [333, 231] width 66 height 56
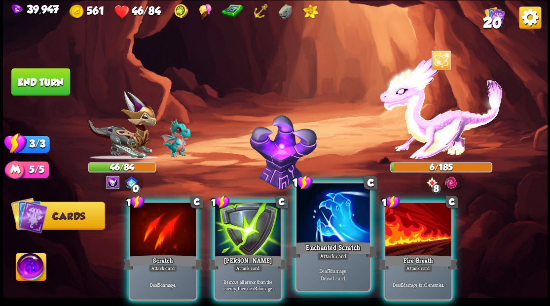
drag, startPoint x: 321, startPoint y: 218, endPoint x: 297, endPoint y: 191, distance: 35.7
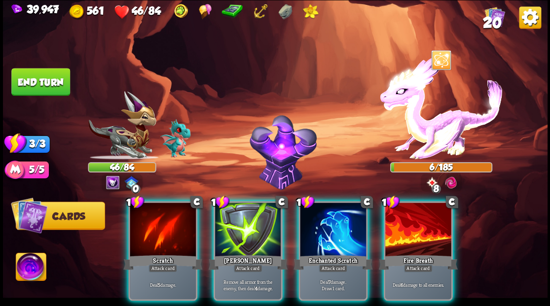
click at [320, 218] on div at bounding box center [333, 231] width 66 height 56
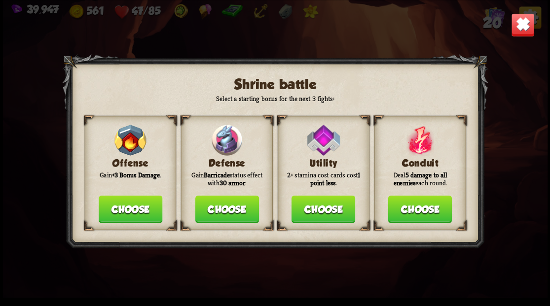
click at [225, 214] on button "Choose" at bounding box center [227, 209] width 64 height 28
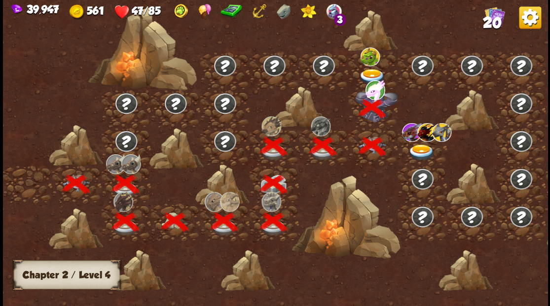
click at [366, 66] on div at bounding box center [372, 71] width 49 height 38
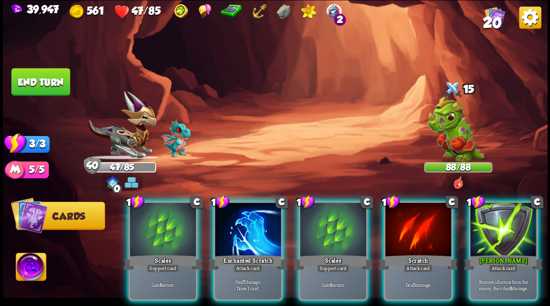
drag, startPoint x: 334, startPoint y: 229, endPoint x: 329, endPoint y: 211, distance: 18.4
click at [334, 227] on div at bounding box center [333, 231] width 66 height 56
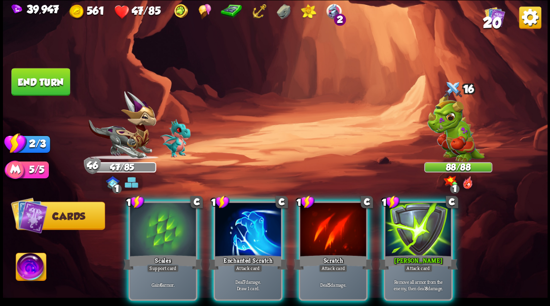
click at [150, 217] on div at bounding box center [163, 231] width 66 height 56
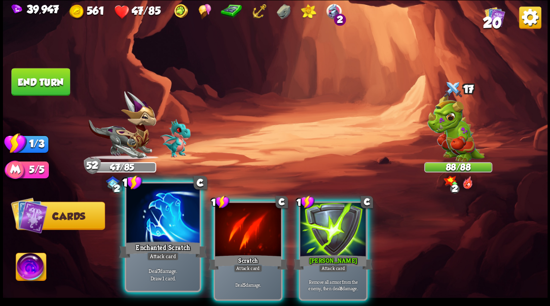
click at [153, 235] on div at bounding box center [162, 214] width 73 height 62
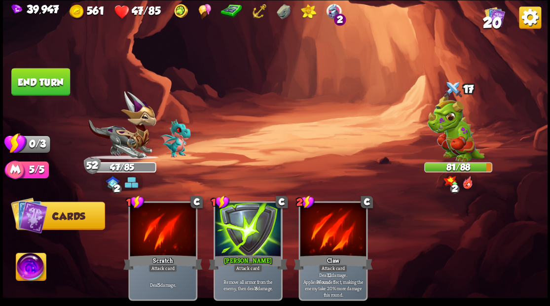
click at [45, 81] on button "End turn" at bounding box center [40, 82] width 59 height 28
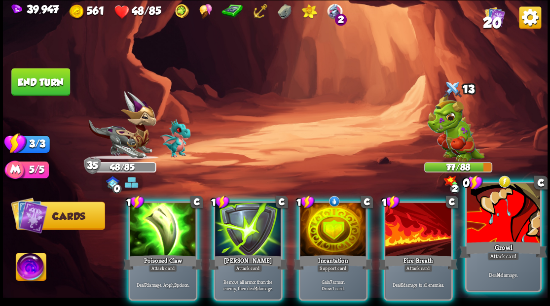
click at [497, 224] on div at bounding box center [502, 214] width 73 height 62
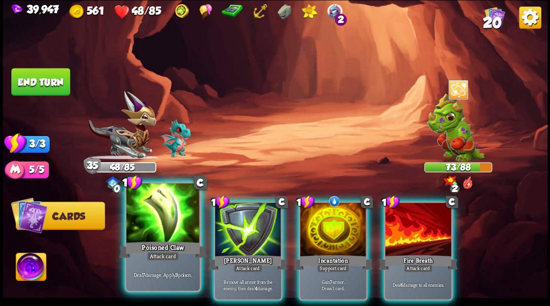
click at [149, 232] on div at bounding box center [162, 214] width 73 height 62
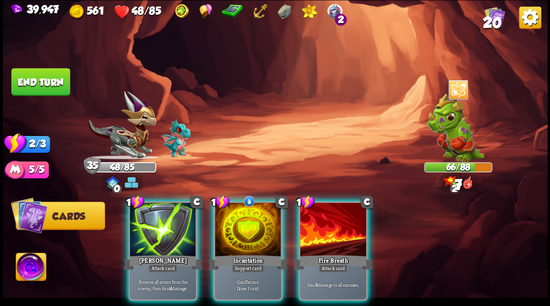
click at [334, 253] on div "Fire Breath" at bounding box center [332, 262] width 79 height 18
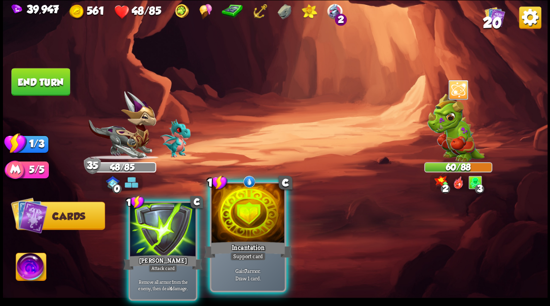
click at [242, 236] on div at bounding box center [247, 214] width 73 height 62
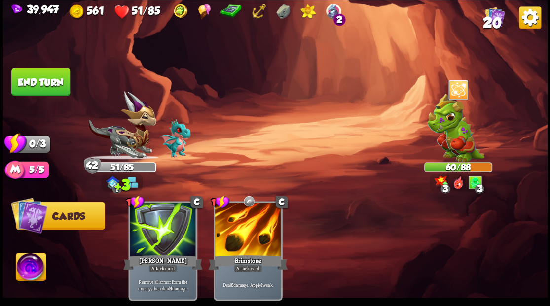
click at [46, 81] on button "End turn" at bounding box center [40, 82] width 59 height 28
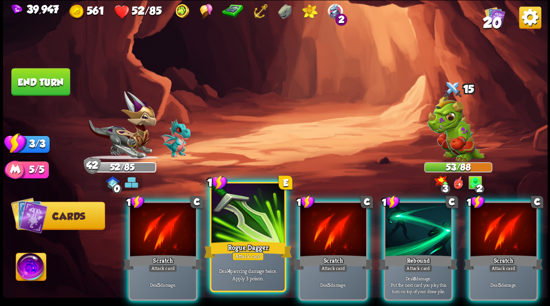
click at [246, 231] on div at bounding box center [247, 214] width 73 height 62
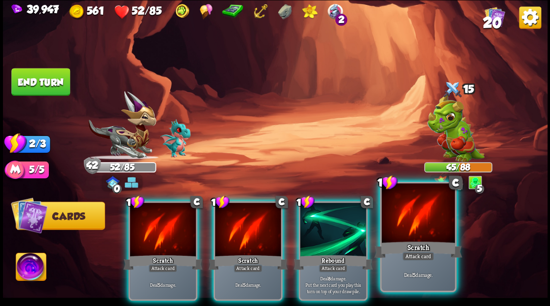
click at [429, 234] on div at bounding box center [417, 214] width 73 height 62
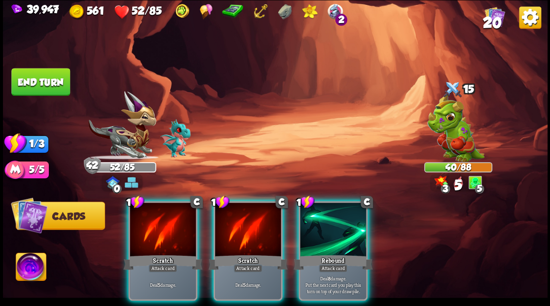
drag, startPoint x: 341, startPoint y: 217, endPoint x: 338, endPoint y: 205, distance: 12.2
click at [341, 215] on div at bounding box center [333, 231] width 66 height 56
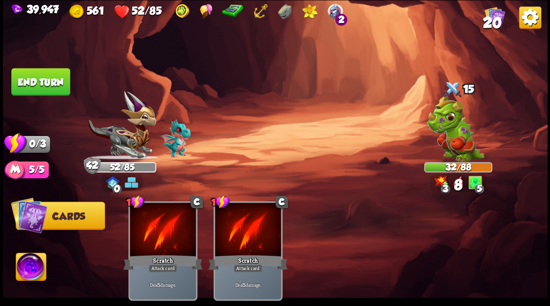
click at [35, 81] on button "End turn" at bounding box center [40, 82] width 59 height 28
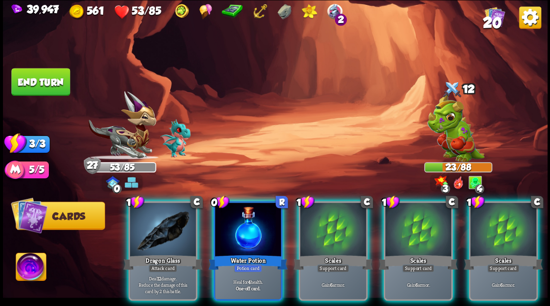
click at [250, 231] on div at bounding box center [248, 231] width 66 height 56
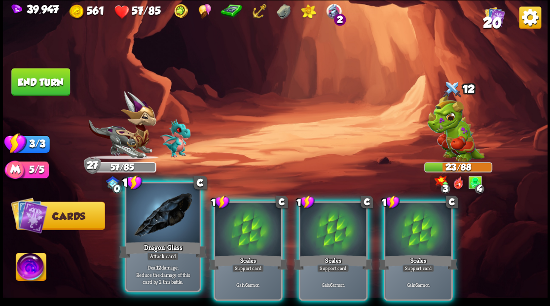
click at [154, 231] on div at bounding box center [162, 214] width 73 height 62
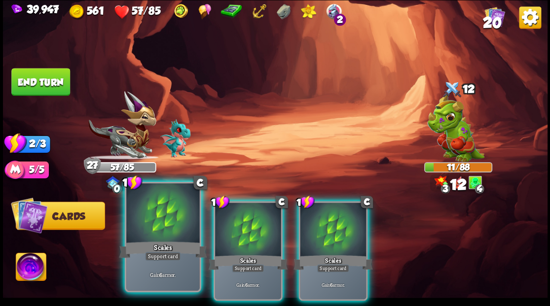
click at [153, 229] on div at bounding box center [162, 214] width 73 height 62
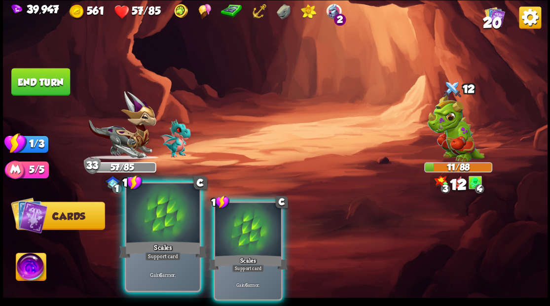
click at [153, 228] on div at bounding box center [162, 214] width 73 height 62
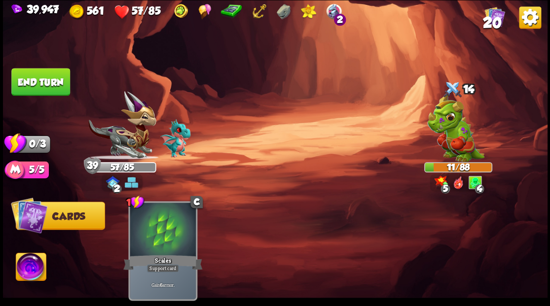
click at [48, 90] on button "End turn" at bounding box center [40, 82] width 59 height 28
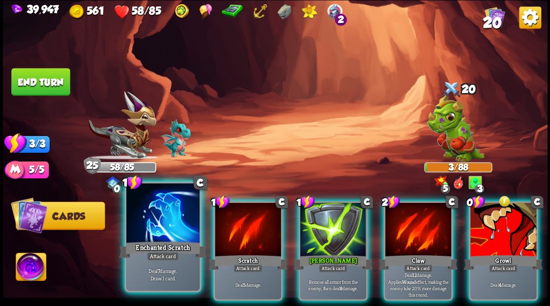
click at [157, 223] on div at bounding box center [162, 214] width 73 height 62
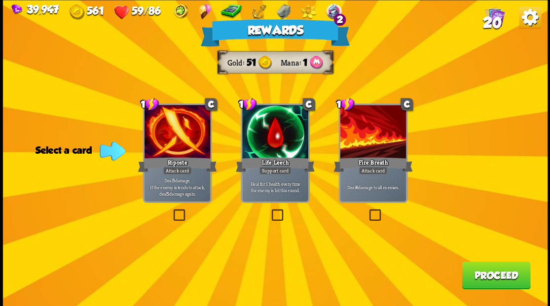
click at [492, 13] on img at bounding box center [494, 16] width 20 height 20
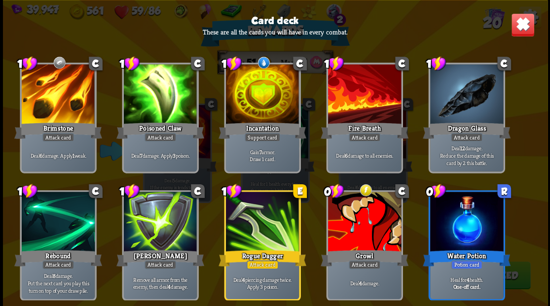
scroll to position [310, 0]
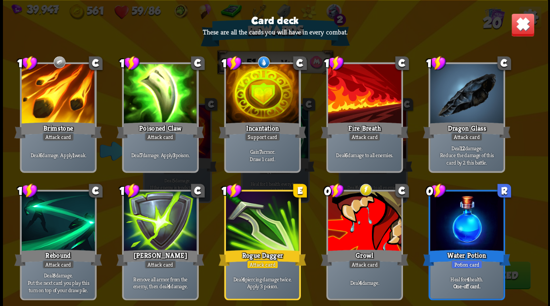
drag, startPoint x: 523, startPoint y: 33, endPoint x: 497, endPoint y: 55, distance: 34.6
click at [523, 32] on img at bounding box center [522, 25] width 24 height 24
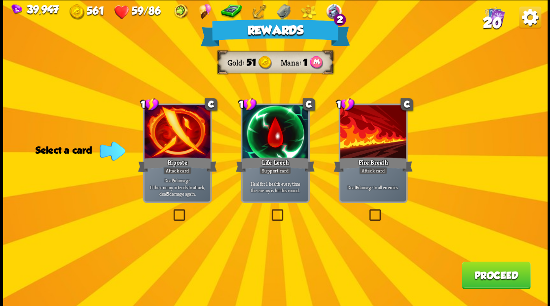
click at [171, 211] on label at bounding box center [171, 211] width 0 height 0
click at [0, 0] on input "checkbox" at bounding box center [0, 0] width 0 height 0
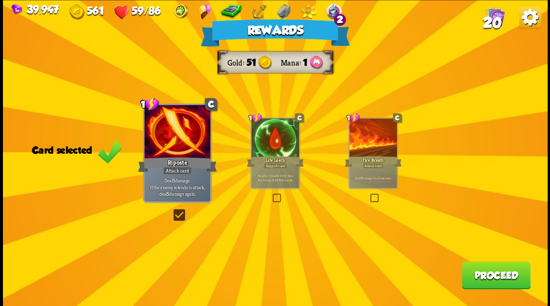
click at [496, 284] on button "Proceed" at bounding box center [496, 275] width 69 height 28
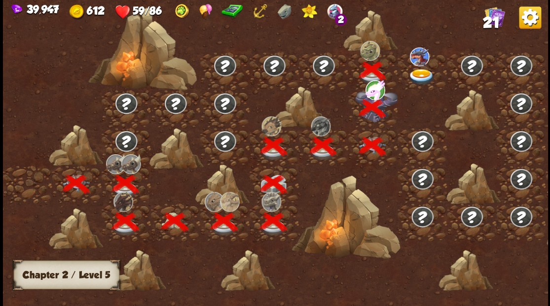
click at [420, 74] on img at bounding box center [421, 77] width 27 height 16
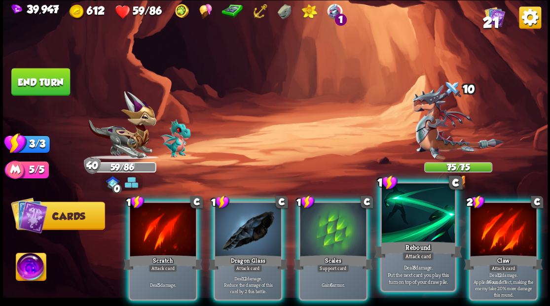
click at [414, 223] on div at bounding box center [417, 214] width 73 height 62
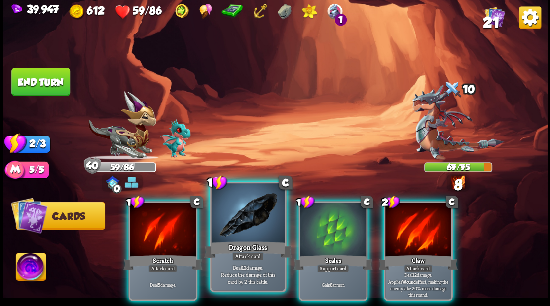
click at [250, 235] on div at bounding box center [247, 214] width 73 height 62
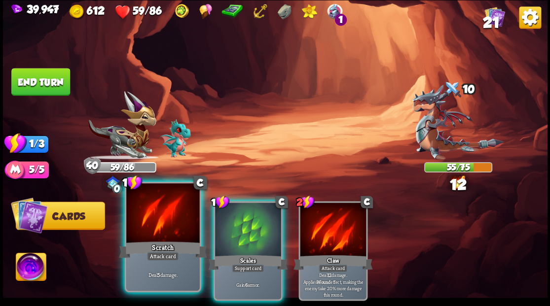
click at [161, 236] on div at bounding box center [162, 214] width 73 height 62
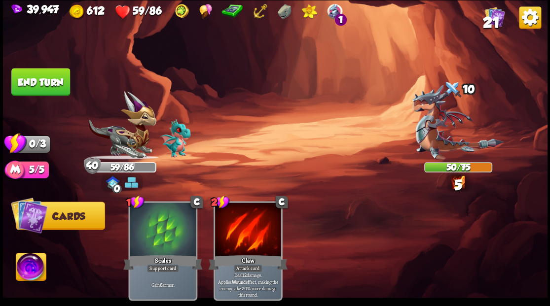
click at [32, 91] on button "End turn" at bounding box center [40, 82] width 59 height 28
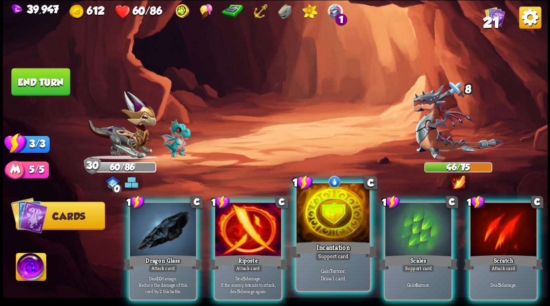
click at [316, 216] on div at bounding box center [332, 214] width 73 height 62
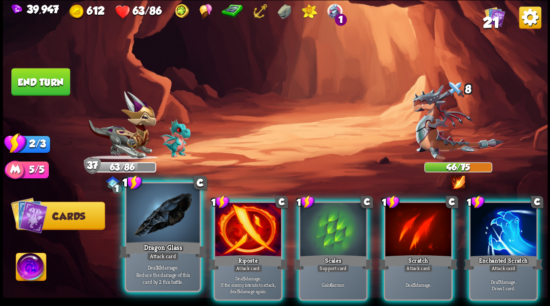
click at [149, 239] on div at bounding box center [162, 214] width 73 height 62
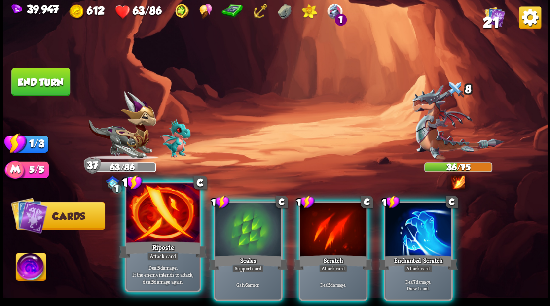
click at [148, 238] on div at bounding box center [162, 214] width 73 height 62
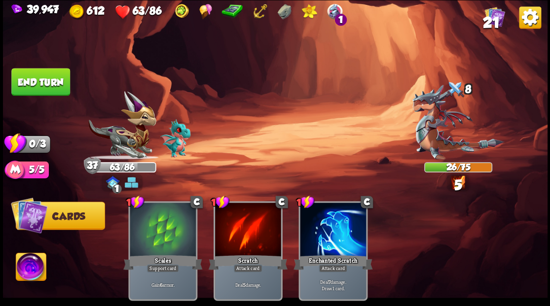
click at [27, 84] on button "End turn" at bounding box center [40, 82] width 59 height 28
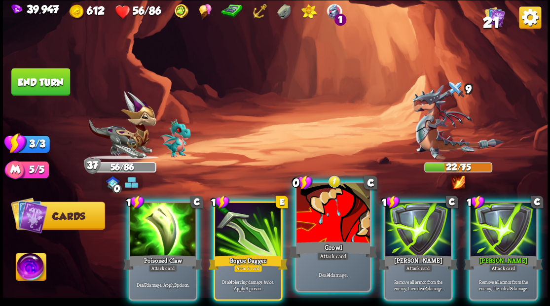
click at [325, 222] on div at bounding box center [332, 214] width 73 height 62
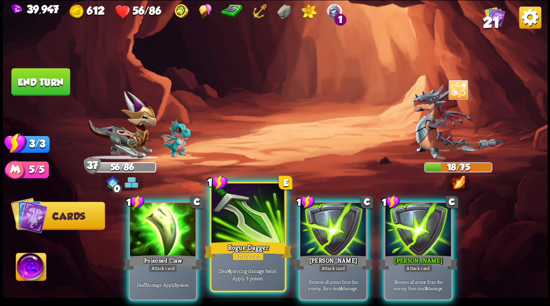
click at [238, 225] on div at bounding box center [247, 214] width 73 height 62
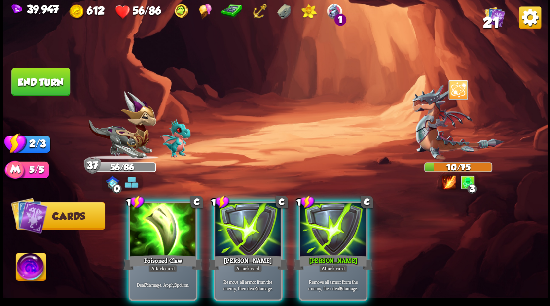
click at [312, 219] on div at bounding box center [333, 231] width 66 height 56
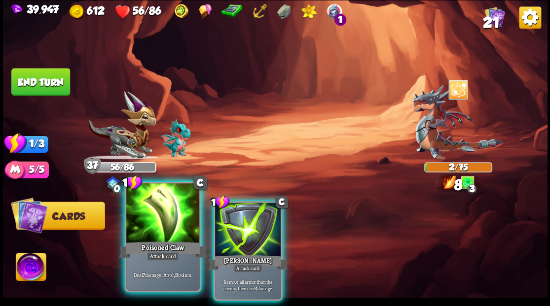
click at [166, 231] on div at bounding box center [162, 214] width 73 height 62
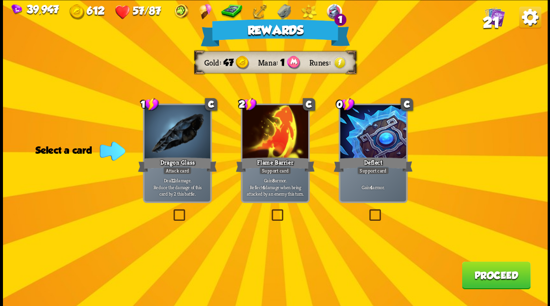
drag, startPoint x: 373, startPoint y: 216, endPoint x: 393, endPoint y: 226, distance: 22.1
click at [367, 211] on label at bounding box center [367, 211] width 0 height 0
click at [0, 0] on input "checkbox" at bounding box center [0, 0] width 0 height 0
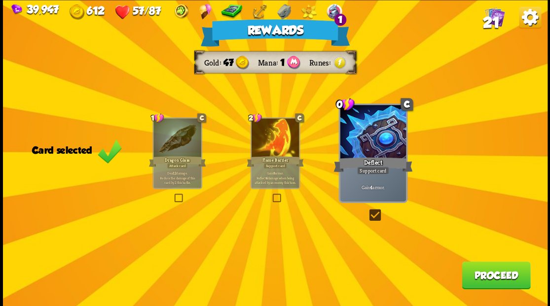
click at [505, 275] on button "Proceed" at bounding box center [496, 275] width 69 height 28
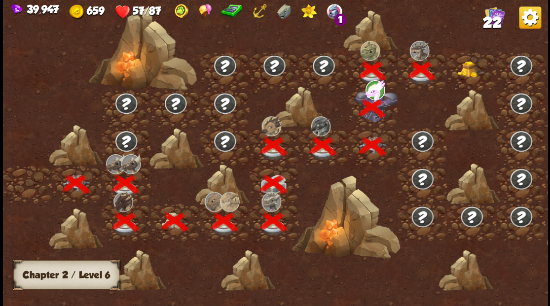
click at [464, 73] on img at bounding box center [470, 69] width 27 height 17
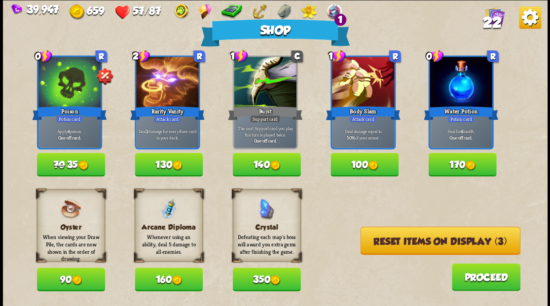
click at [462, 165] on button "170" at bounding box center [462, 165] width 68 height 24
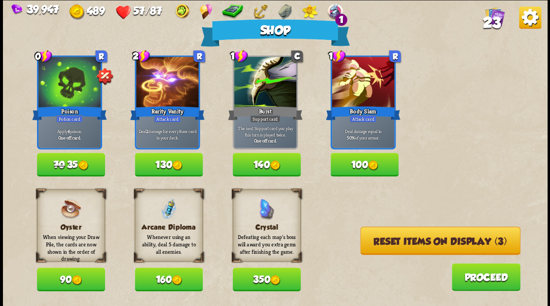
click at [422, 245] on button "Reset items on display (3)" at bounding box center [440, 241] width 160 height 28
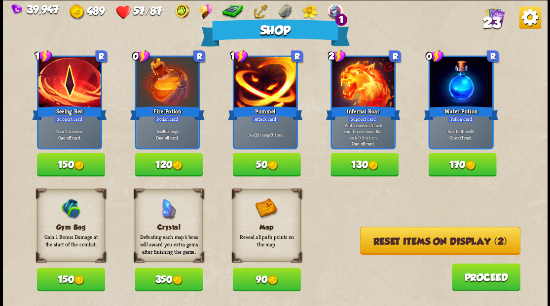
click at [254, 167] on button "50" at bounding box center [266, 165] width 68 height 24
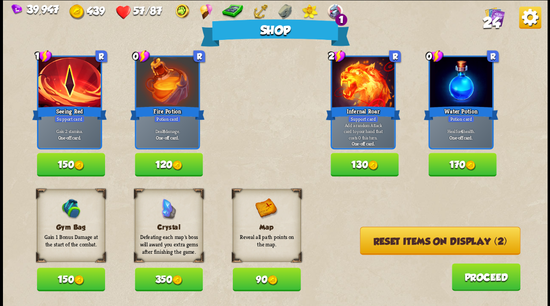
click at [393, 243] on button "Reset items on display (2)" at bounding box center [439, 241] width 160 height 28
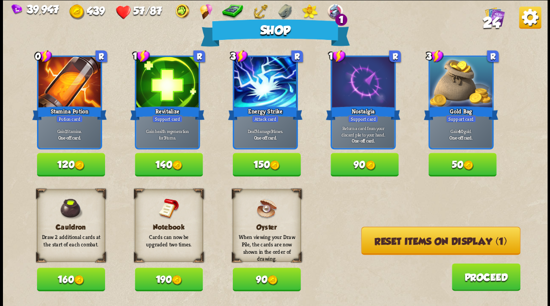
click at [397, 245] on button "Reset items on display (1)" at bounding box center [440, 241] width 159 height 28
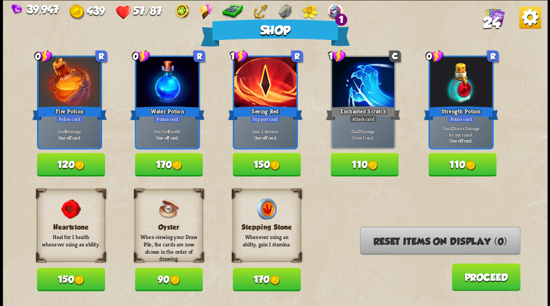
drag, startPoint x: 459, startPoint y: 165, endPoint x: 549, endPoint y: 282, distance: 148.0
click at [460, 157] on button "110" at bounding box center [462, 165] width 68 height 24
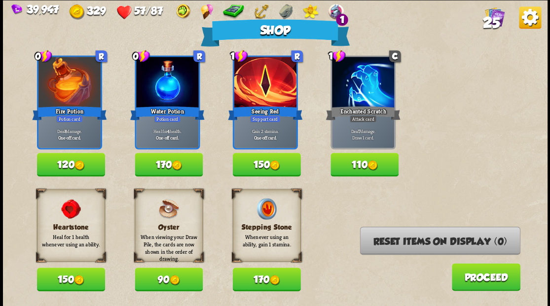
click at [476, 286] on button "Proceed" at bounding box center [485, 277] width 69 height 28
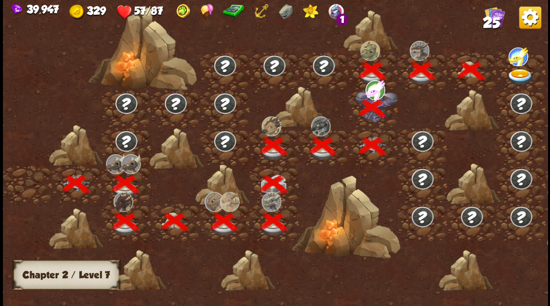
click at [519, 71] on img at bounding box center [519, 77] width 27 height 16
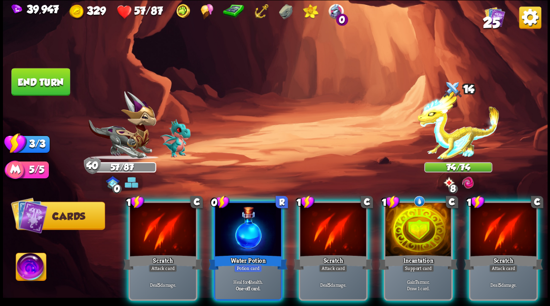
drag, startPoint x: 236, startPoint y: 225, endPoint x: 228, endPoint y: 199, distance: 26.8
click at [233, 223] on div at bounding box center [248, 231] width 66 height 56
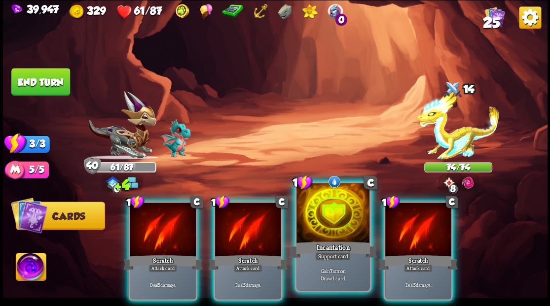
click at [322, 223] on div at bounding box center [332, 214] width 73 height 62
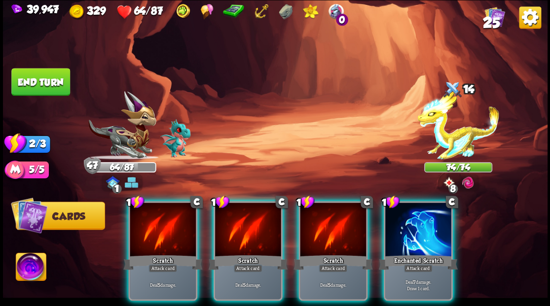
drag, startPoint x: 426, startPoint y: 232, endPoint x: 398, endPoint y: 221, distance: 29.0
click at [423, 231] on div at bounding box center [418, 231] width 66 height 56
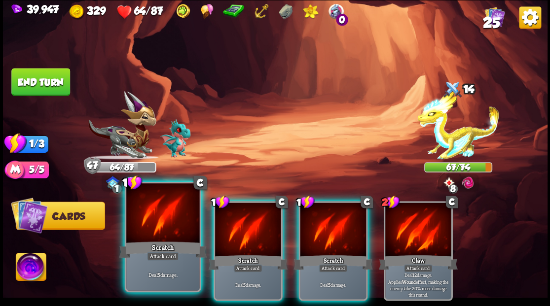
drag, startPoint x: 147, startPoint y: 234, endPoint x: 184, endPoint y: 160, distance: 83.4
click at [148, 228] on div at bounding box center [162, 214] width 73 height 62
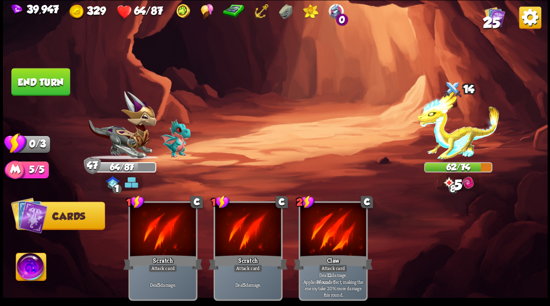
click at [56, 84] on button "End turn" at bounding box center [40, 82] width 59 height 28
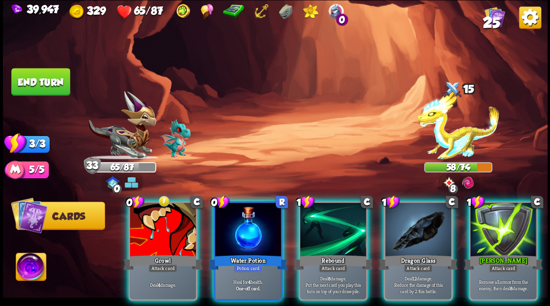
drag, startPoint x: 233, startPoint y: 242, endPoint x: 243, endPoint y: 175, distance: 67.7
click at [234, 253] on div "Water Potion" at bounding box center [247, 262] width 79 height 18
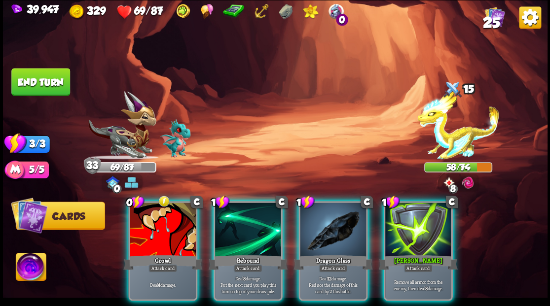
click at [160, 253] on div "Growl" at bounding box center [162, 262] width 79 height 18
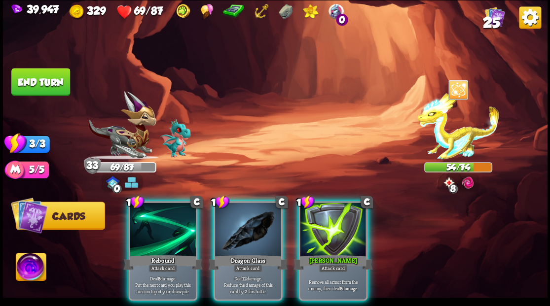
click at [37, 76] on button "End turn" at bounding box center [40, 82] width 59 height 28
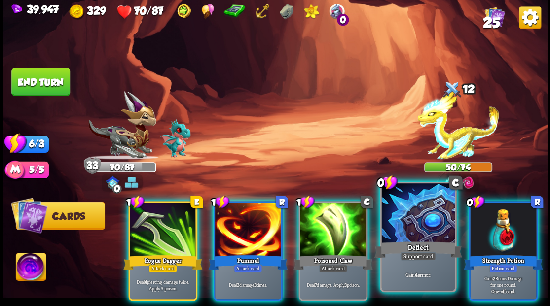
click at [417, 218] on div at bounding box center [417, 214] width 73 height 62
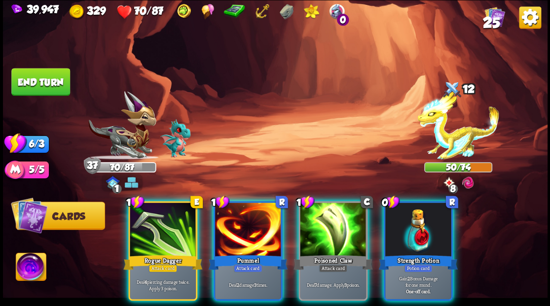
drag, startPoint x: 242, startPoint y: 208, endPoint x: 241, endPoint y: 196, distance: 11.4
click at [242, 207] on div at bounding box center [248, 231] width 66 height 56
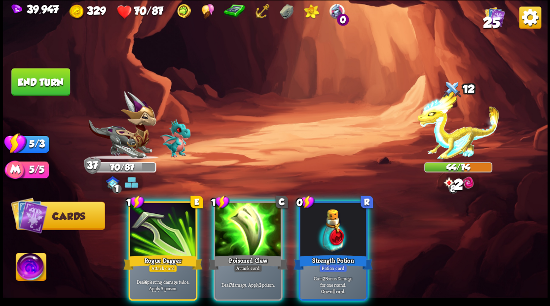
click at [37, 84] on button "End turn" at bounding box center [40, 82] width 59 height 28
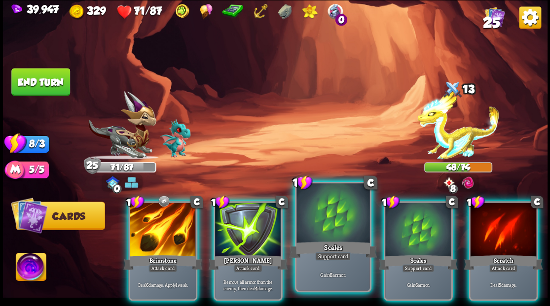
click at [324, 225] on div at bounding box center [332, 214] width 73 height 62
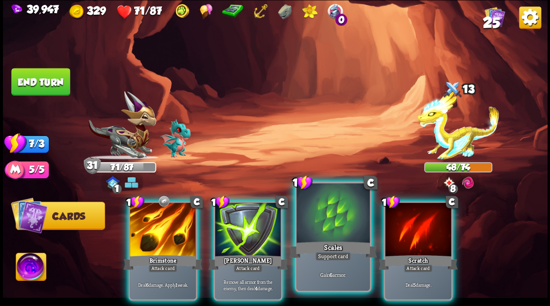
click at [320, 220] on div at bounding box center [332, 214] width 73 height 62
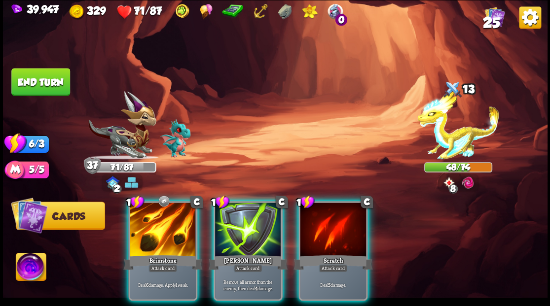
click at [36, 82] on button "End turn" at bounding box center [40, 82] width 59 height 28
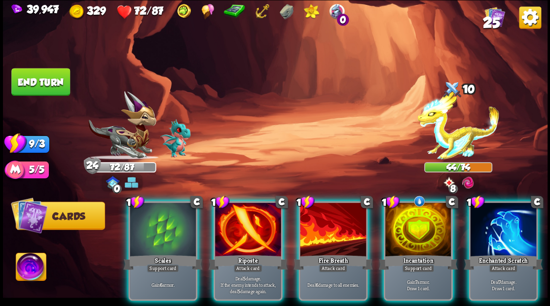
click at [410, 220] on div at bounding box center [418, 231] width 66 height 56
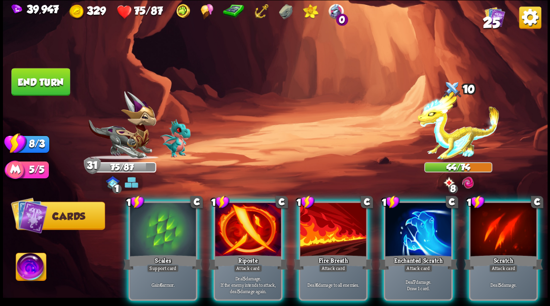
drag, startPoint x: 160, startPoint y: 231, endPoint x: 38, endPoint y: 173, distance: 135.2
click at [158, 232] on div at bounding box center [163, 231] width 66 height 56
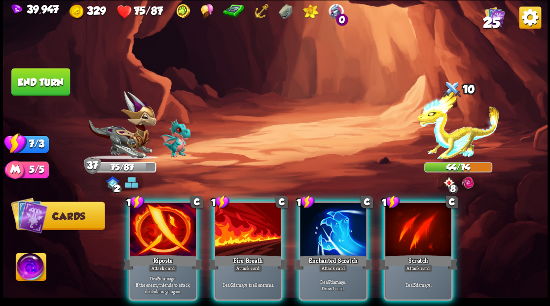
click at [56, 81] on button "End turn" at bounding box center [40, 82] width 59 height 28
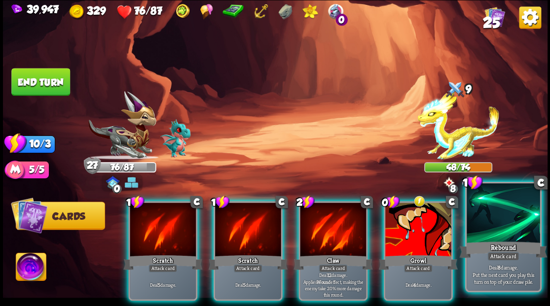
drag, startPoint x: 417, startPoint y: 220, endPoint x: 420, endPoint y: 205, distance: 15.0
click at [417, 220] on div at bounding box center [418, 231] width 66 height 56
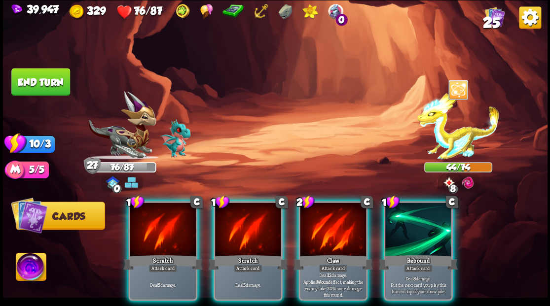
click at [41, 75] on button "End turn" at bounding box center [40, 82] width 59 height 28
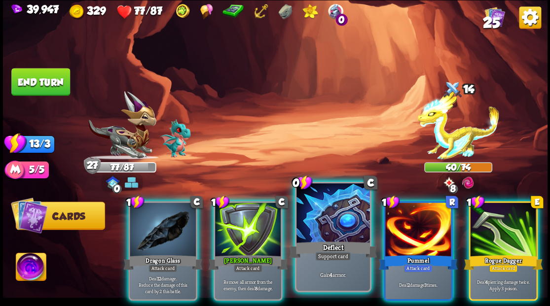
drag, startPoint x: 335, startPoint y: 218, endPoint x: 334, endPoint y: 181, distance: 37.0
click at [334, 217] on div at bounding box center [332, 214] width 73 height 62
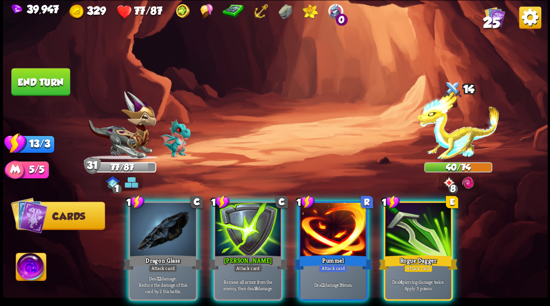
drag, startPoint x: 324, startPoint y: 218, endPoint x: 315, endPoint y: 177, distance: 42.6
click at [321, 206] on div at bounding box center [333, 231] width 66 height 56
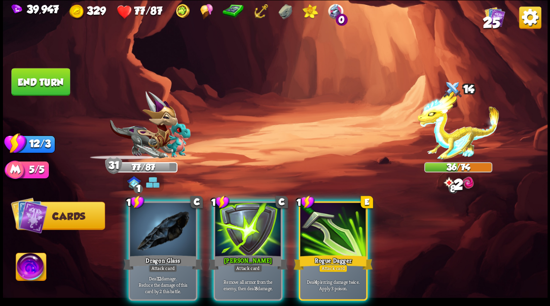
drag, startPoint x: 55, startPoint y: 78, endPoint x: 73, endPoint y: 78, distance: 18.2
click at [55, 78] on button "End turn" at bounding box center [40, 82] width 59 height 28
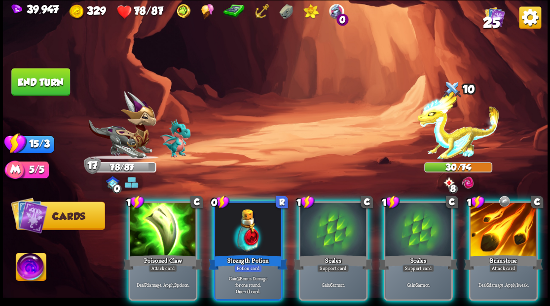
click at [332, 235] on div at bounding box center [333, 231] width 66 height 56
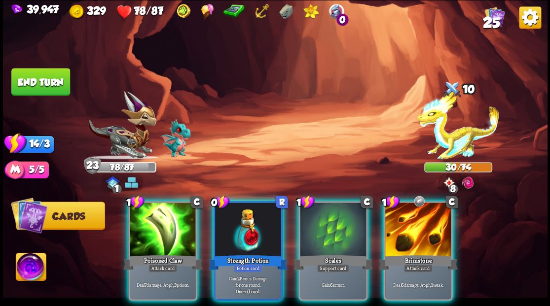
drag, startPoint x: 330, startPoint y: 231, endPoint x: 309, endPoint y: 178, distance: 56.9
click at [330, 230] on div at bounding box center [333, 231] width 66 height 56
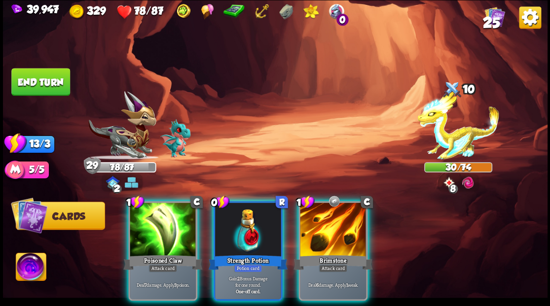
drag, startPoint x: 41, startPoint y: 79, endPoint x: 144, endPoint y: 77, distance: 102.6
click at [42, 79] on button "End turn" at bounding box center [40, 82] width 59 height 28
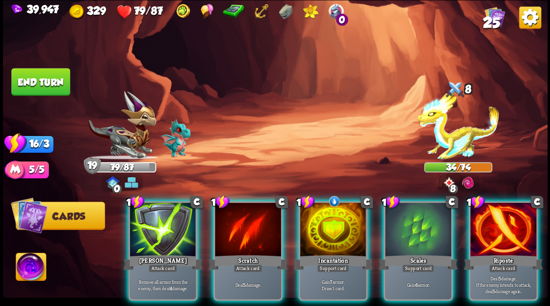
click at [337, 227] on div at bounding box center [333, 231] width 66 height 56
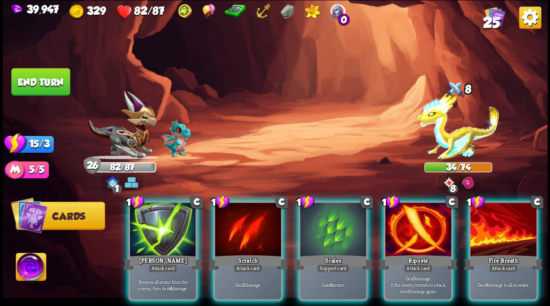
drag, startPoint x: 330, startPoint y: 217, endPoint x: 329, endPoint y: 200, distance: 17.3
click at [330, 216] on div at bounding box center [333, 231] width 66 height 56
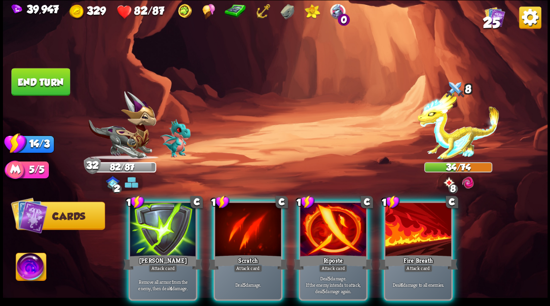
drag, startPoint x: 69, startPoint y: 76, endPoint x: 82, endPoint y: 76, distance: 13.3
click at [76, 76] on div "Select an enemy to attack... You don't have enough stamina to play that card...…" at bounding box center [275, 153] width 544 height 306
